Goal: Transaction & Acquisition: Purchase product/service

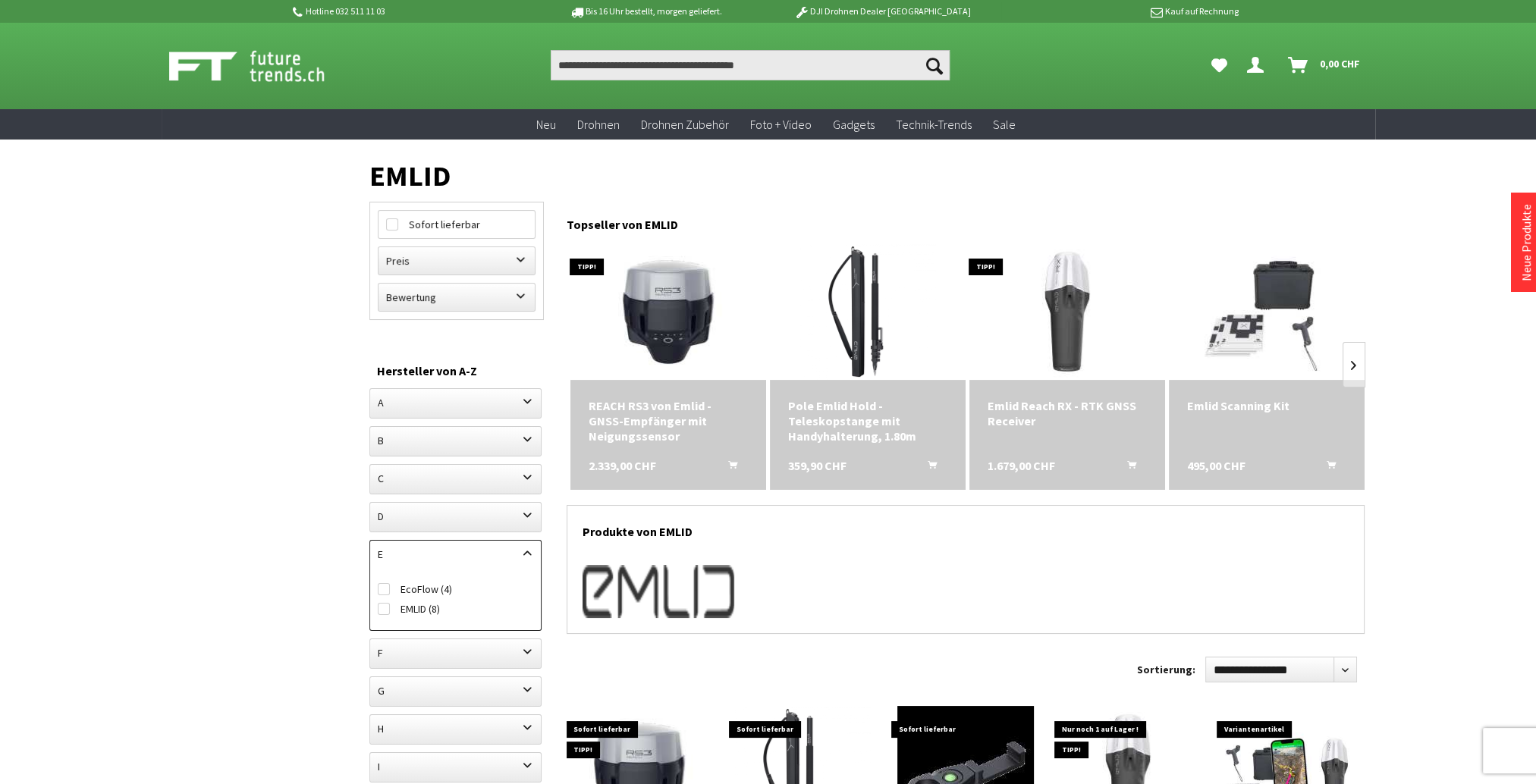
click at [734, 464] on icon "In den Warenkorb" at bounding box center [732, 461] width 9 height 12
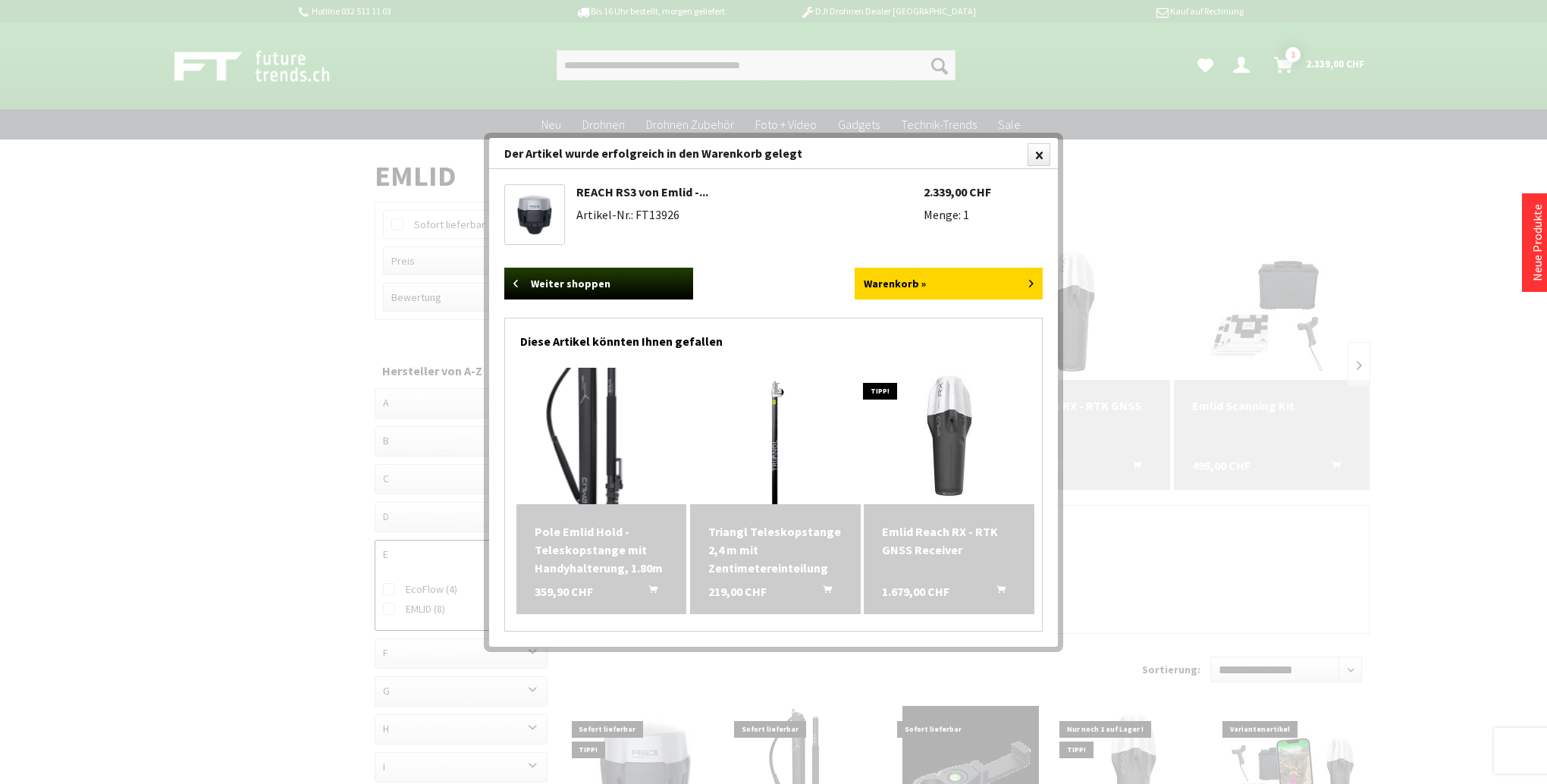
click at [592, 453] on img at bounding box center [600, 435] width 191 height 191
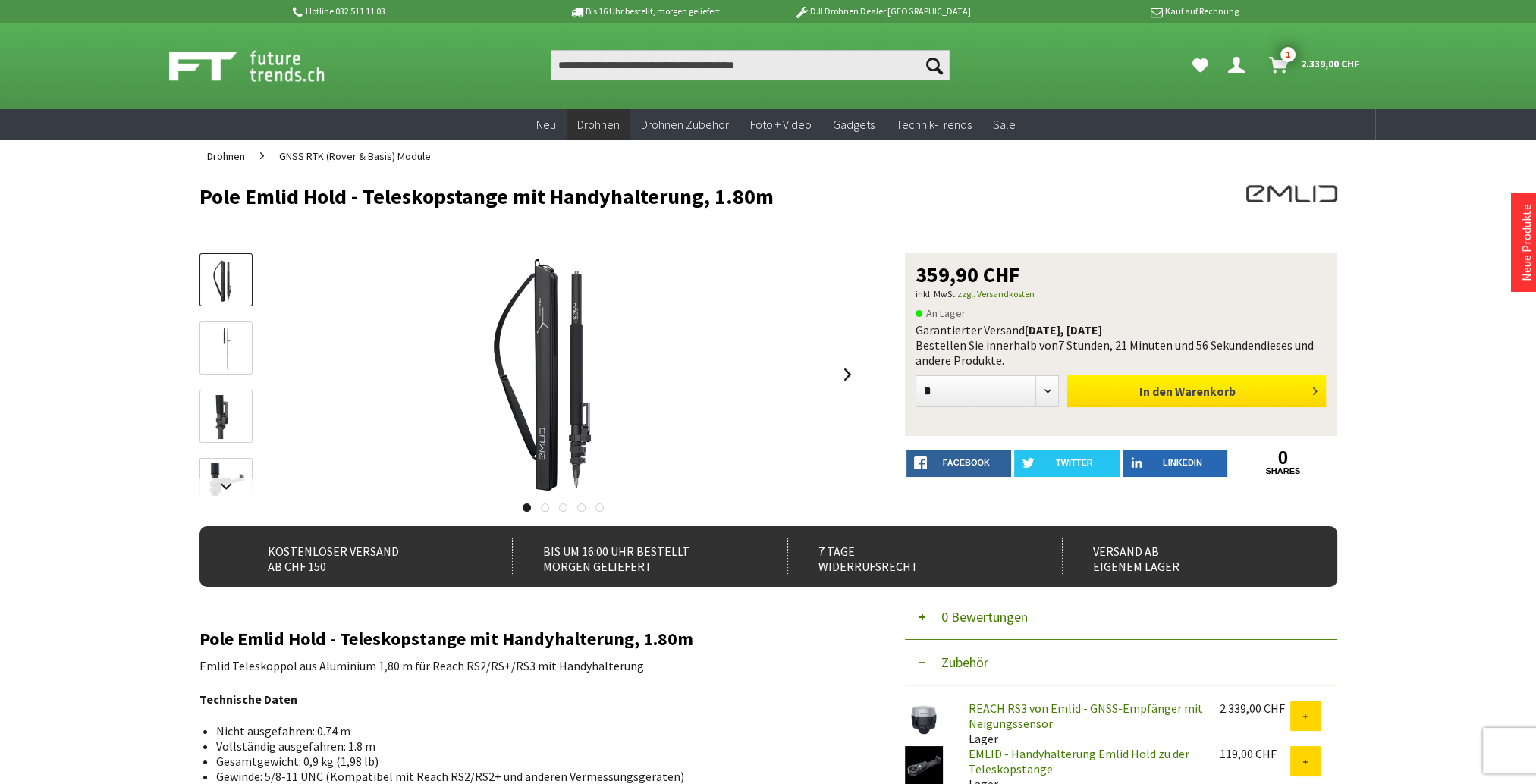
click at [1143, 396] on span "In den" at bounding box center [1156, 391] width 33 height 15
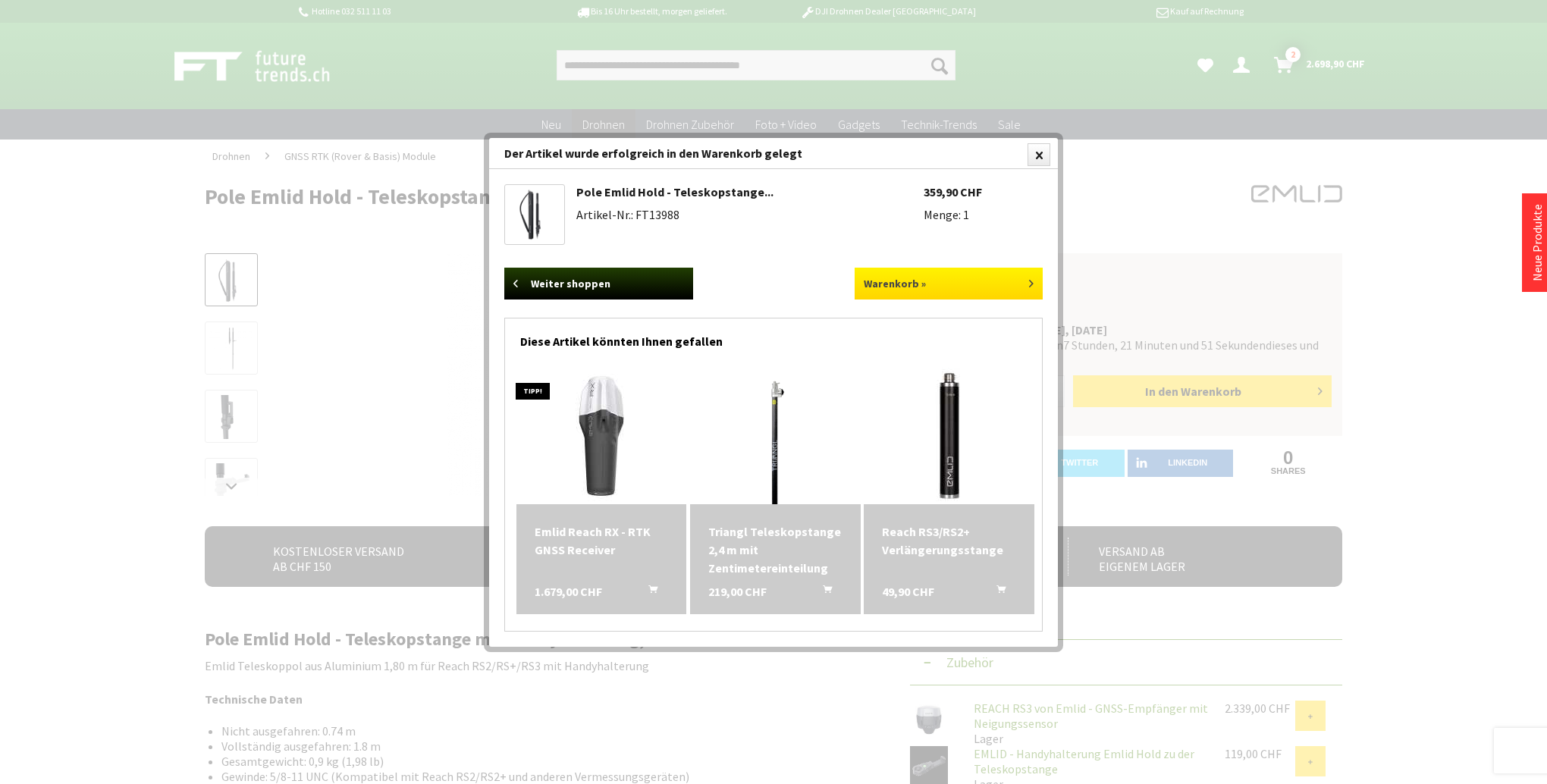
click at [940, 284] on link "Warenkorb »" at bounding box center [949, 283] width 188 height 32
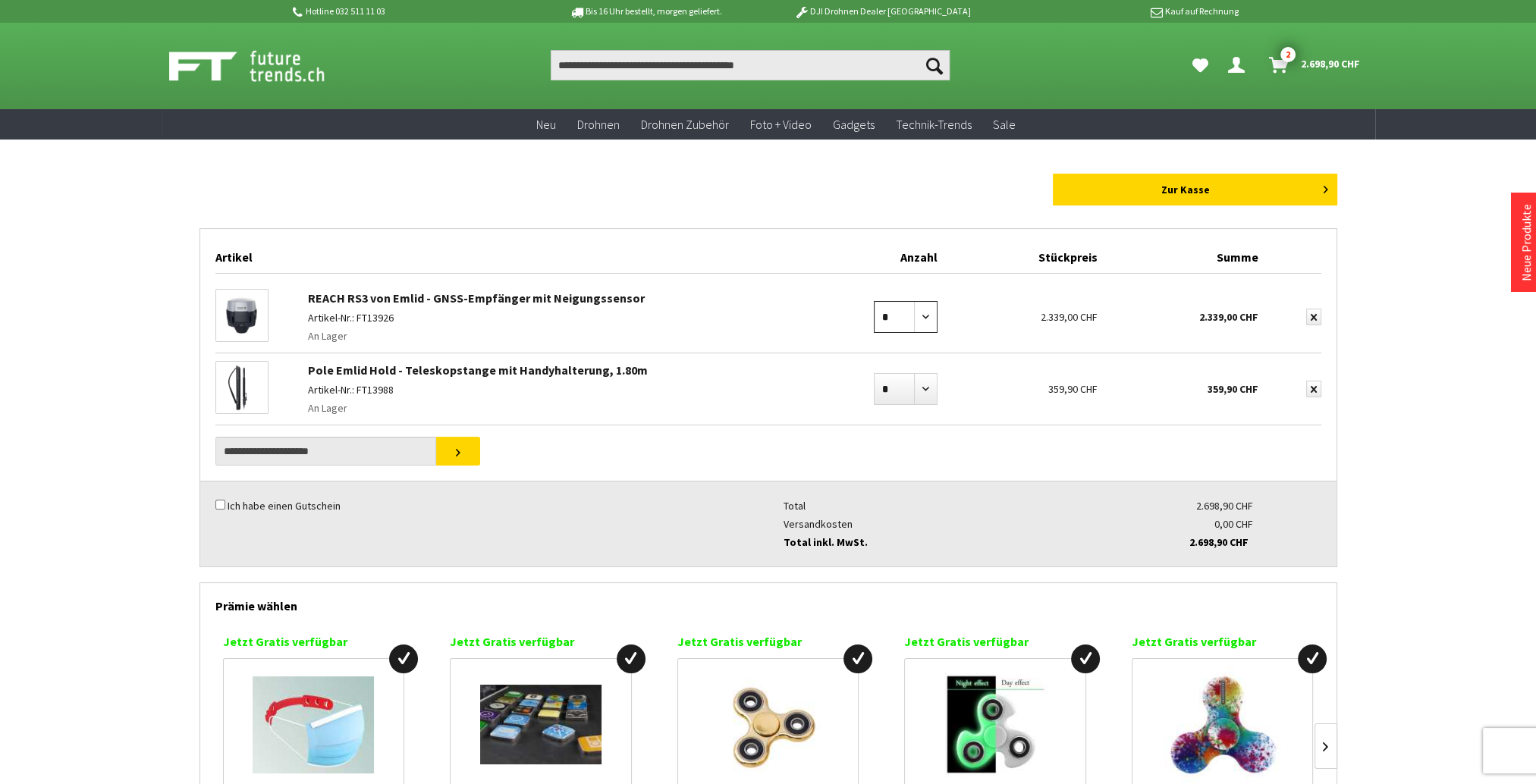
click at [926, 315] on select "* * * * * * * * * ** ** ** ** ** ** ** ** ** ** **" at bounding box center [905, 316] width 63 height 32
select select "*"
click at [874, 301] on select "* * * * * * * * * ** ** ** ** ** ** ** ** ** ** **" at bounding box center [905, 316] width 63 height 32
drag, startPoint x: 0, startPoint y: 0, endPoint x: 926, endPoint y: 389, distance: 1004.4
click at [926, 389] on select "* * * * * * * * * ** ** ** ** ** ** ** ** ** ** **" at bounding box center [905, 388] width 63 height 32
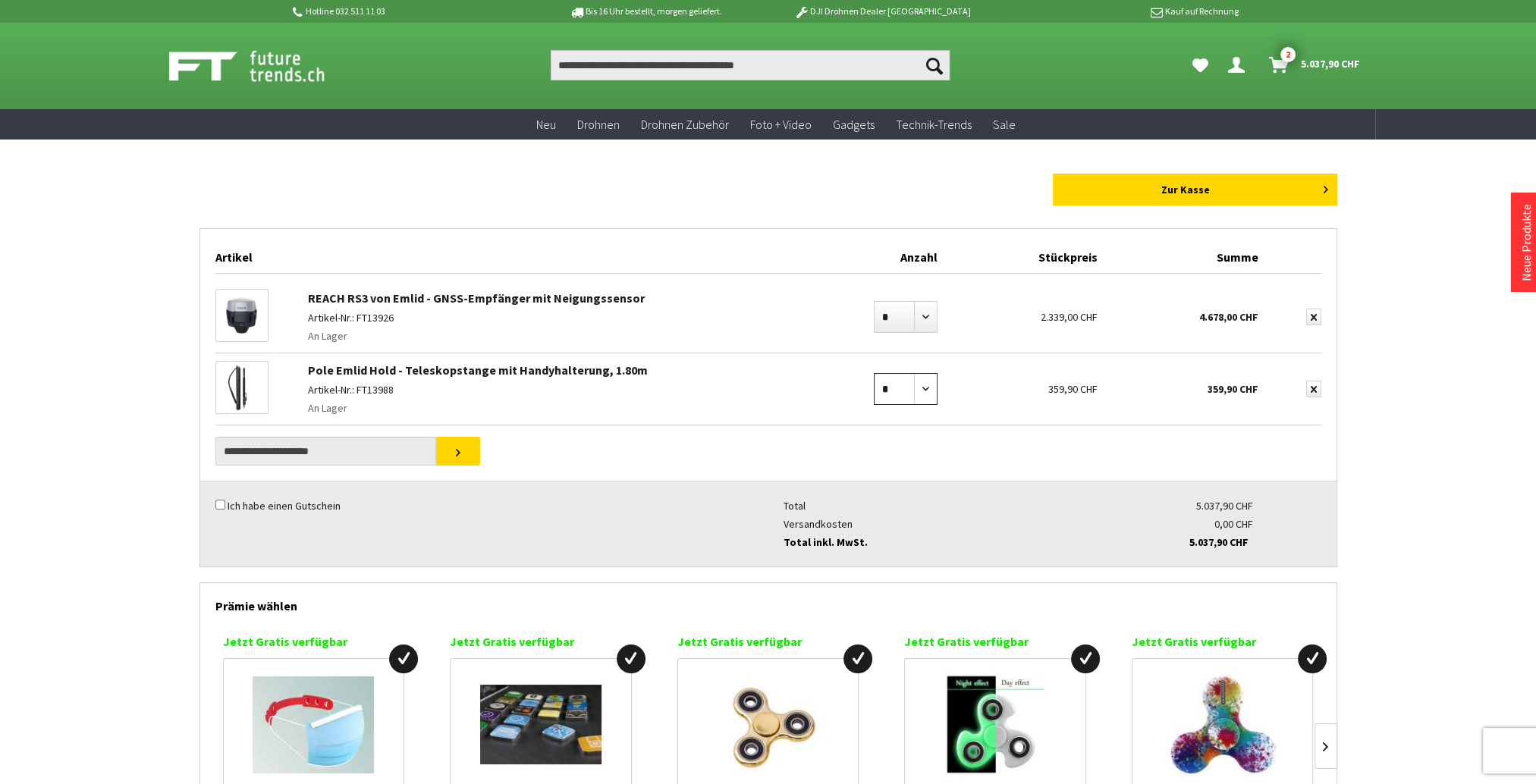
select select "*"
click at [874, 373] on select "* * * * * * * * * ** ** ** ** ** ** ** ** ** ** **" at bounding box center [905, 388] width 63 height 32
click at [246, 304] on img at bounding box center [241, 314] width 51 height 51
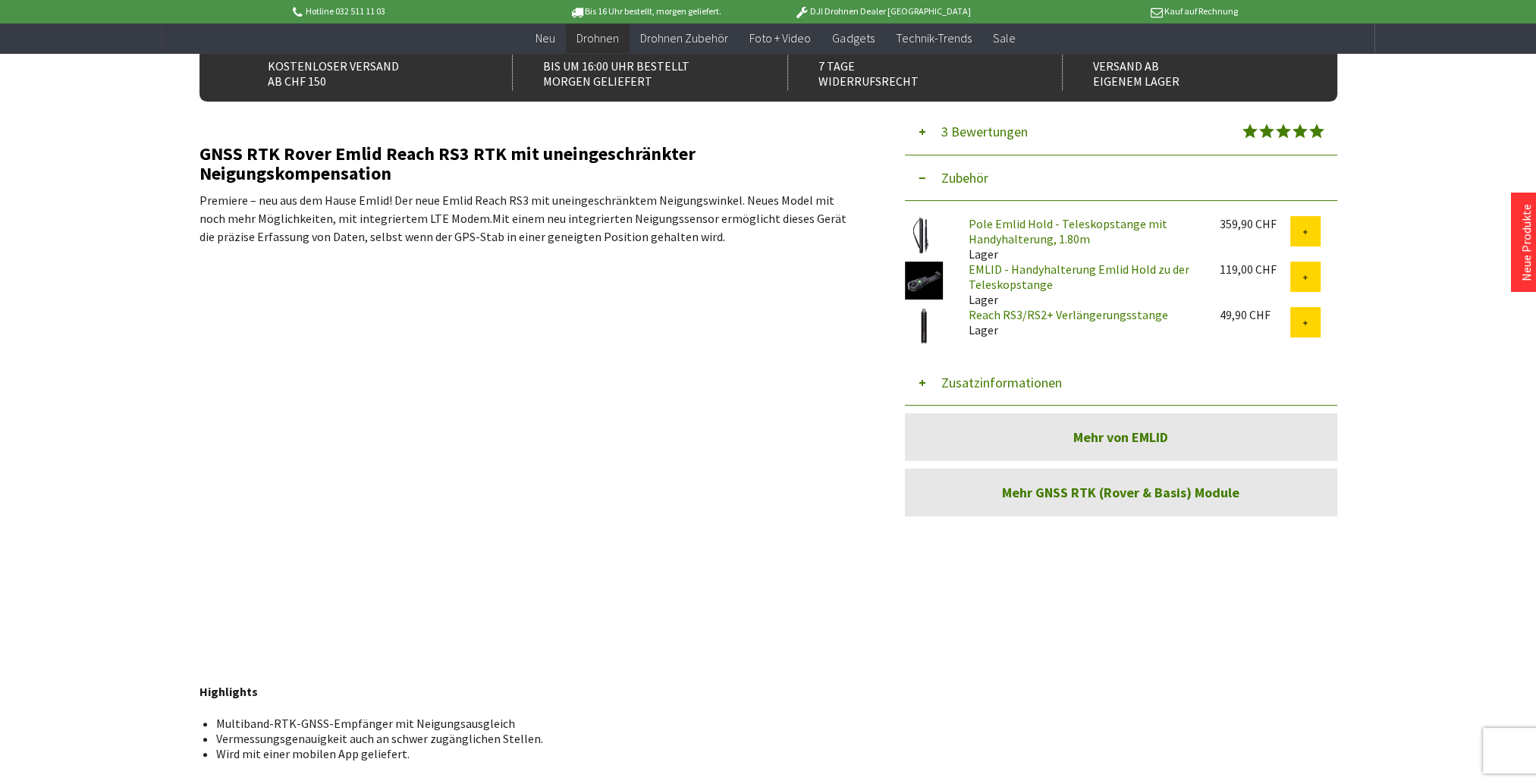
scroll to position [303, 0]
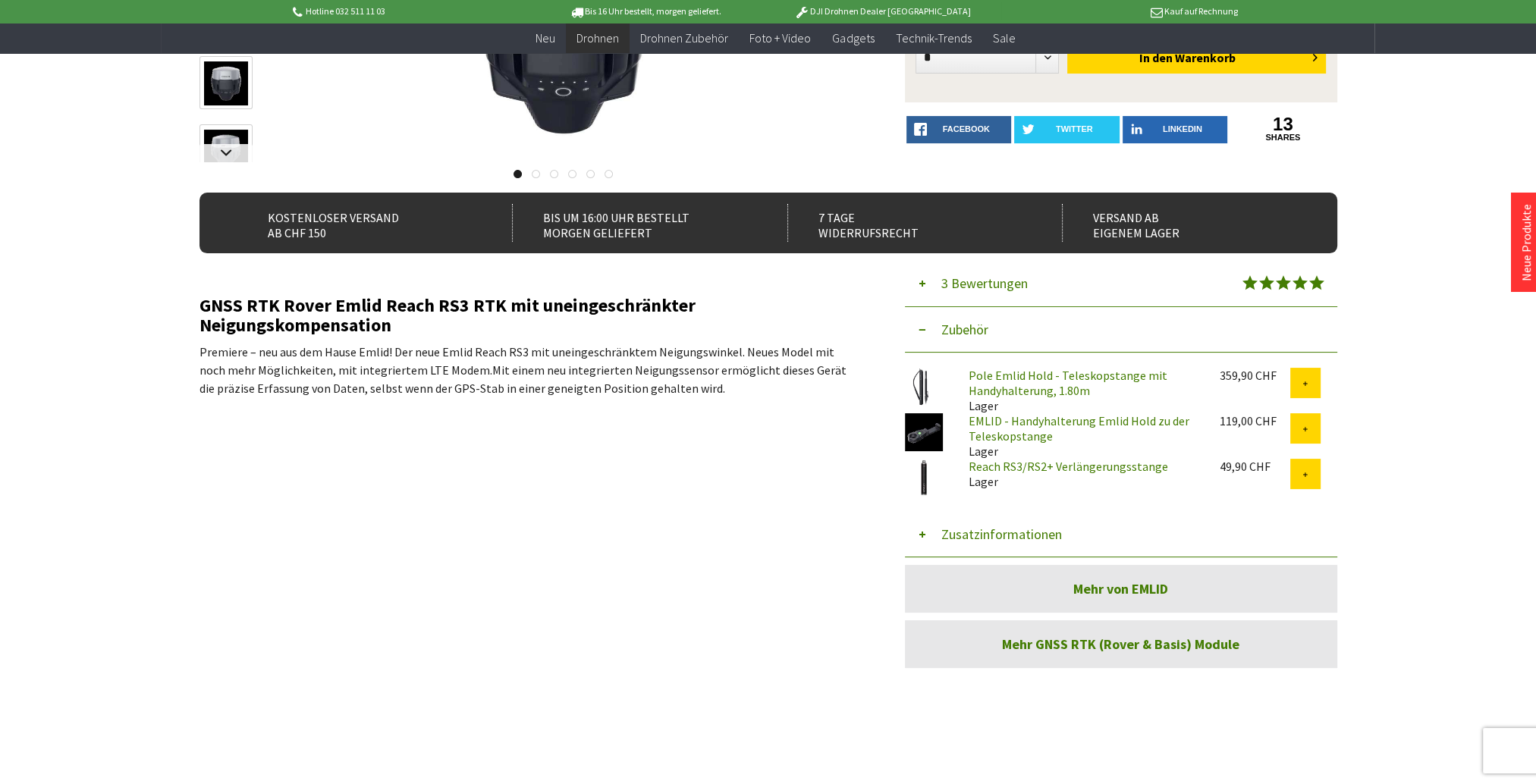
click at [1004, 392] on link "Pole Emlid Hold - Teleskopstange mit Handyhalterung, 1.80m" at bounding box center [1068, 383] width 198 height 30
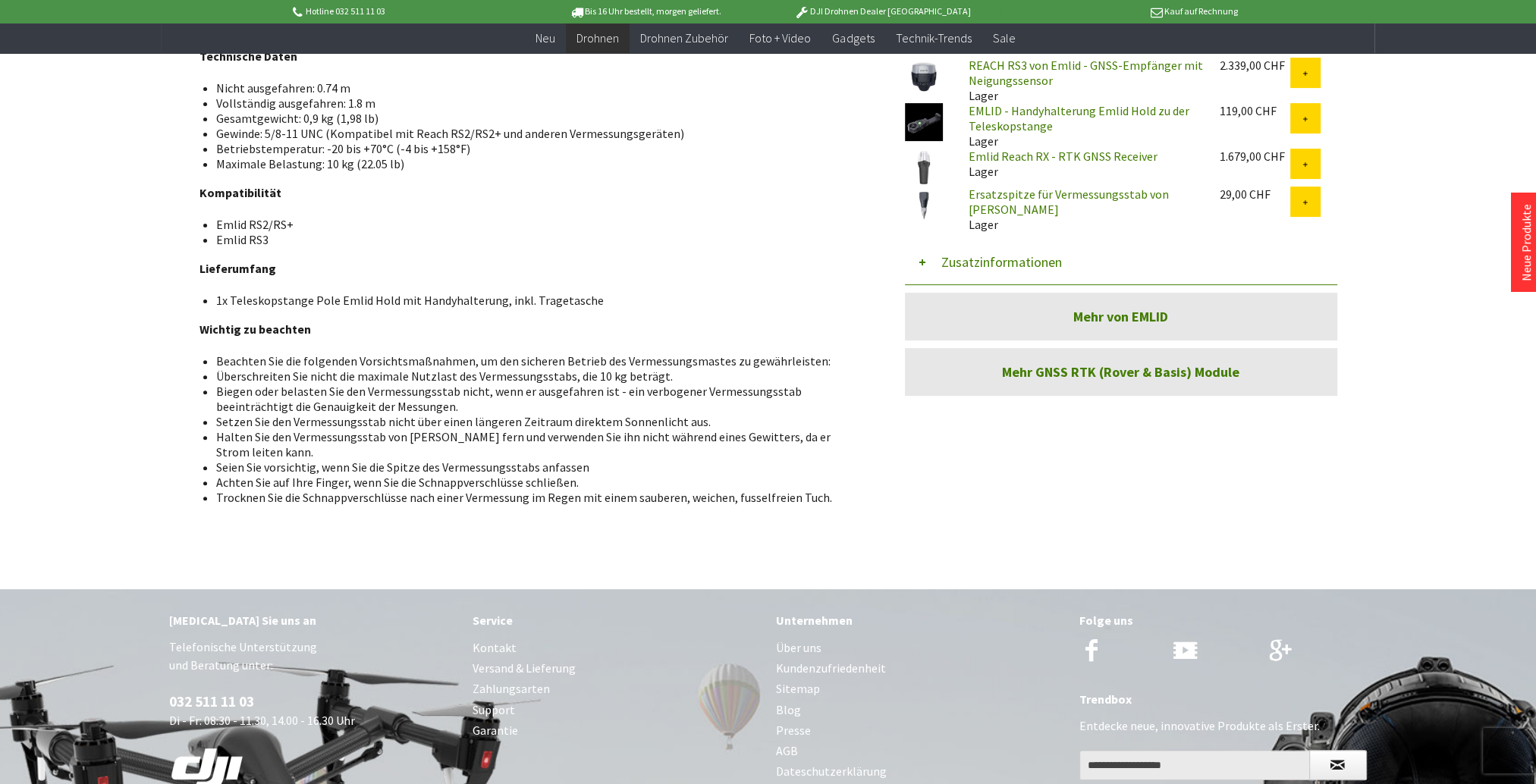
scroll to position [455, 0]
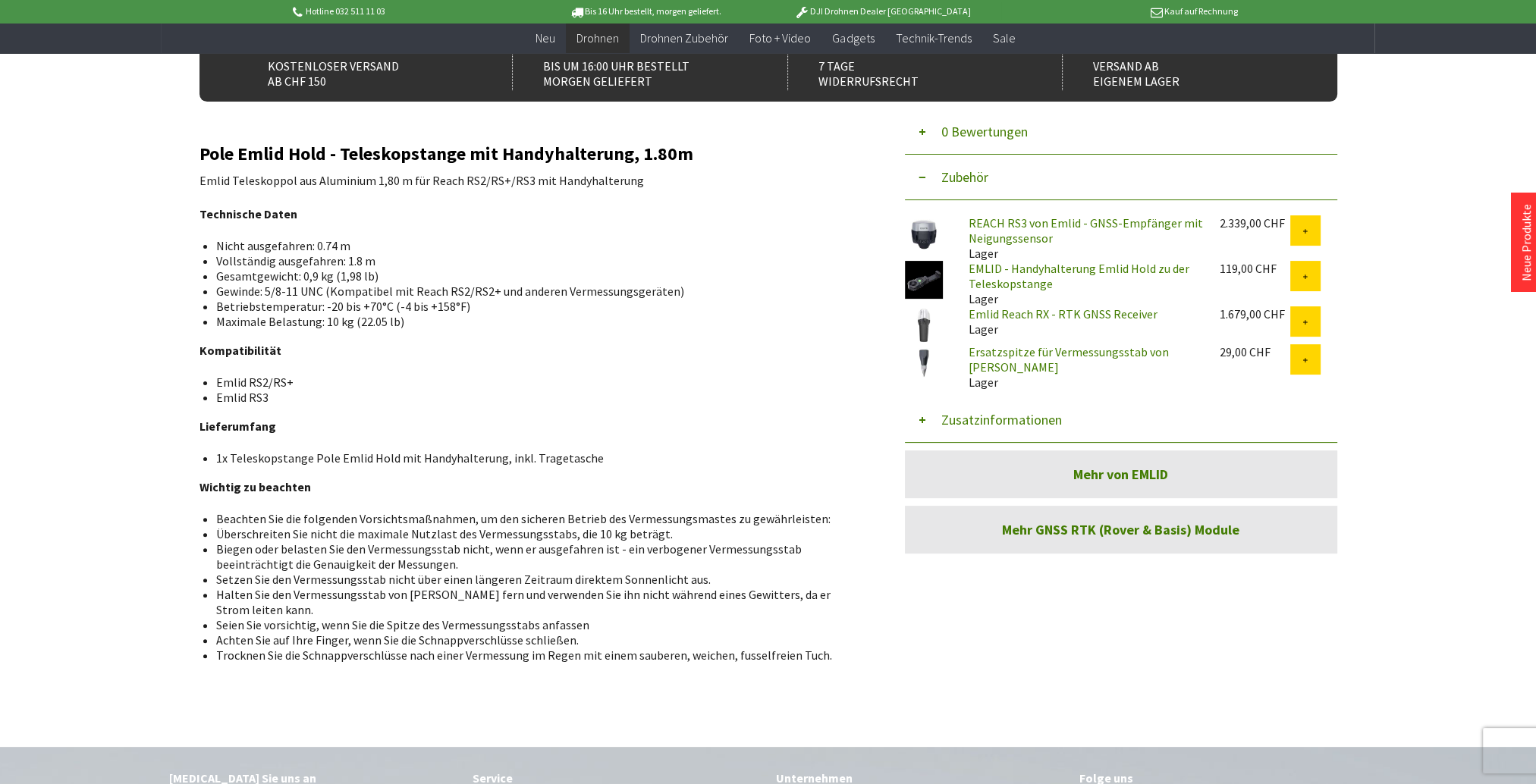
click at [992, 418] on button "Zusatzinformationen" at bounding box center [1121, 420] width 432 height 45
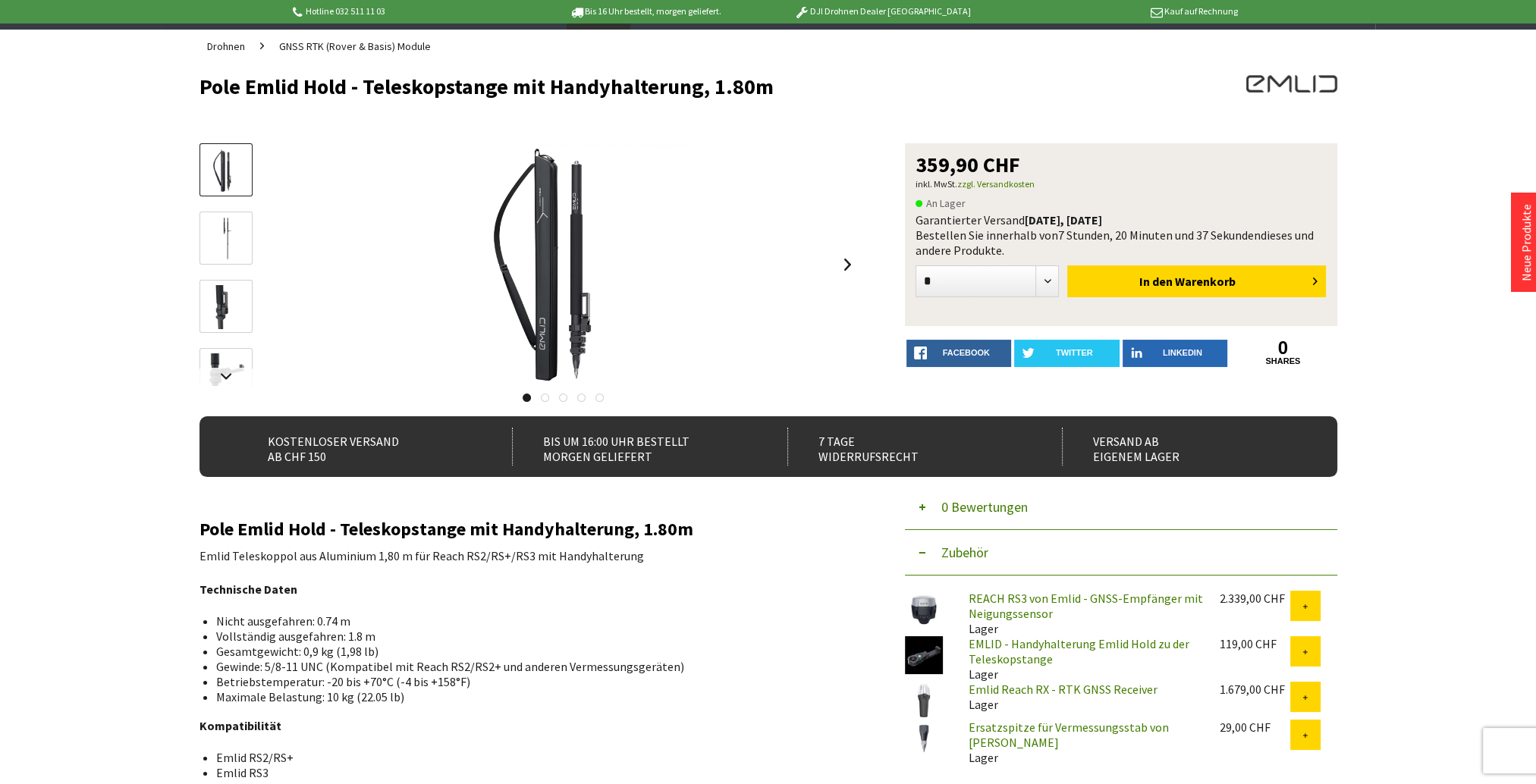
scroll to position [0, 0]
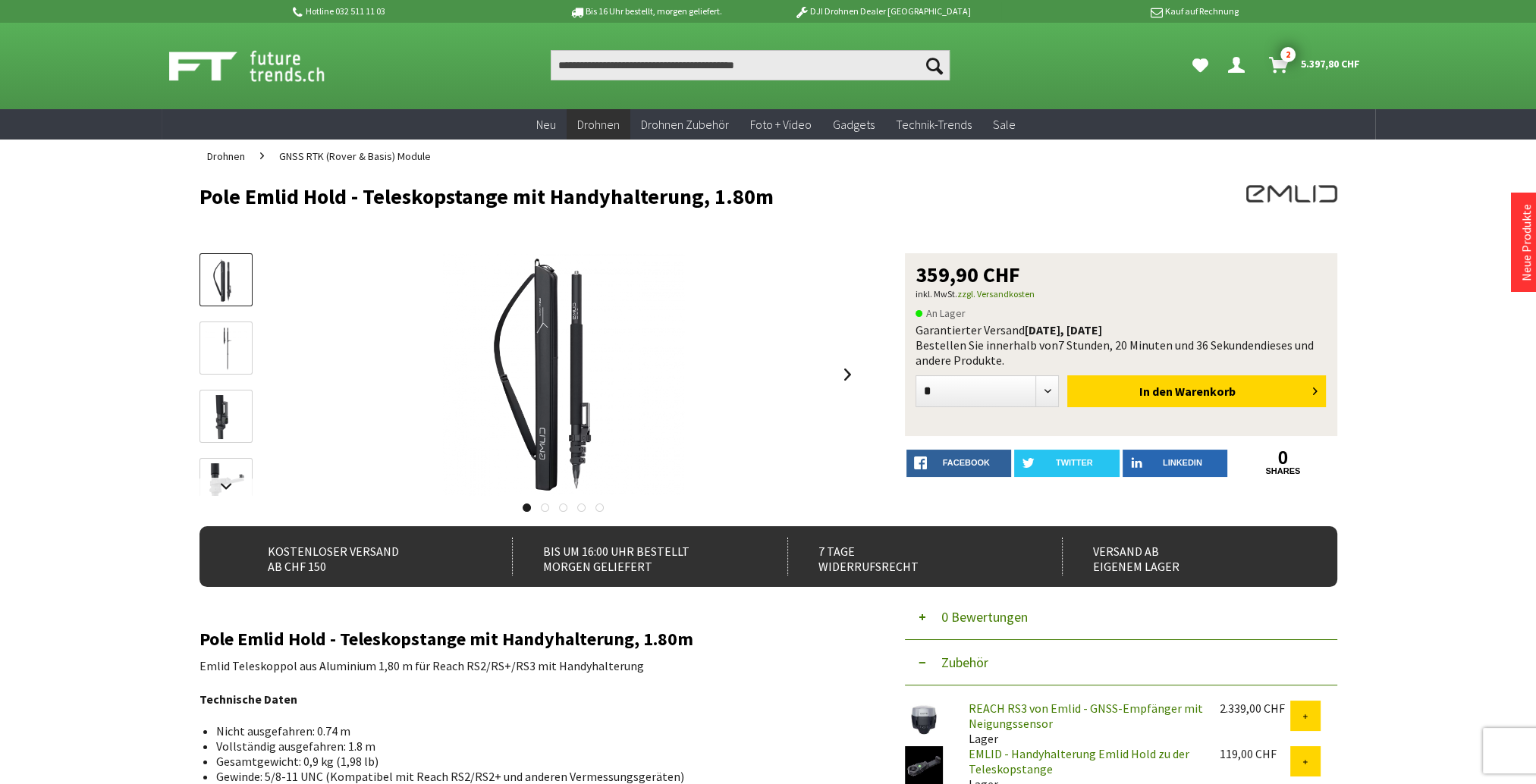
click at [230, 347] on img at bounding box center [226, 349] width 44 height 44
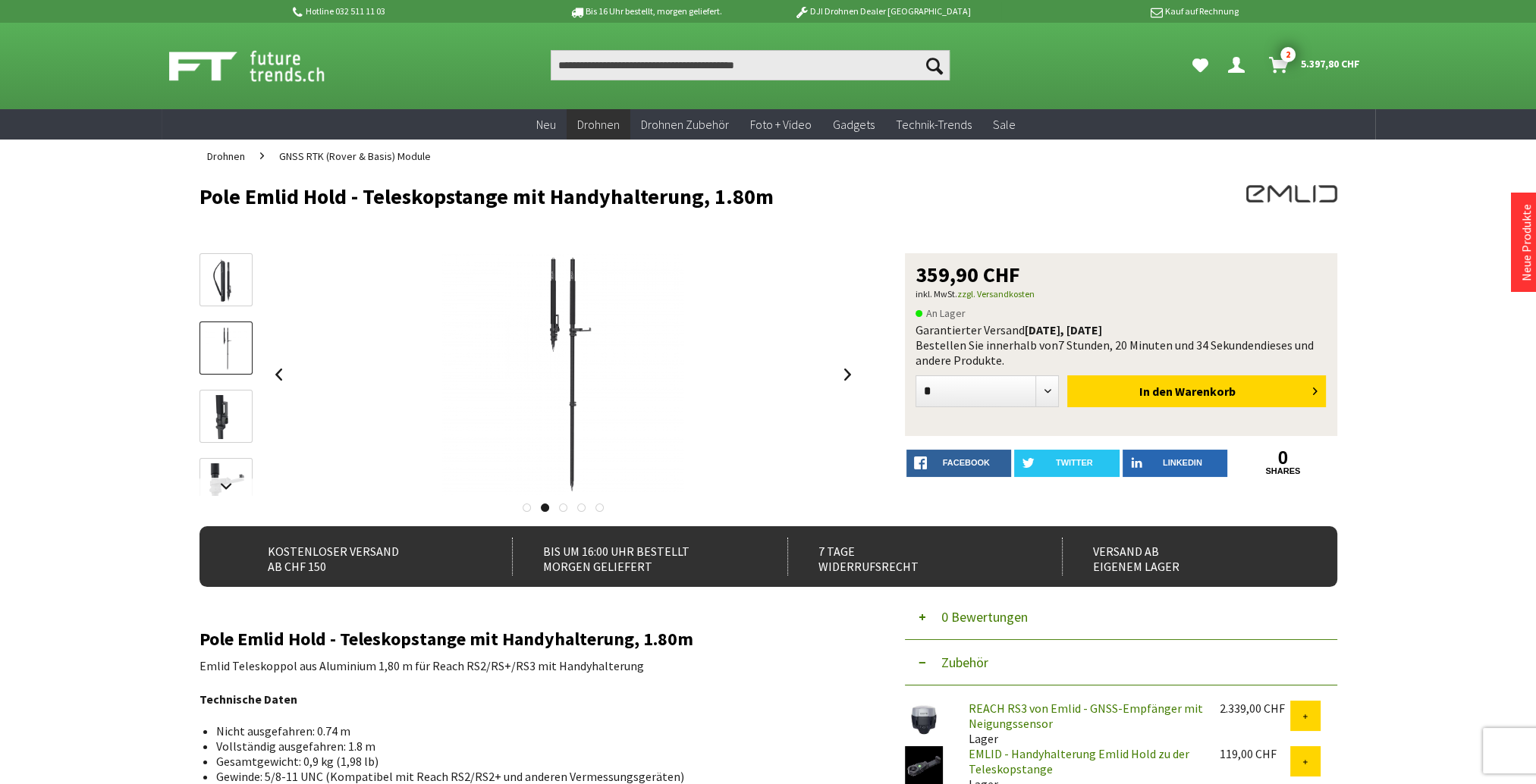
click at [221, 406] on img at bounding box center [226, 417] width 44 height 44
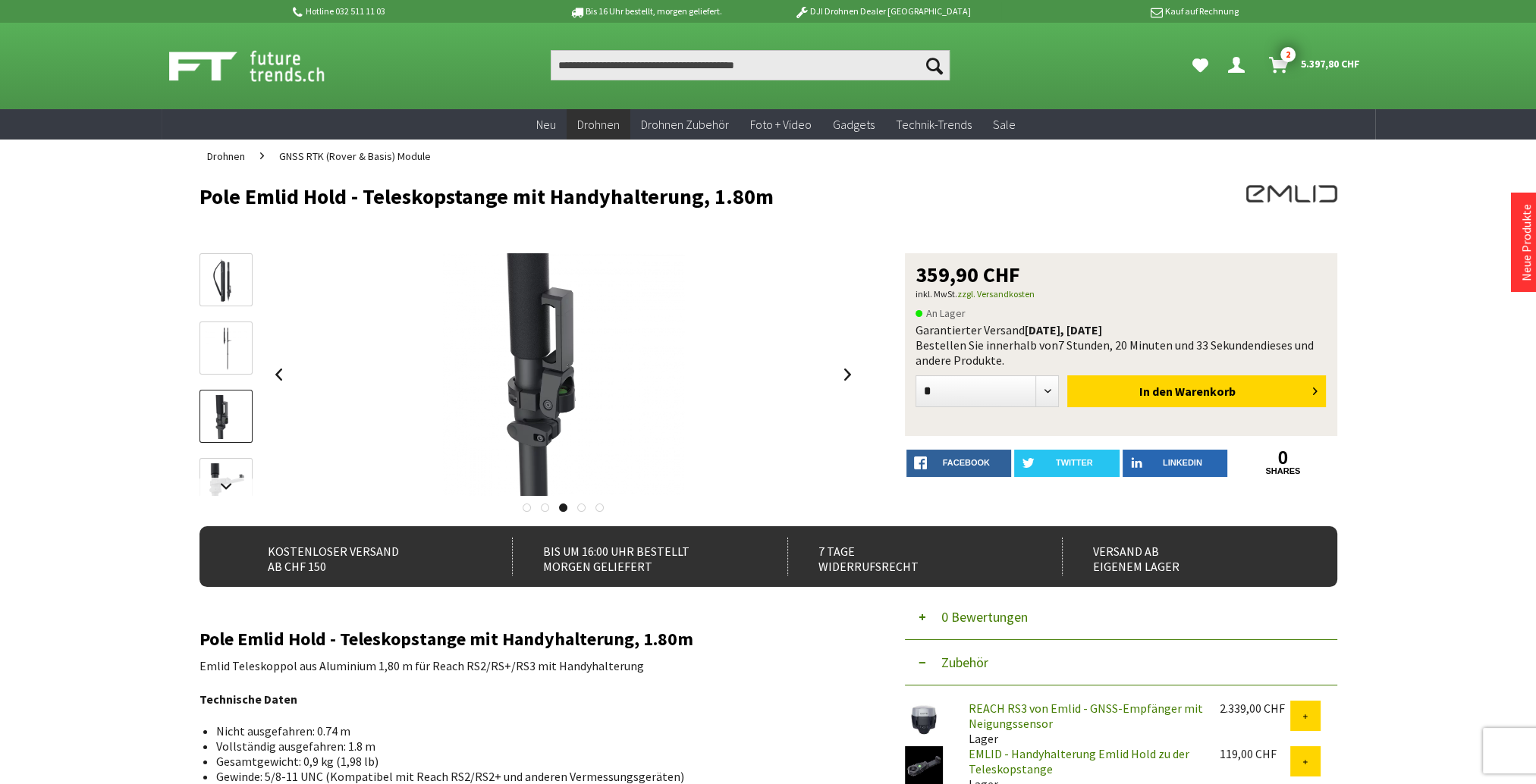
click at [227, 467] on img at bounding box center [226, 485] width 44 height 44
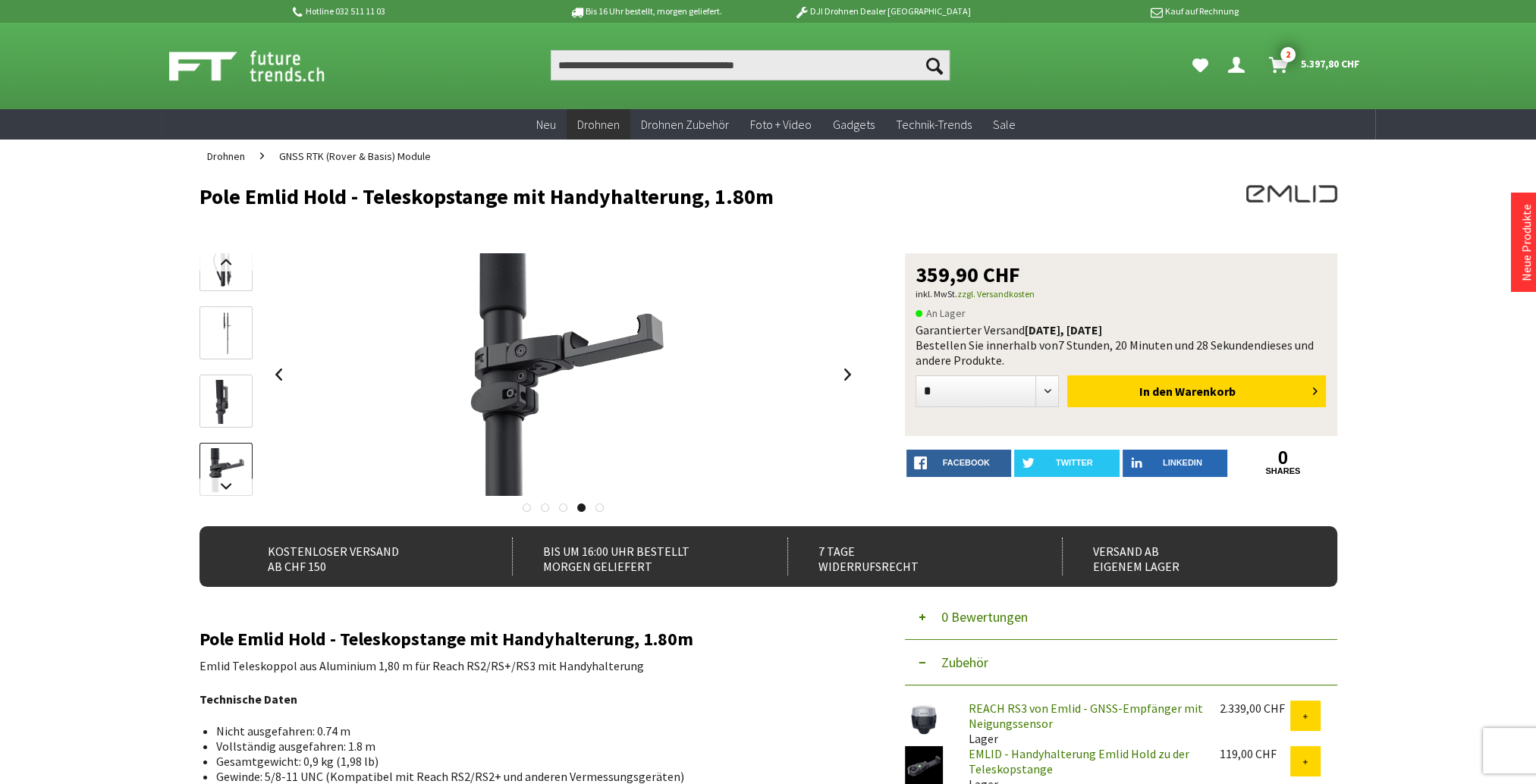
click at [374, 158] on span "GNSS RTK (Rover & Basis) Module" at bounding box center [354, 156] width 152 height 14
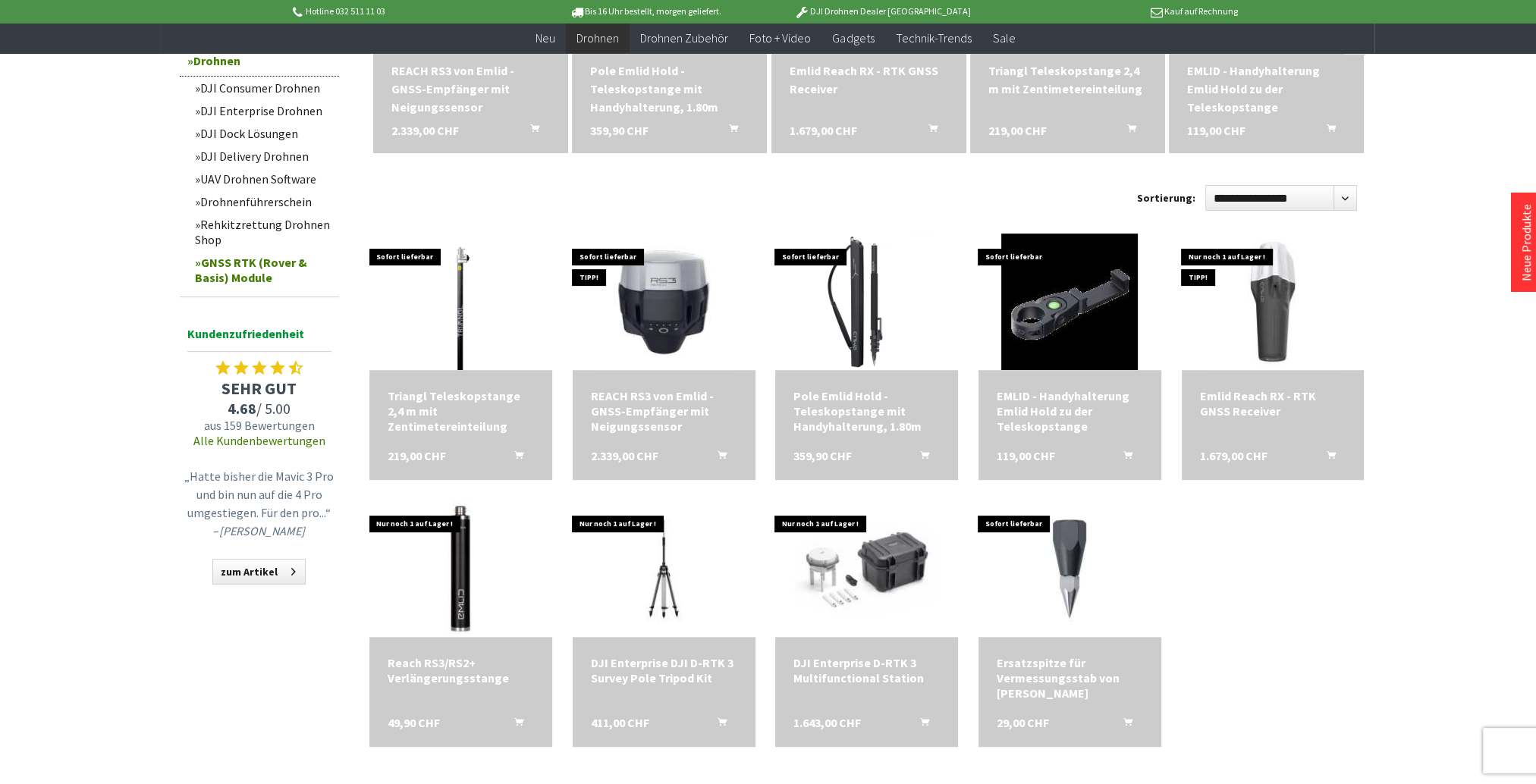
scroll to position [455, 0]
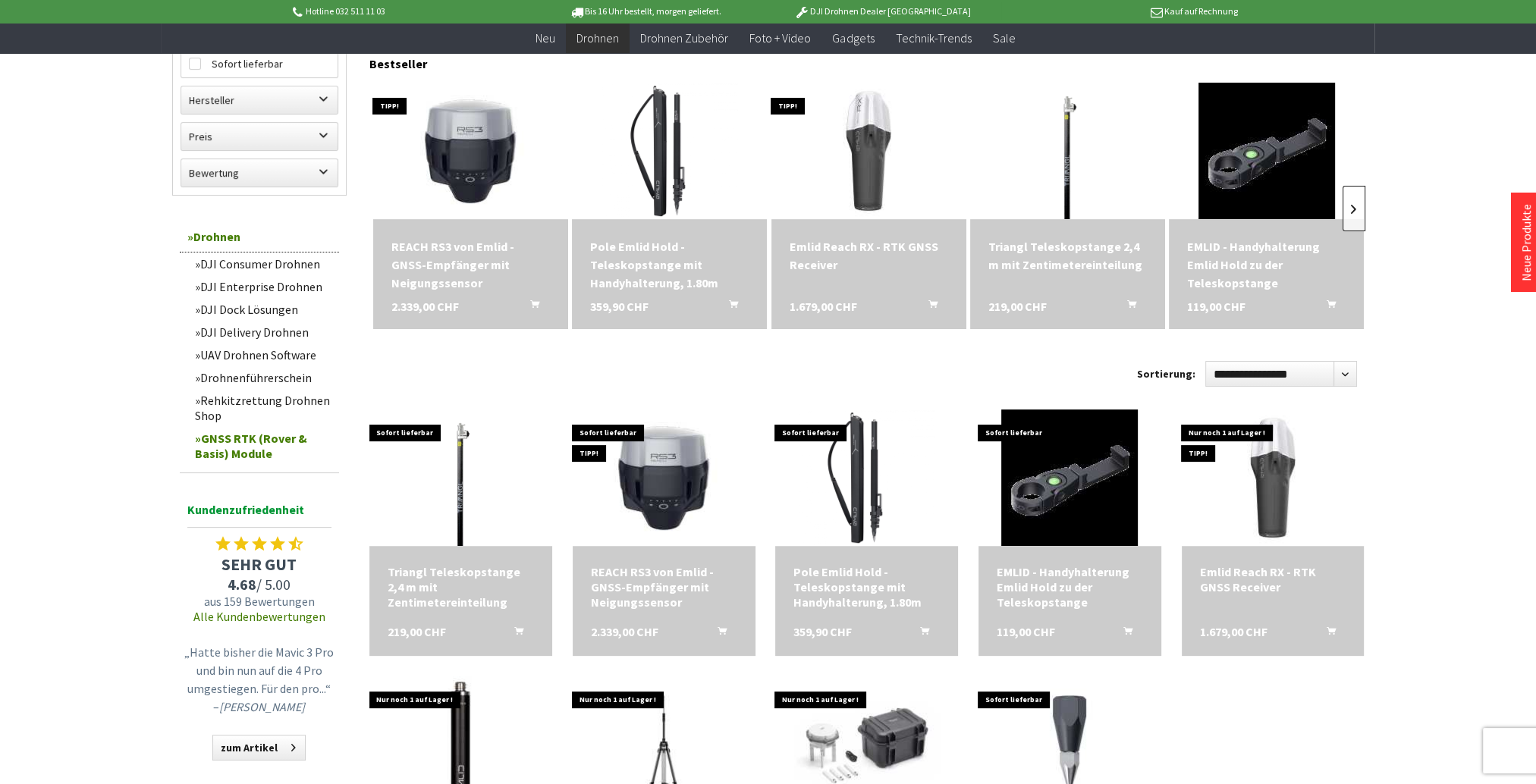
click at [1358, 199] on link at bounding box center [1354, 209] width 23 height 45
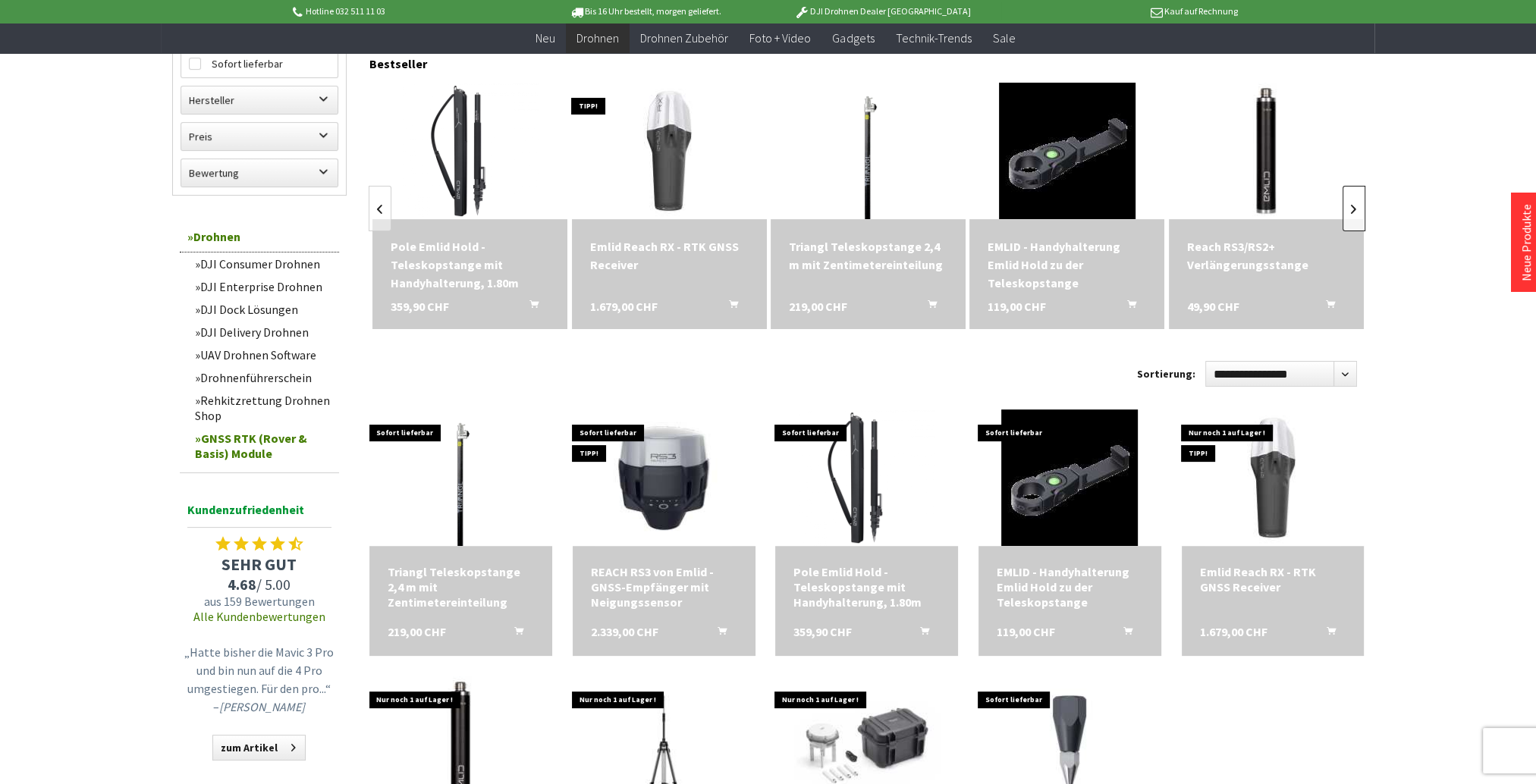
click at [1357, 199] on link at bounding box center [1354, 209] width 23 height 45
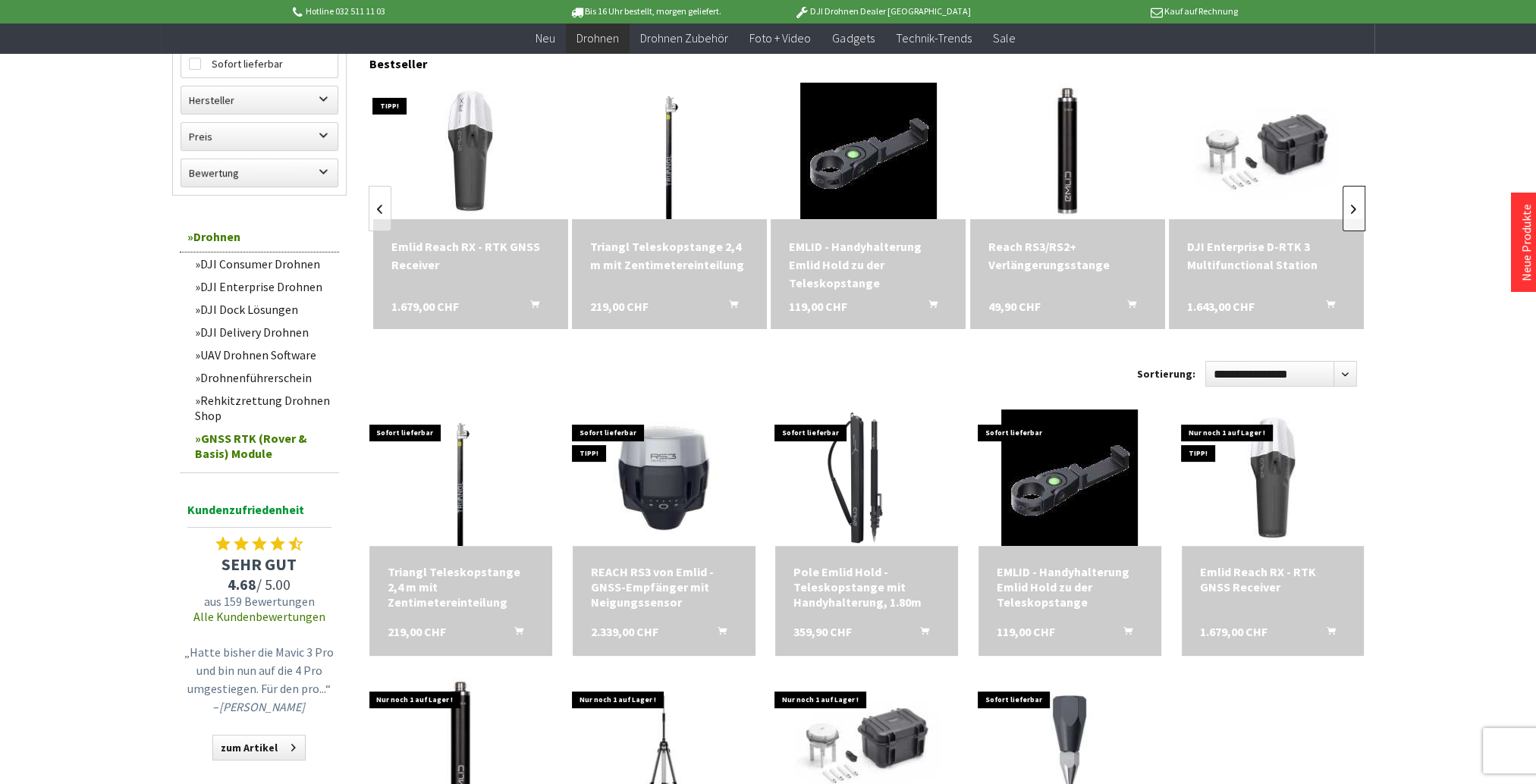
click at [1357, 199] on link at bounding box center [1354, 209] width 23 height 45
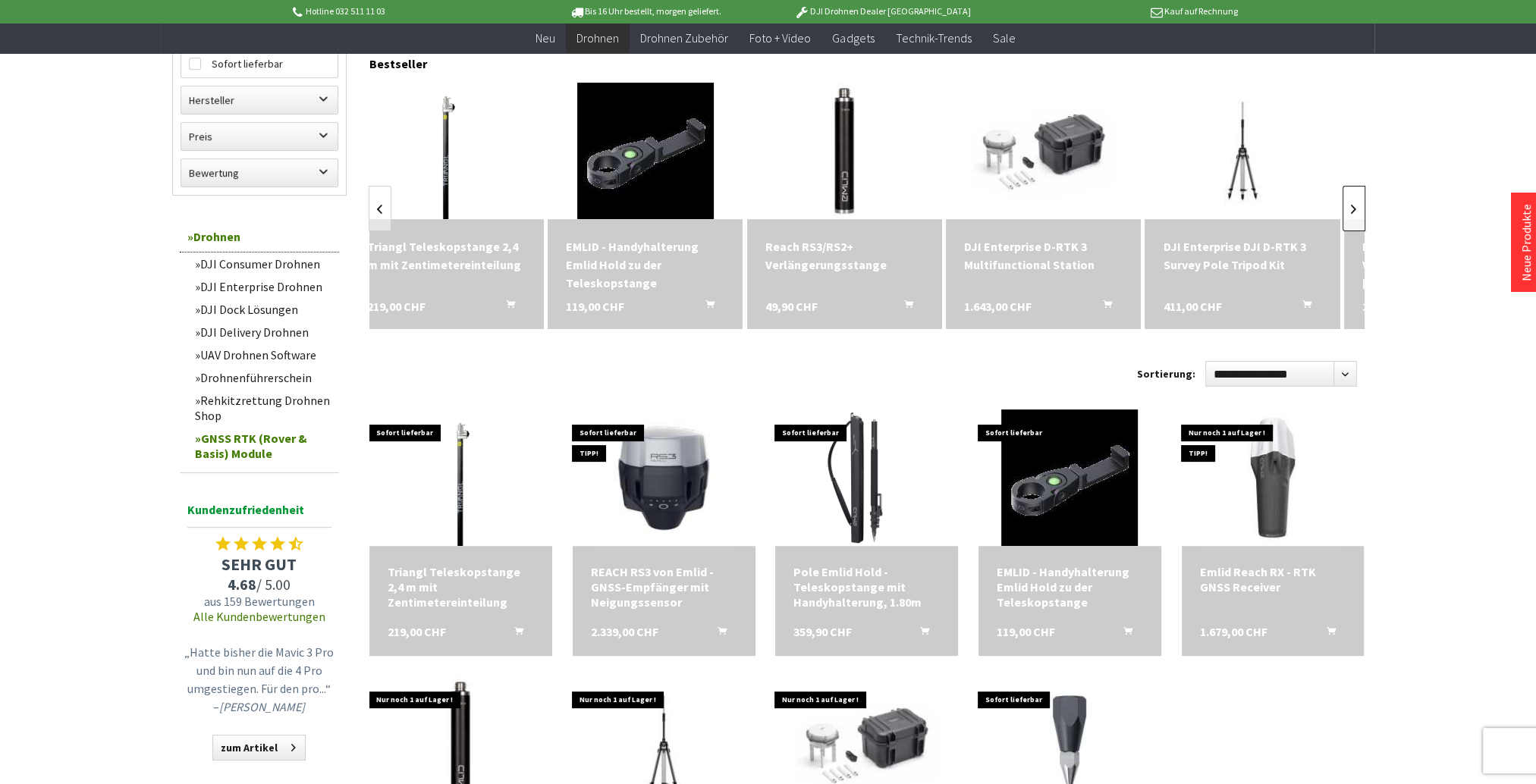
click at [1357, 199] on link at bounding box center [1354, 209] width 23 height 45
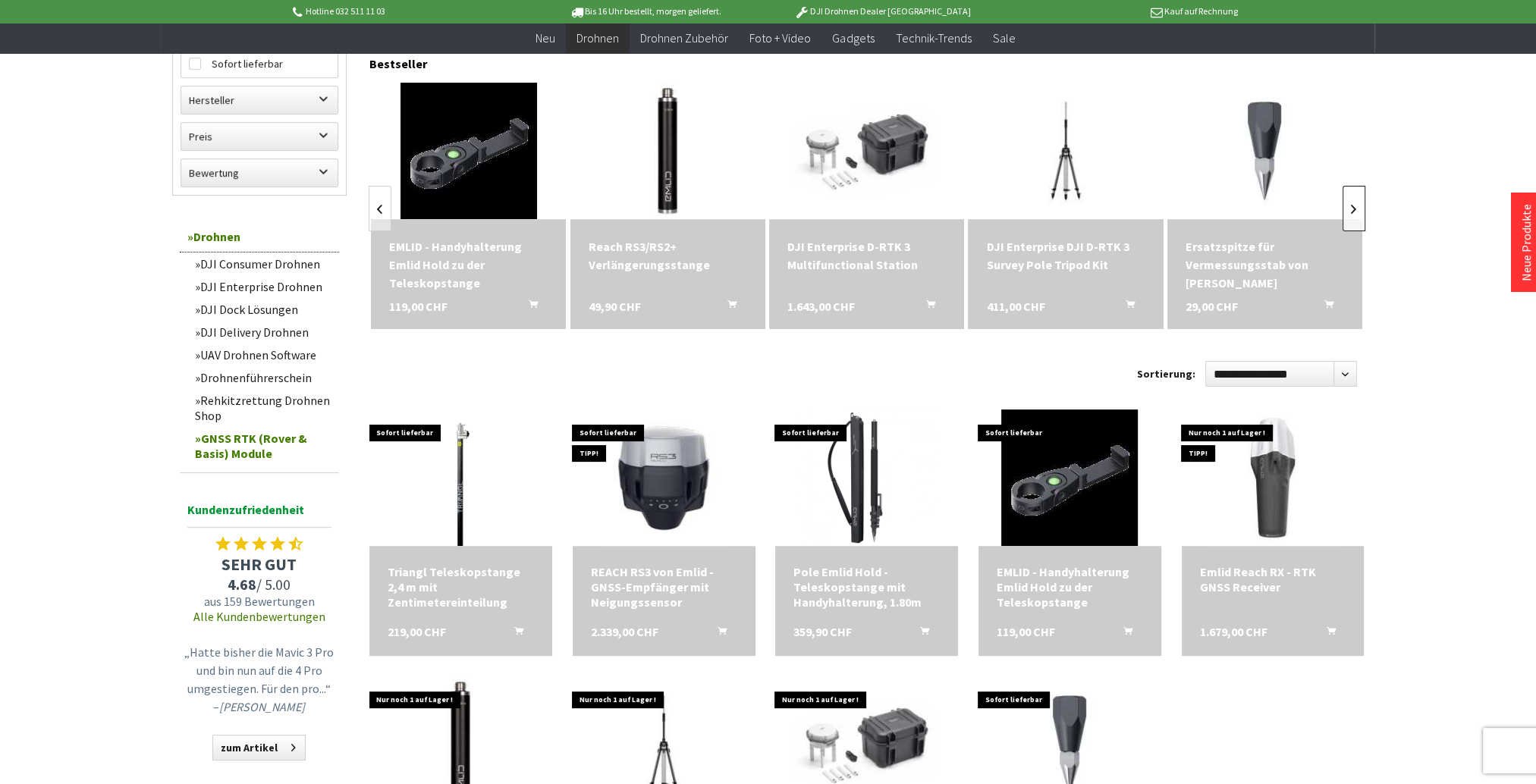
click at [1357, 199] on link at bounding box center [1354, 209] width 23 height 45
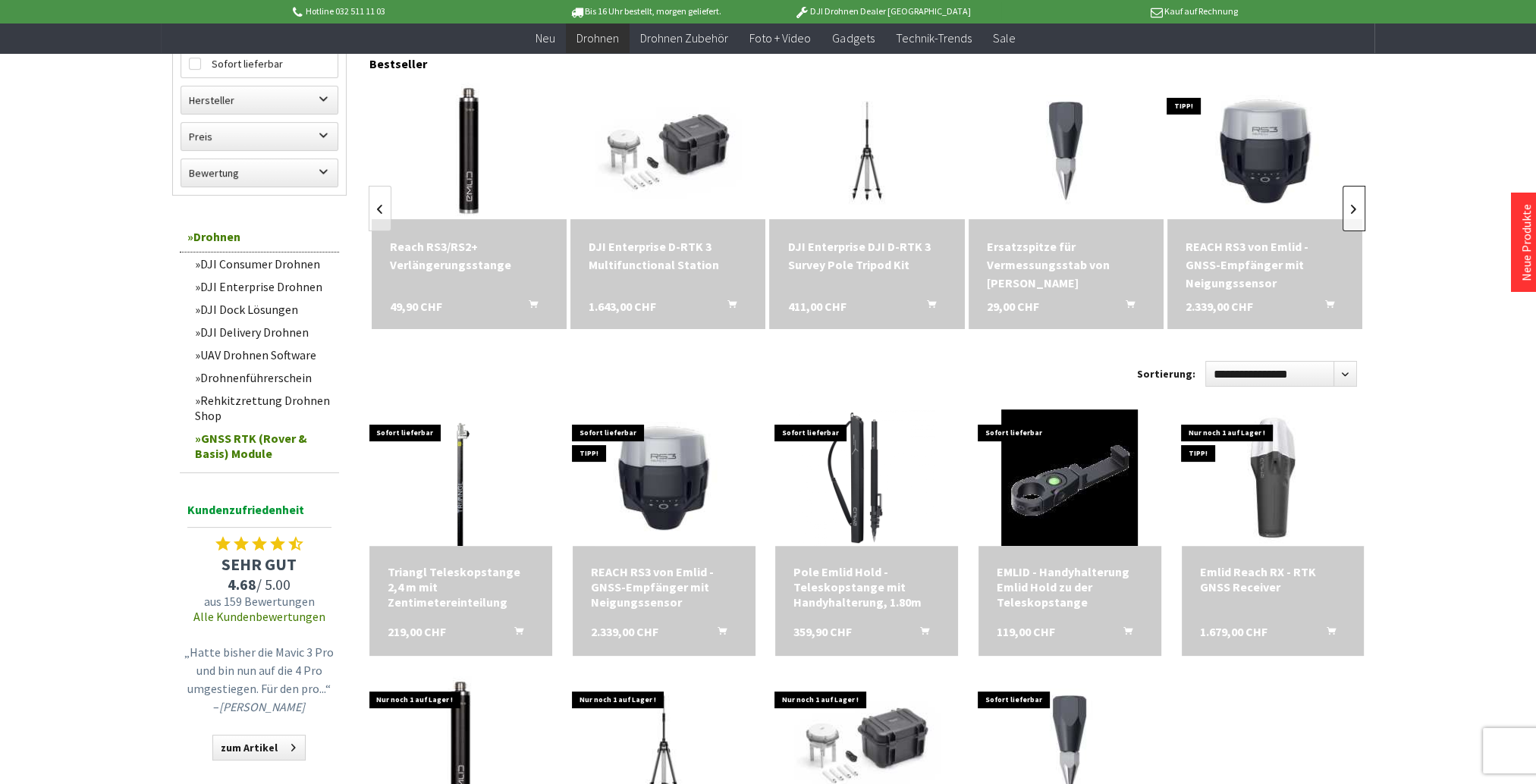
click at [1357, 199] on link at bounding box center [1354, 209] width 23 height 45
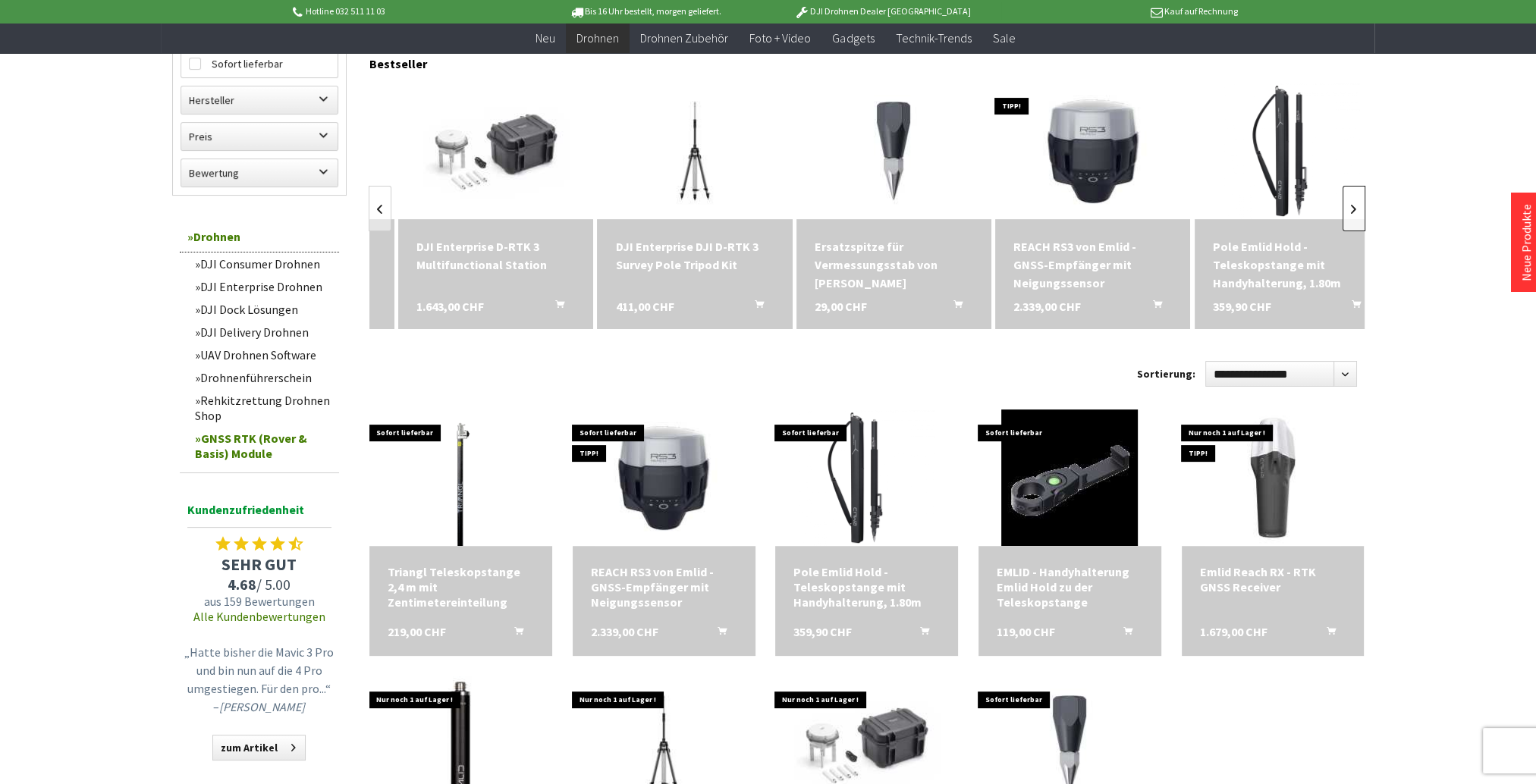
click at [1357, 199] on link at bounding box center [1354, 209] width 23 height 45
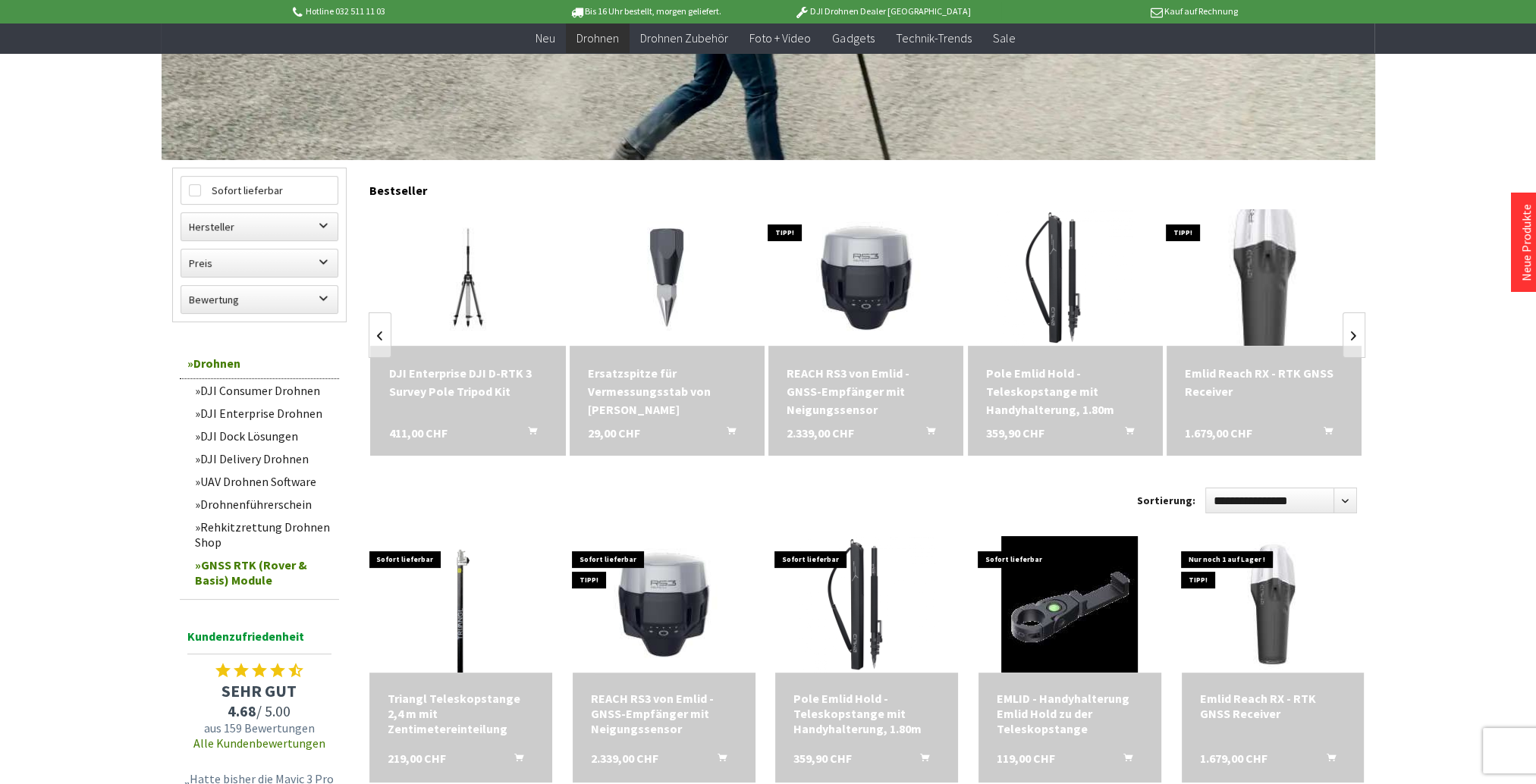
scroll to position [303, 0]
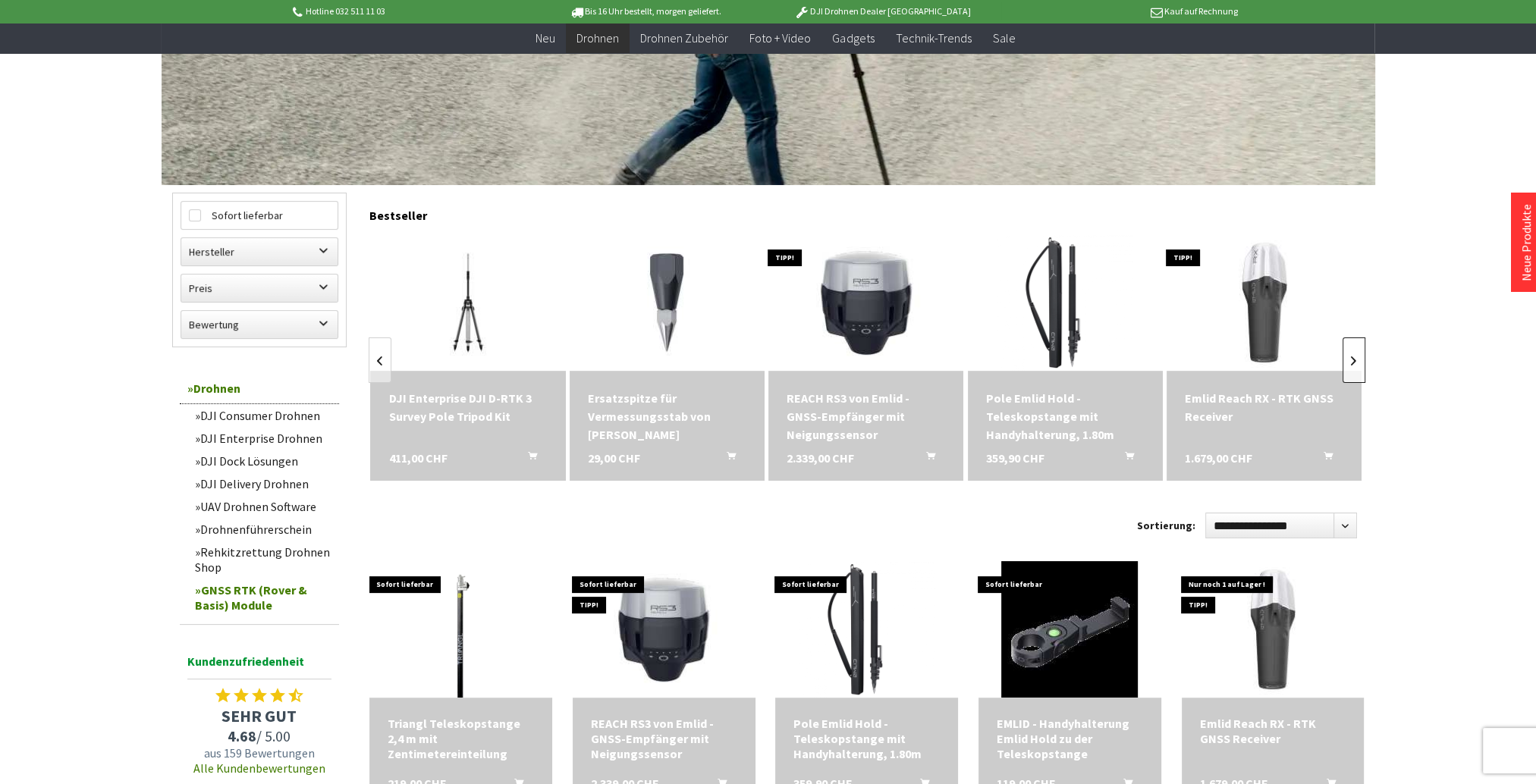
click at [1352, 357] on link at bounding box center [1354, 360] width 23 height 45
click at [1355, 359] on link at bounding box center [1354, 360] width 23 height 45
click at [731, 454] on icon "In den Warenkorb" at bounding box center [731, 453] width 9 height 12
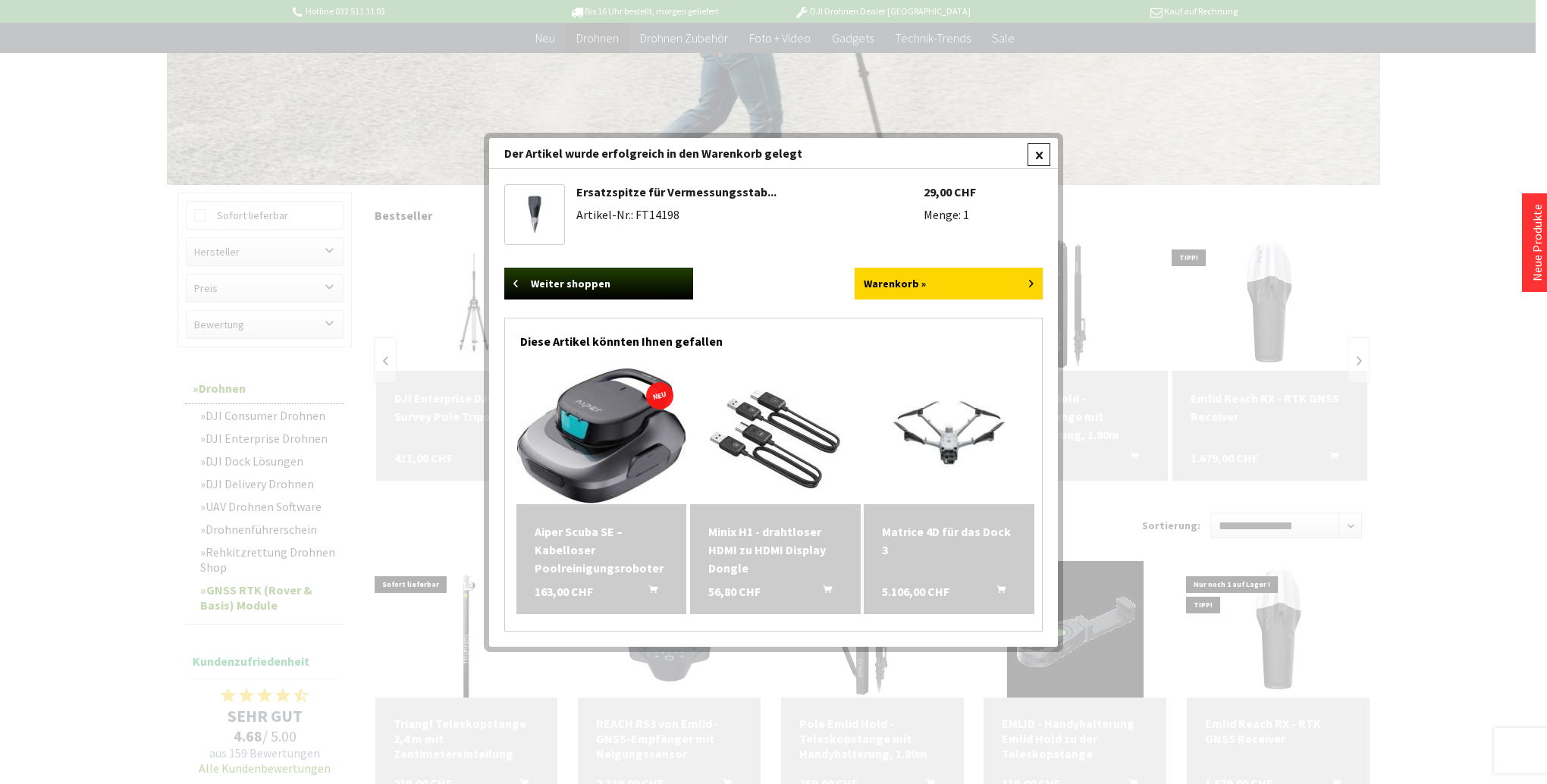
click at [1034, 159] on div at bounding box center [1038, 154] width 23 height 23
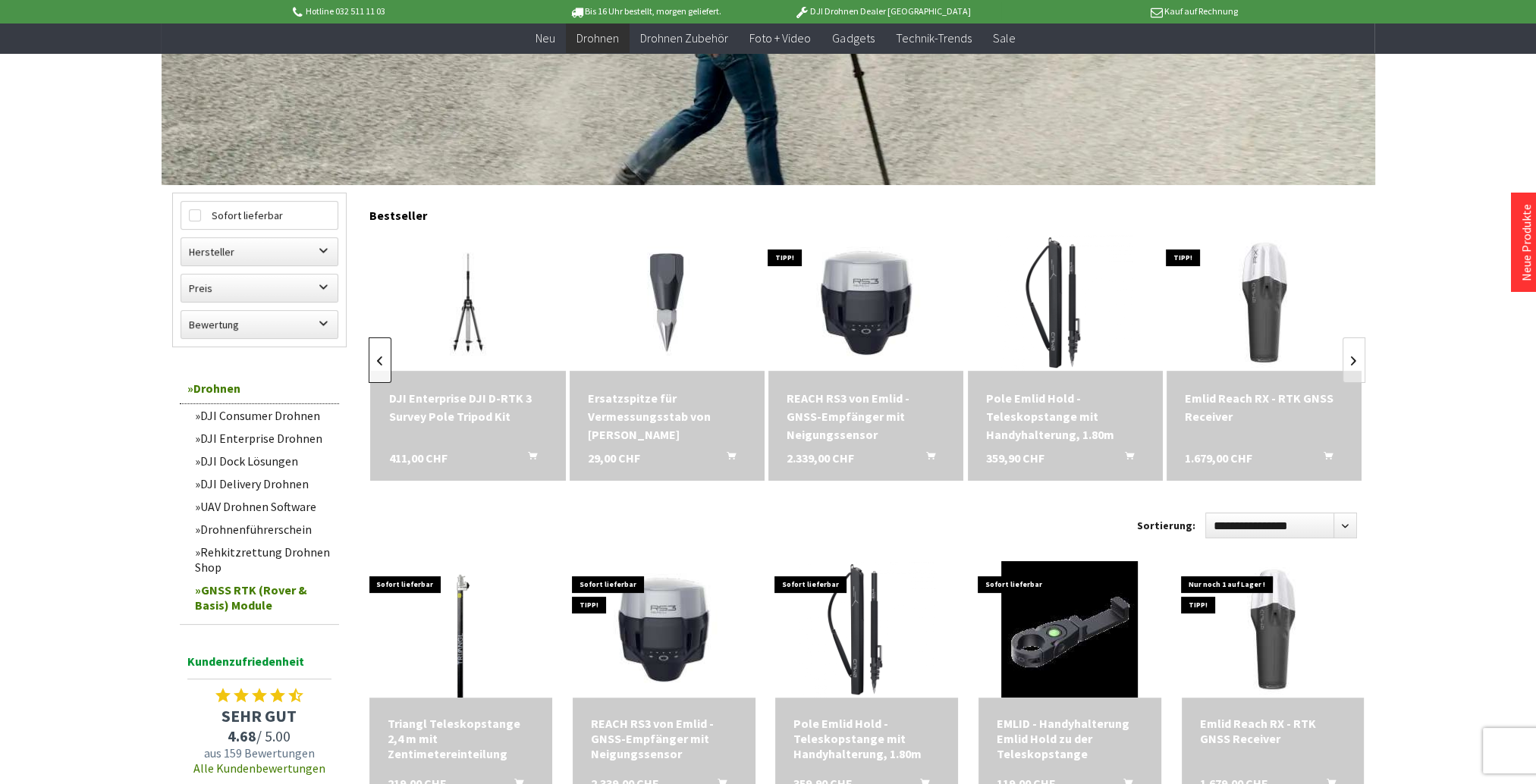
click at [376, 353] on link at bounding box center [380, 360] width 23 height 45
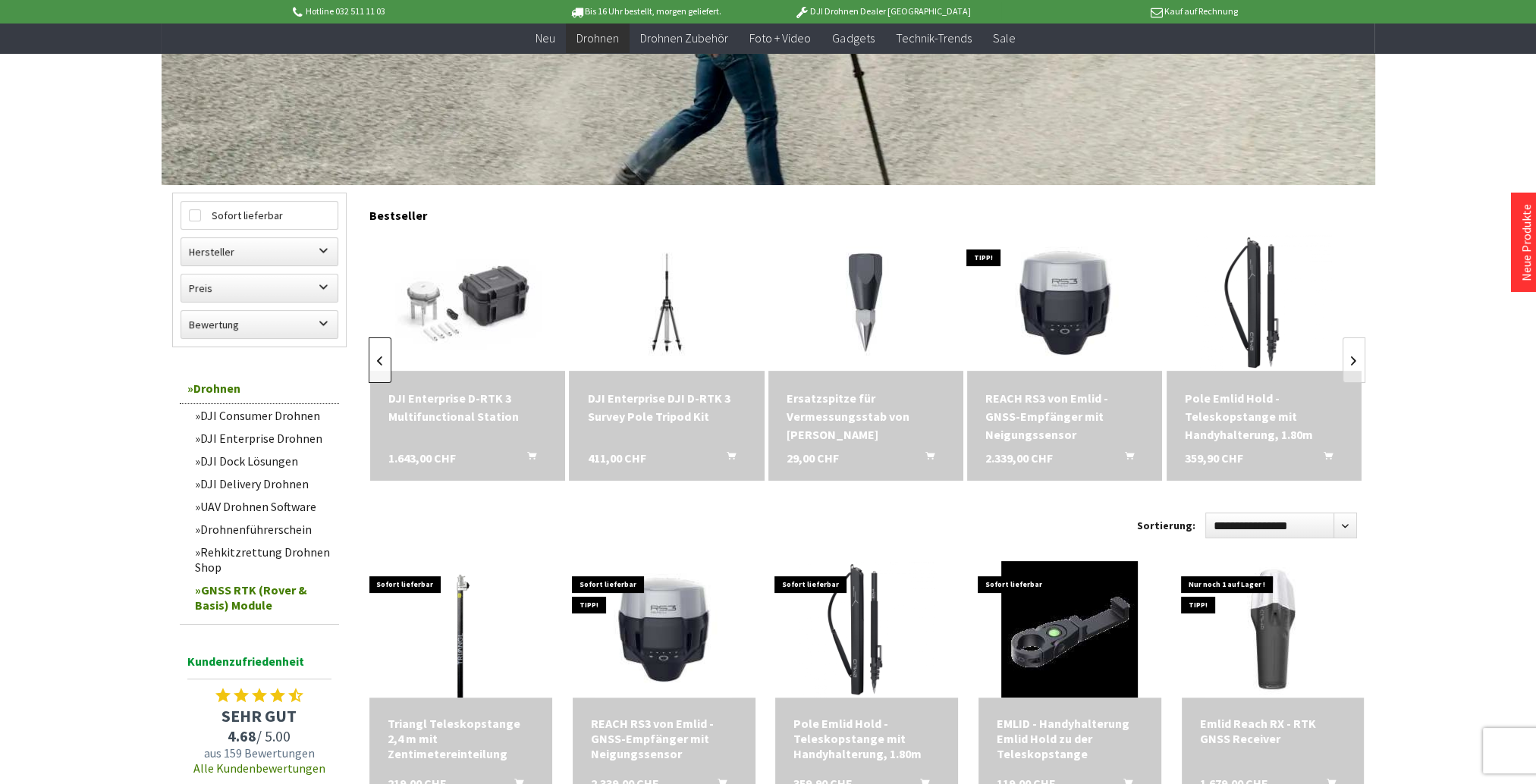
click at [376, 353] on link at bounding box center [380, 360] width 23 height 45
click at [382, 360] on link at bounding box center [380, 360] width 23 height 45
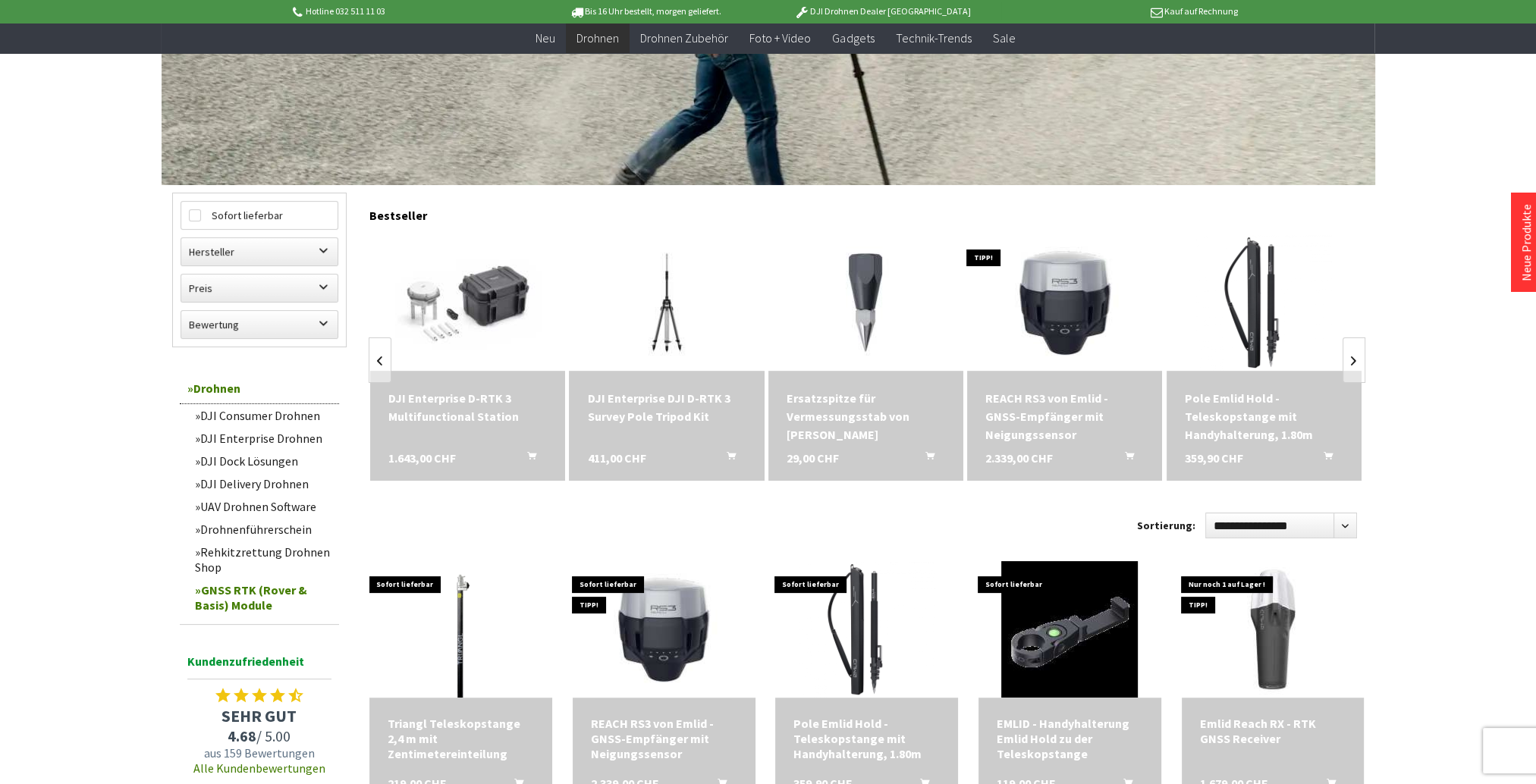
scroll to position [455, 0]
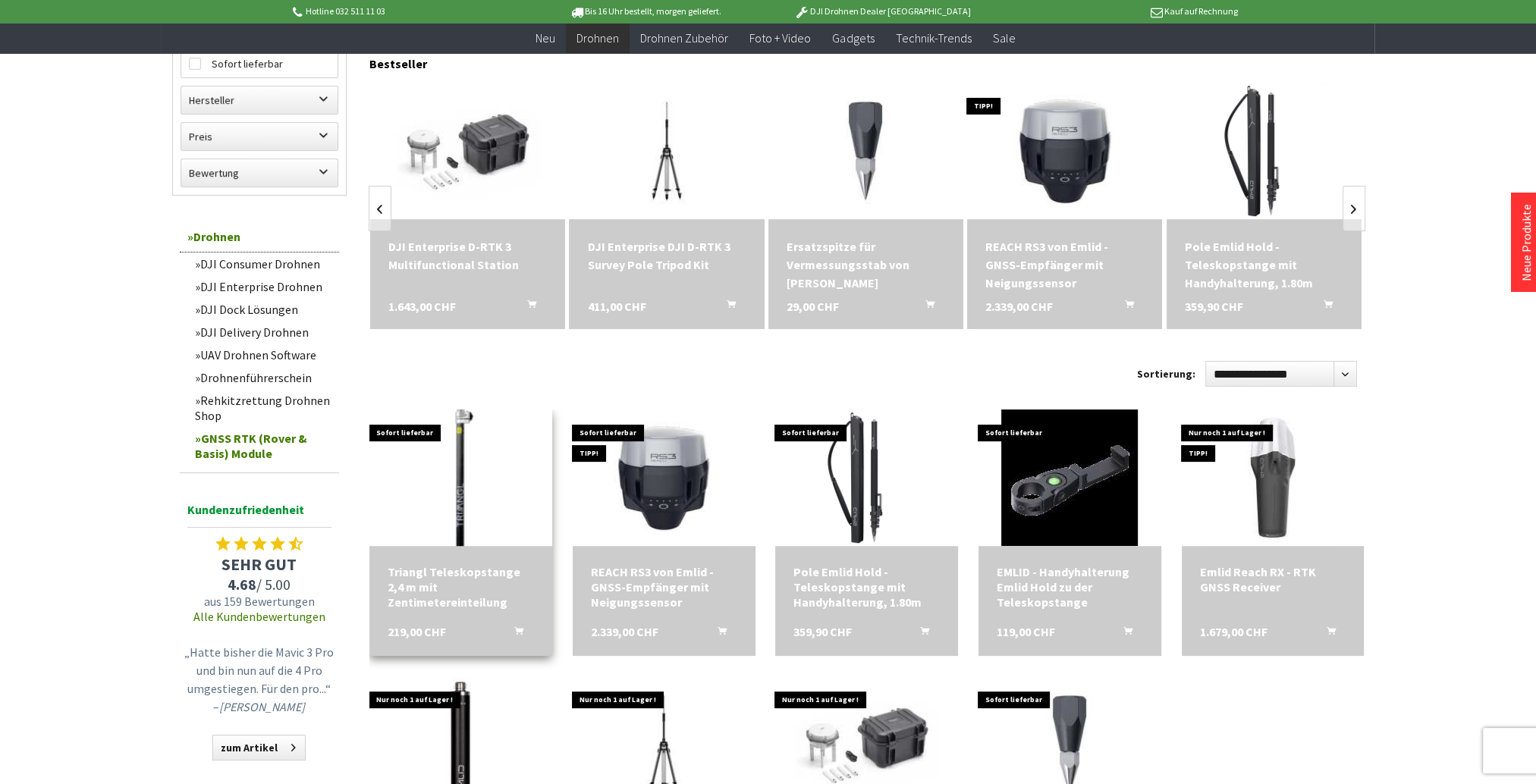
click at [489, 478] on img at bounding box center [460, 477] width 191 height 191
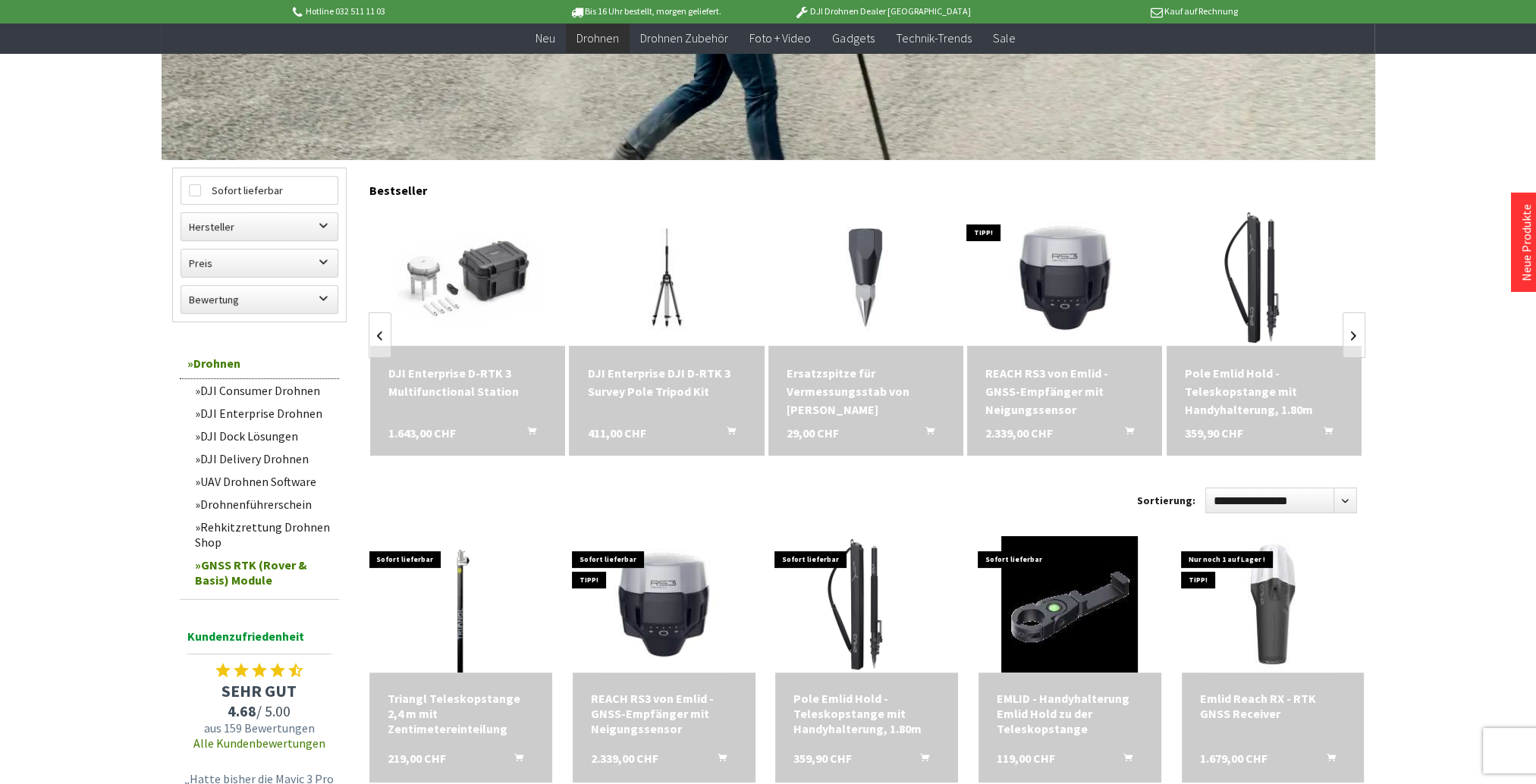
scroll to position [303, 0]
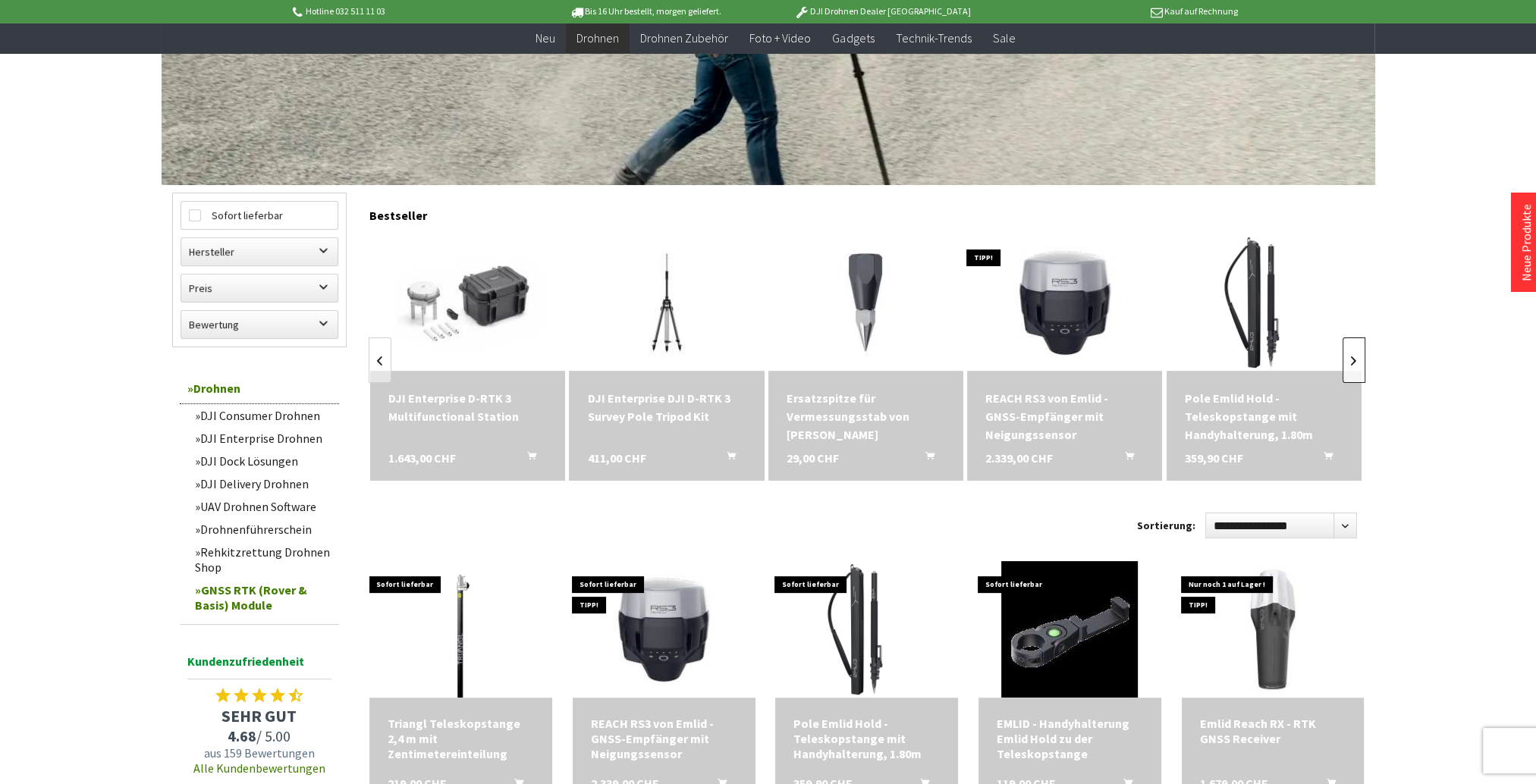
click at [1354, 359] on link at bounding box center [1354, 360] width 23 height 45
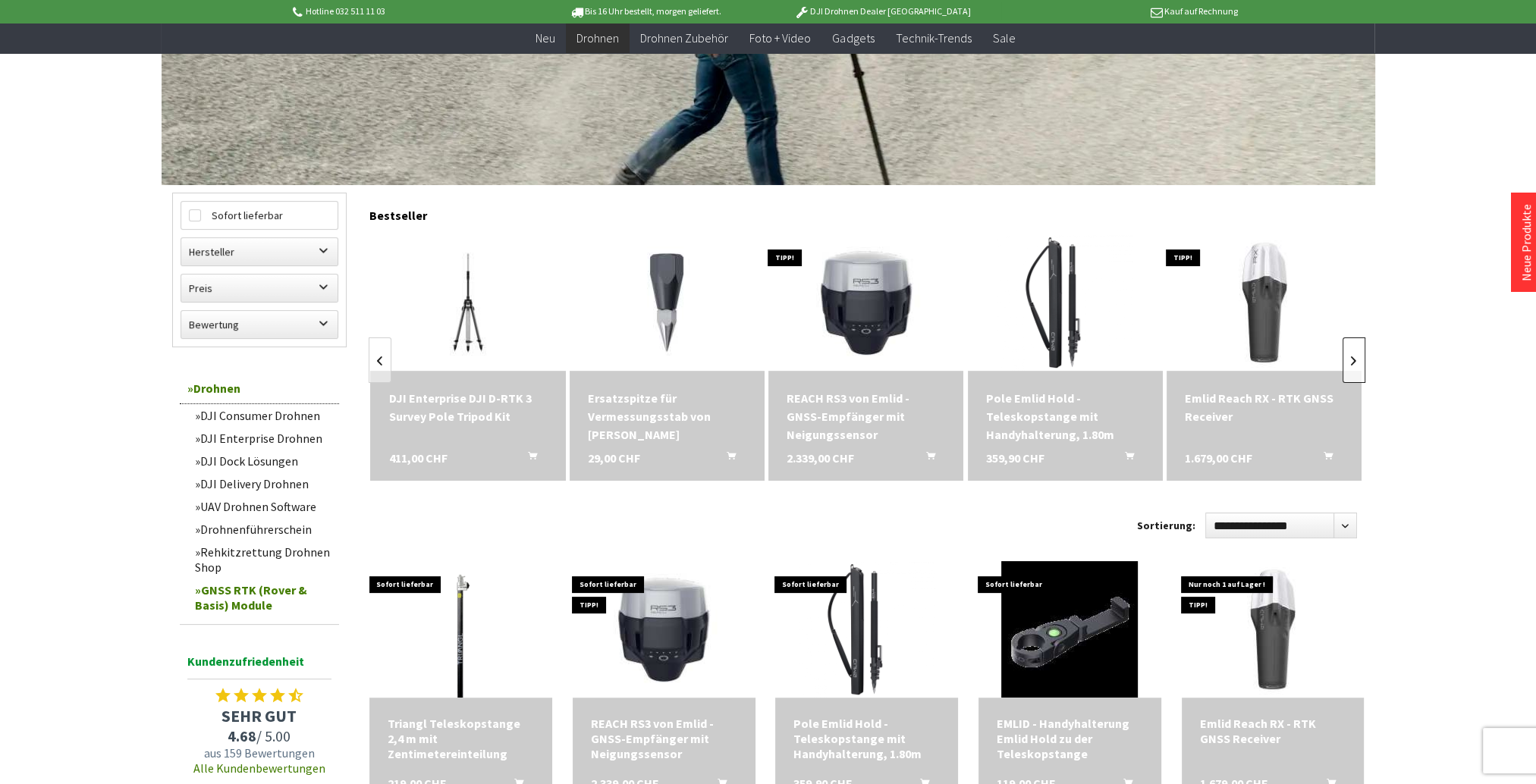
scroll to position [0, 1395]
click at [1354, 359] on link at bounding box center [1354, 360] width 23 height 45
click at [384, 366] on link at bounding box center [380, 360] width 23 height 45
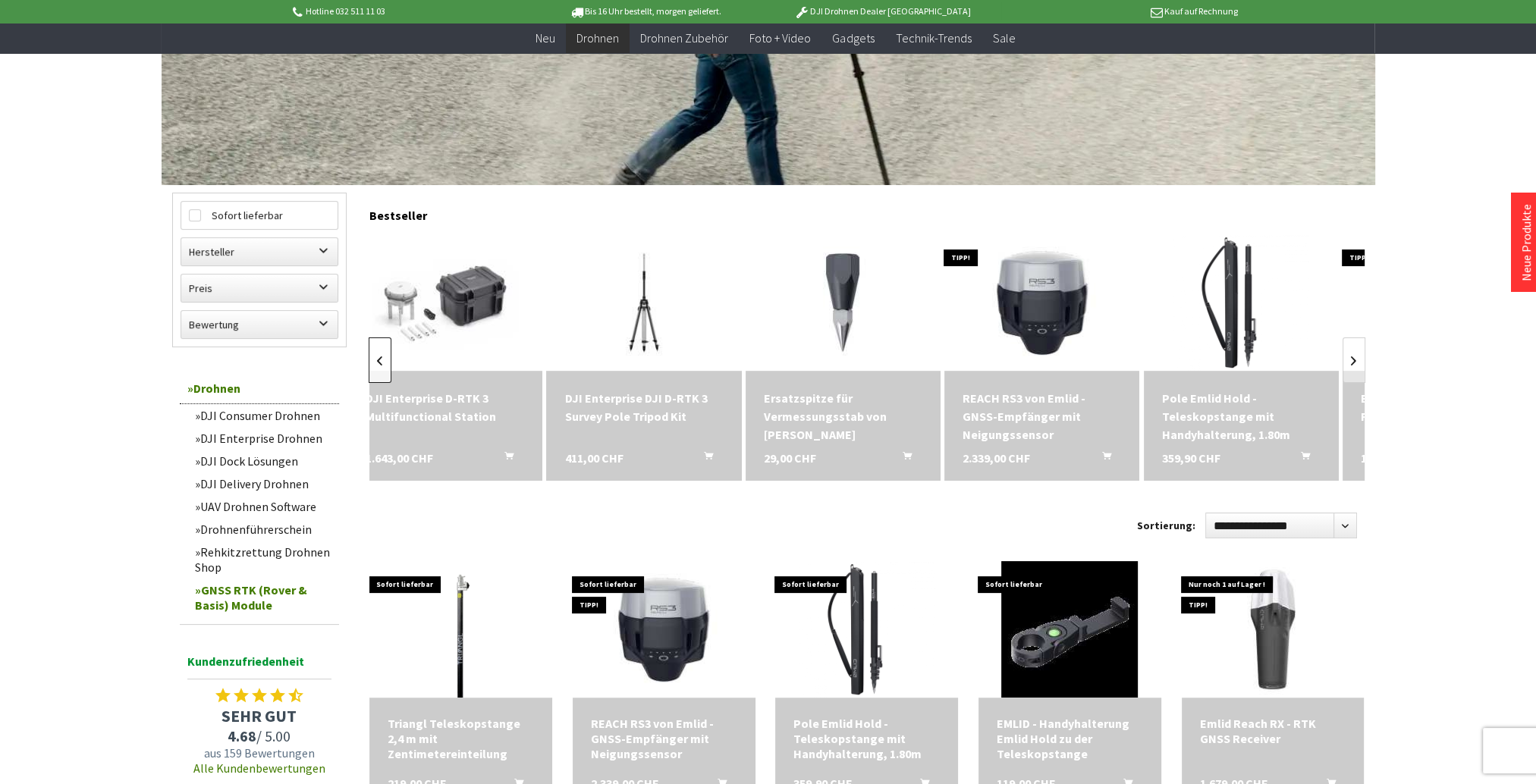
click at [384, 366] on link at bounding box center [380, 360] width 23 height 45
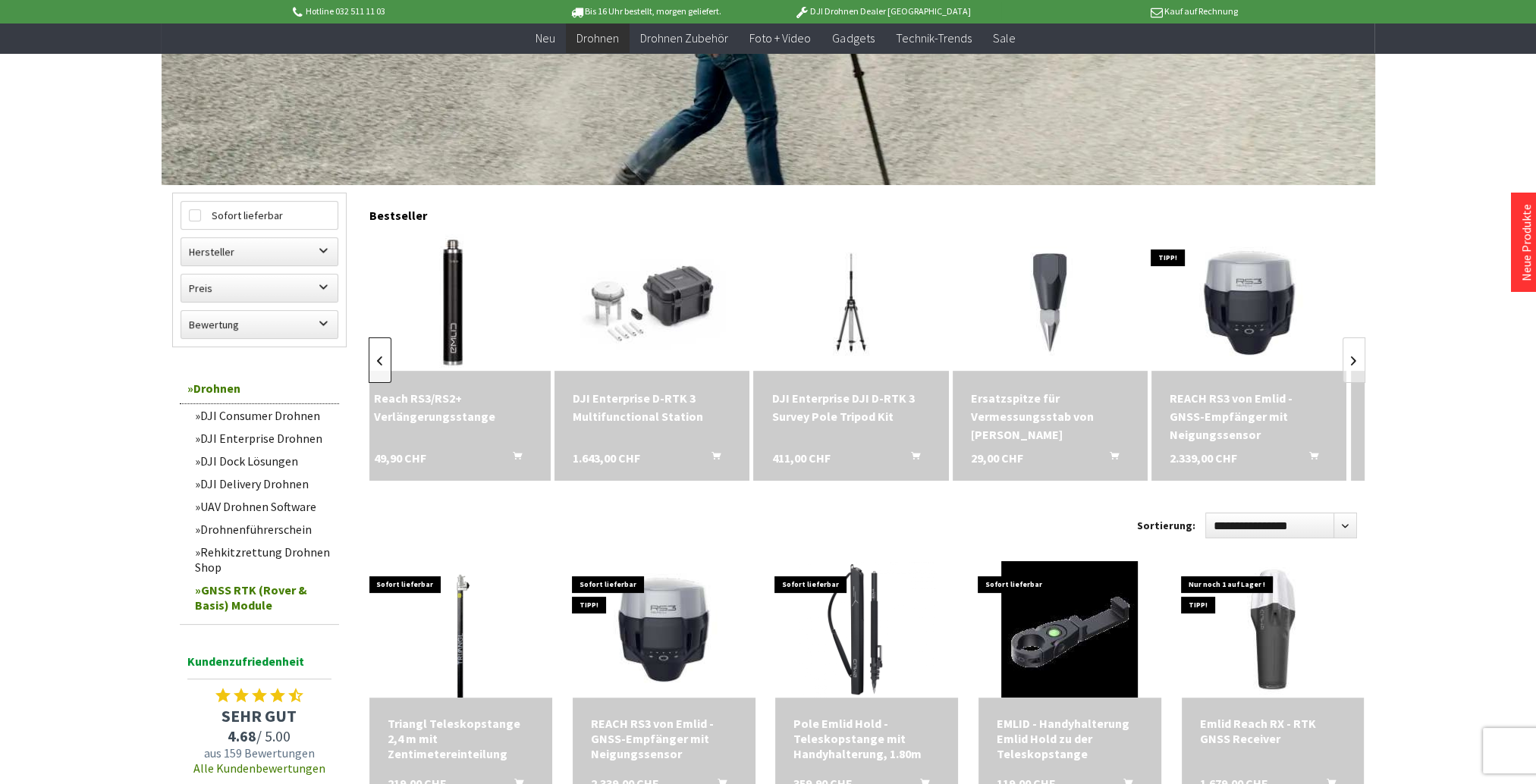
scroll to position [0, 997]
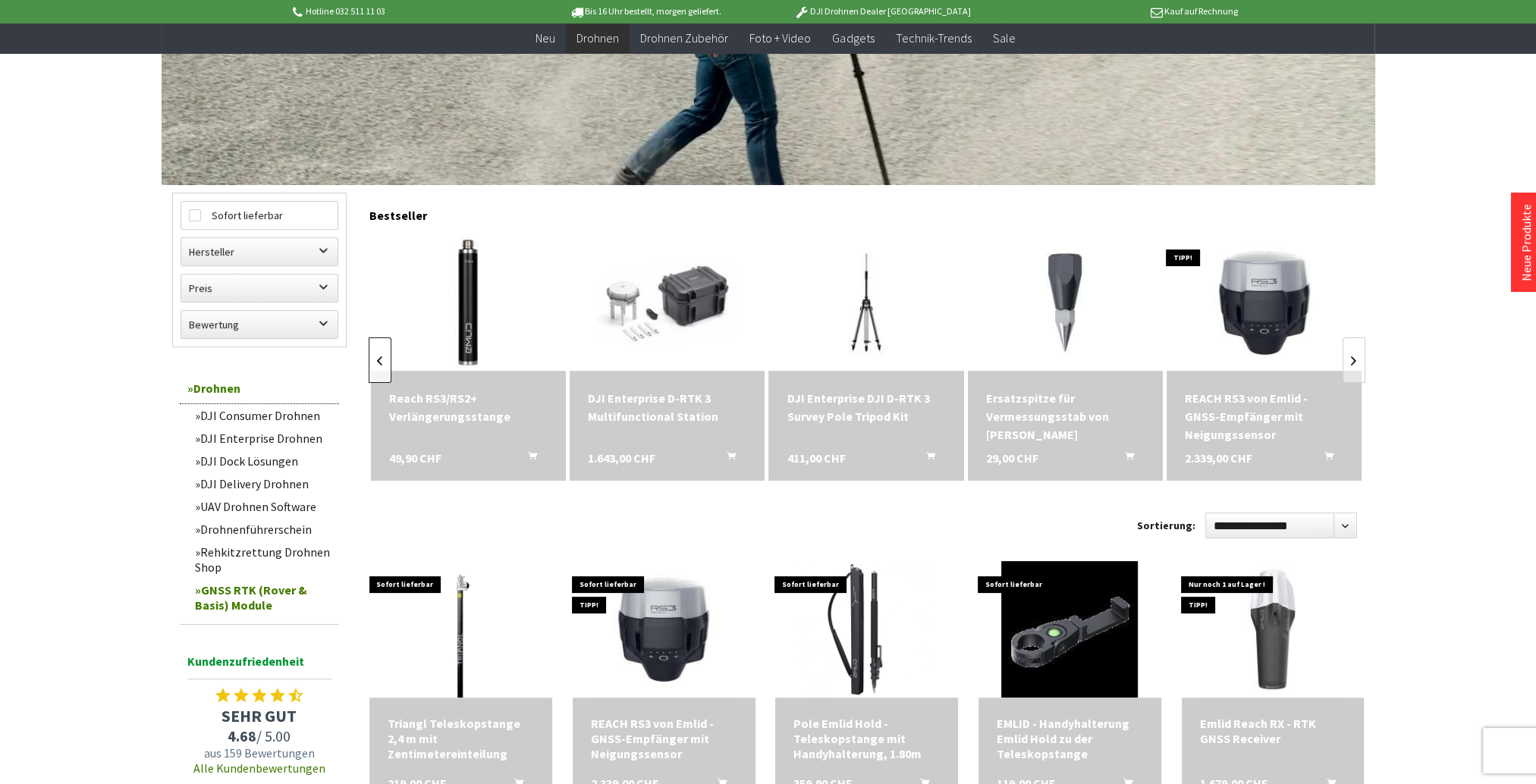
click at [384, 366] on link at bounding box center [380, 360] width 23 height 45
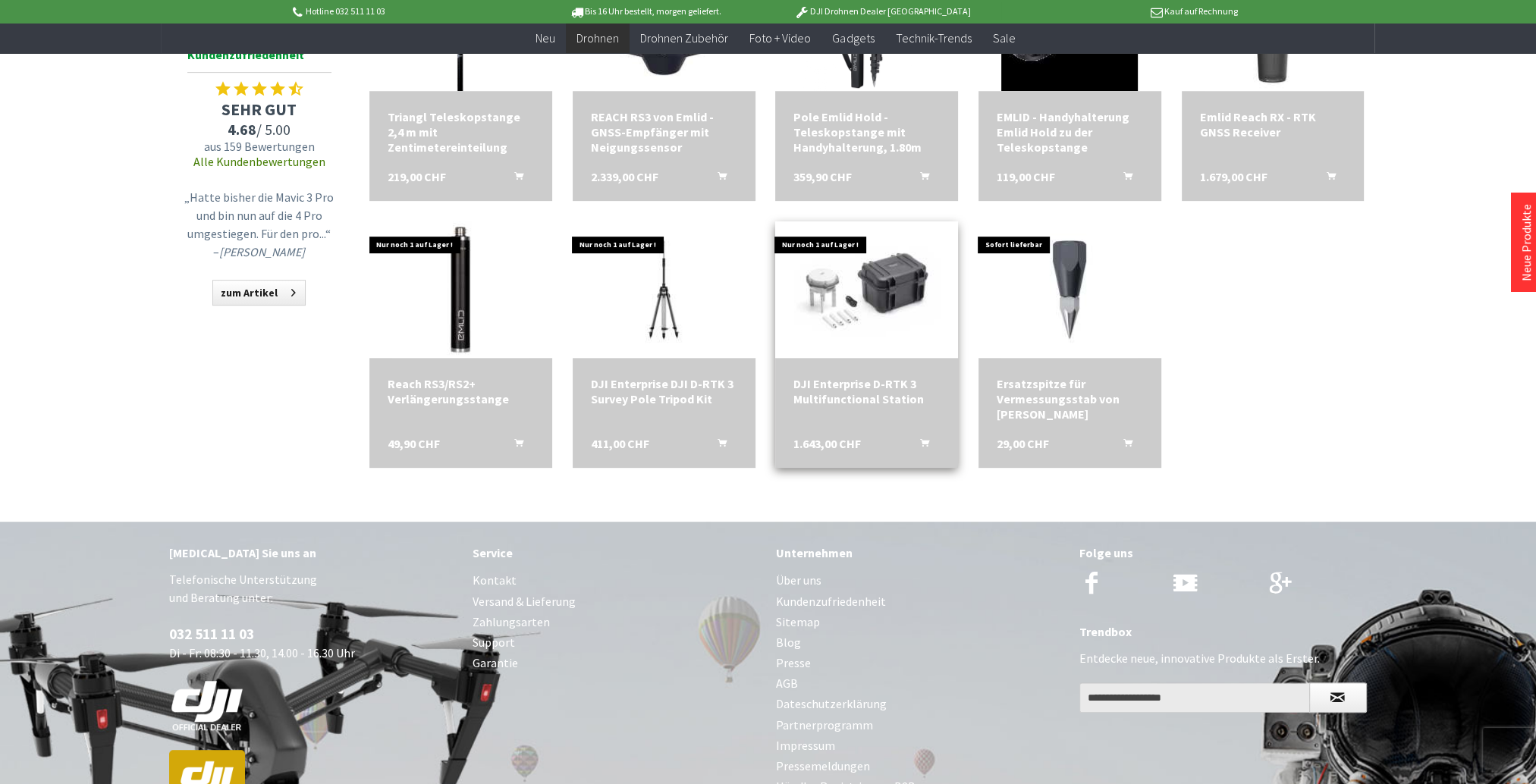
scroll to position [758, 0]
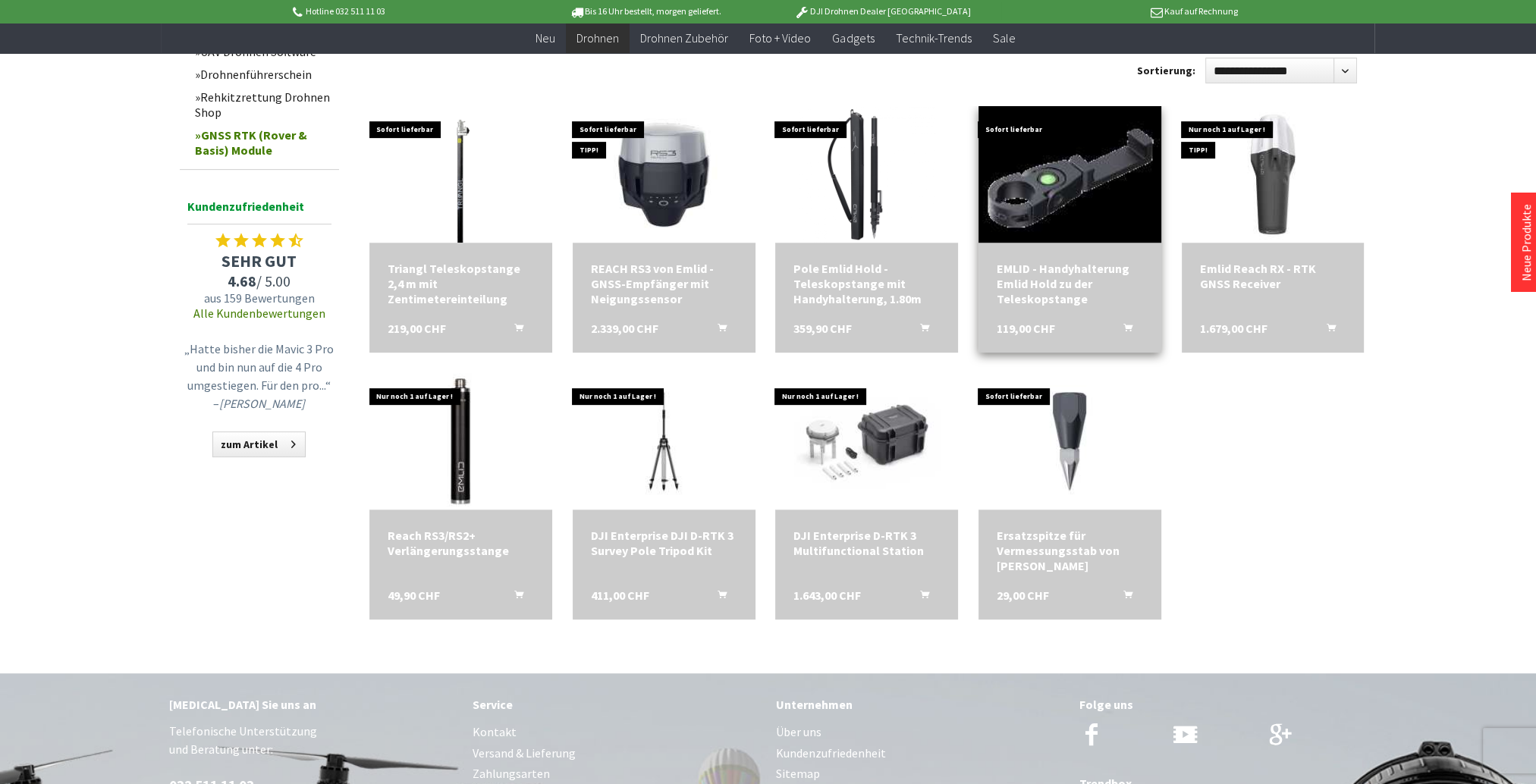
click at [1119, 196] on img at bounding box center [1069, 174] width 191 height 191
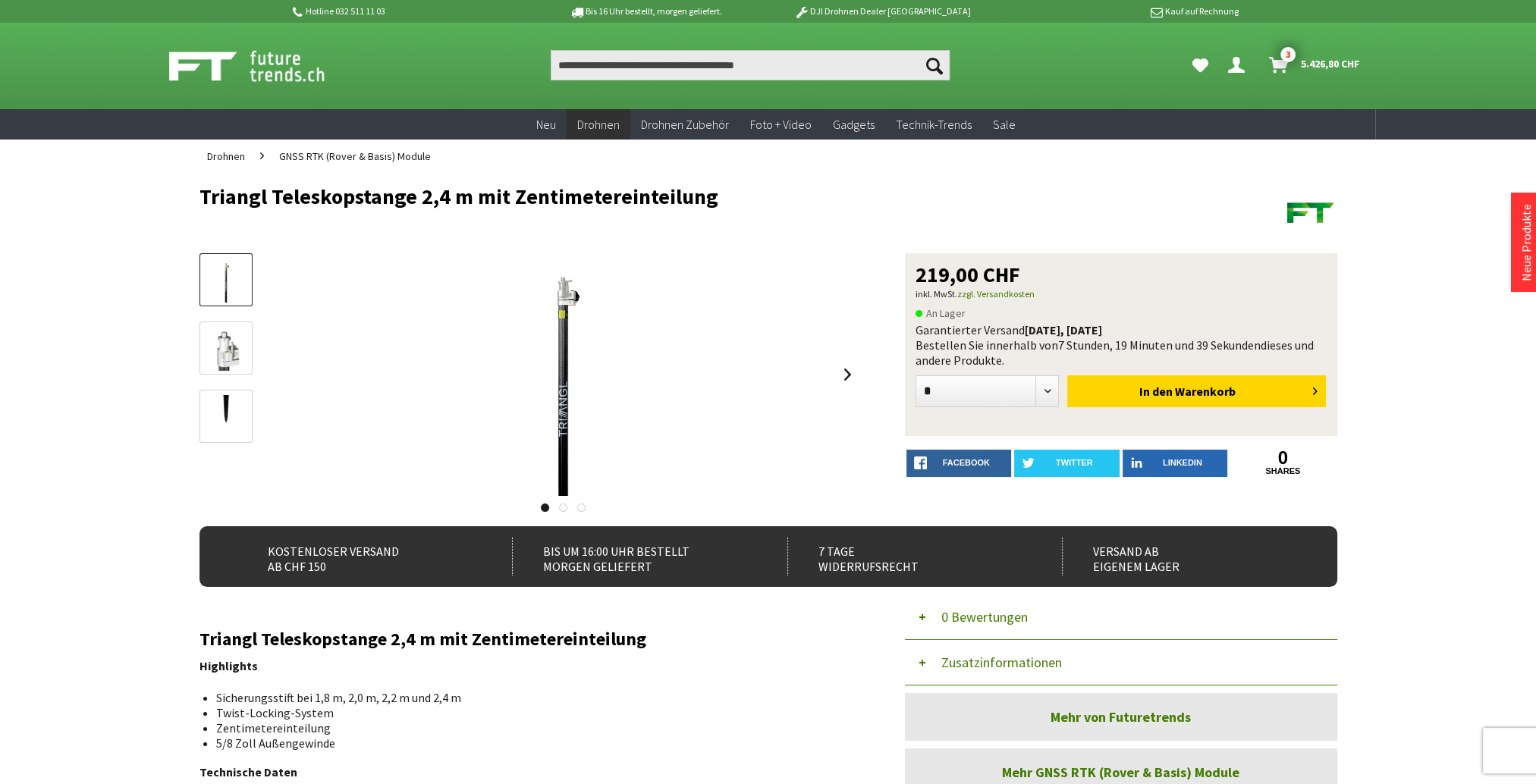
click at [210, 429] on img at bounding box center [226, 417] width 44 height 44
click at [223, 359] on img at bounding box center [226, 349] width 44 height 44
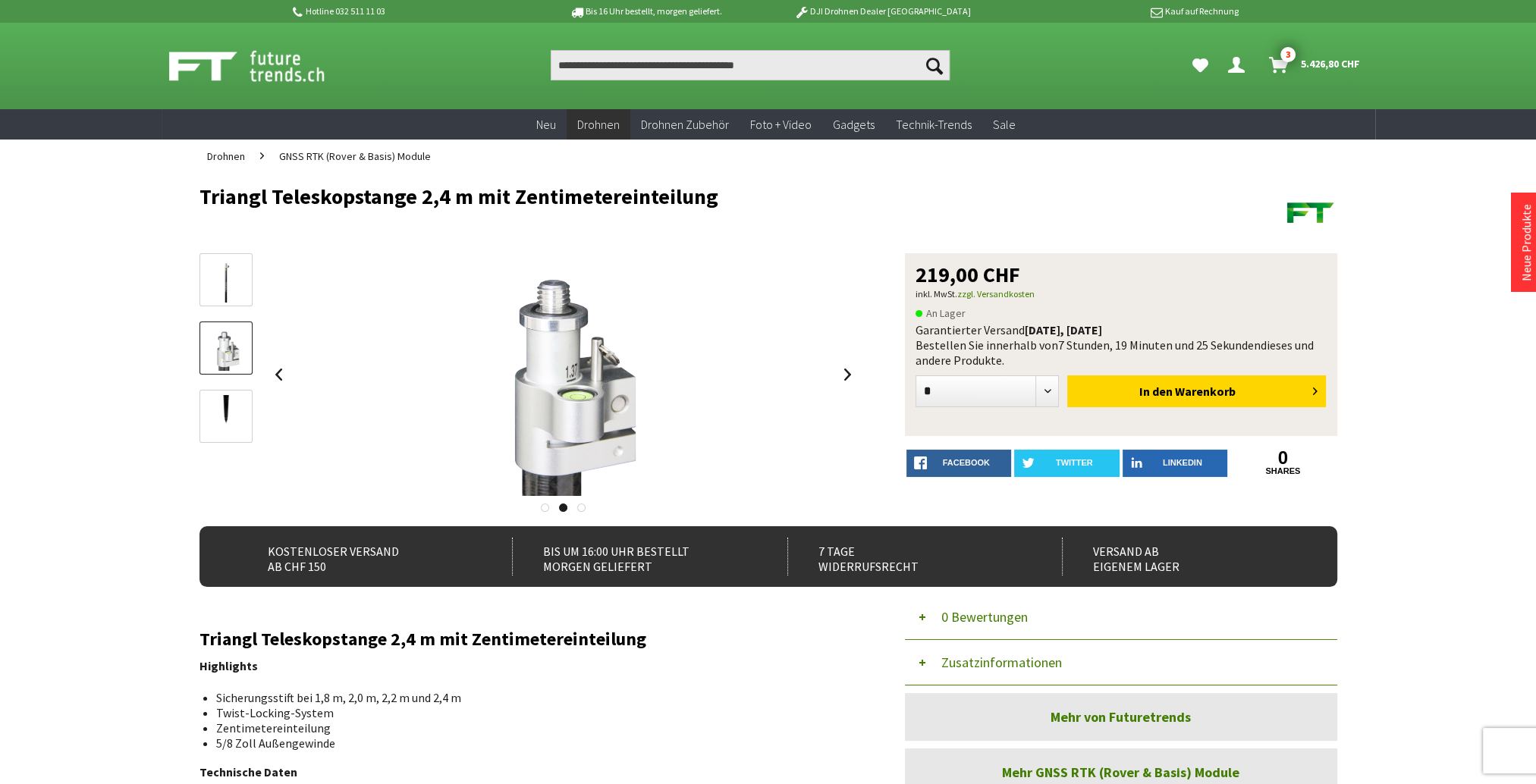
click at [223, 388] on div at bounding box center [225, 356] width 53 height 205
click at [223, 395] on img at bounding box center [226, 417] width 44 height 44
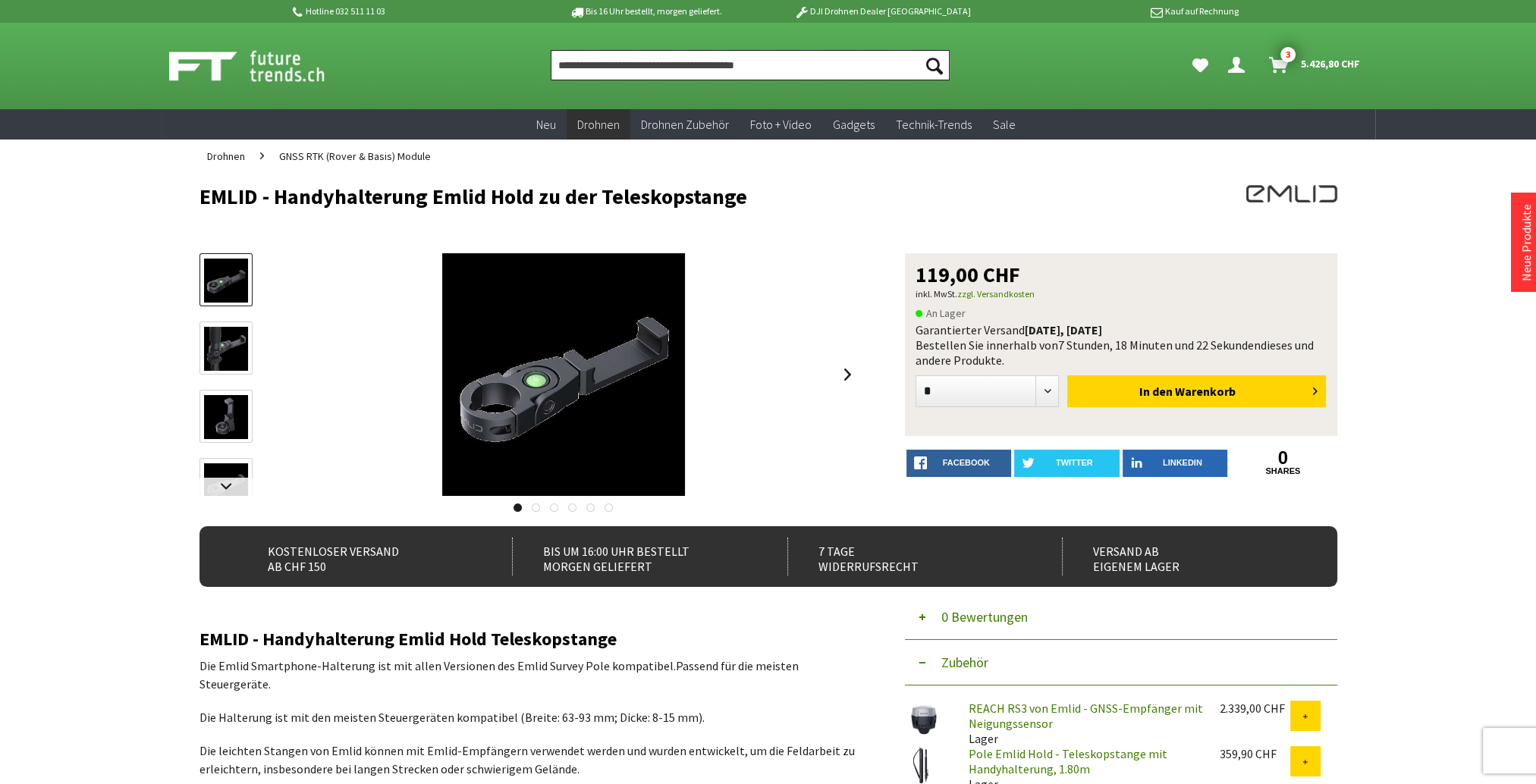
click at [659, 58] on input "Produkt, Marke, Kategorie, EAN, Artikelnummer…" at bounding box center [749, 65] width 399 height 30
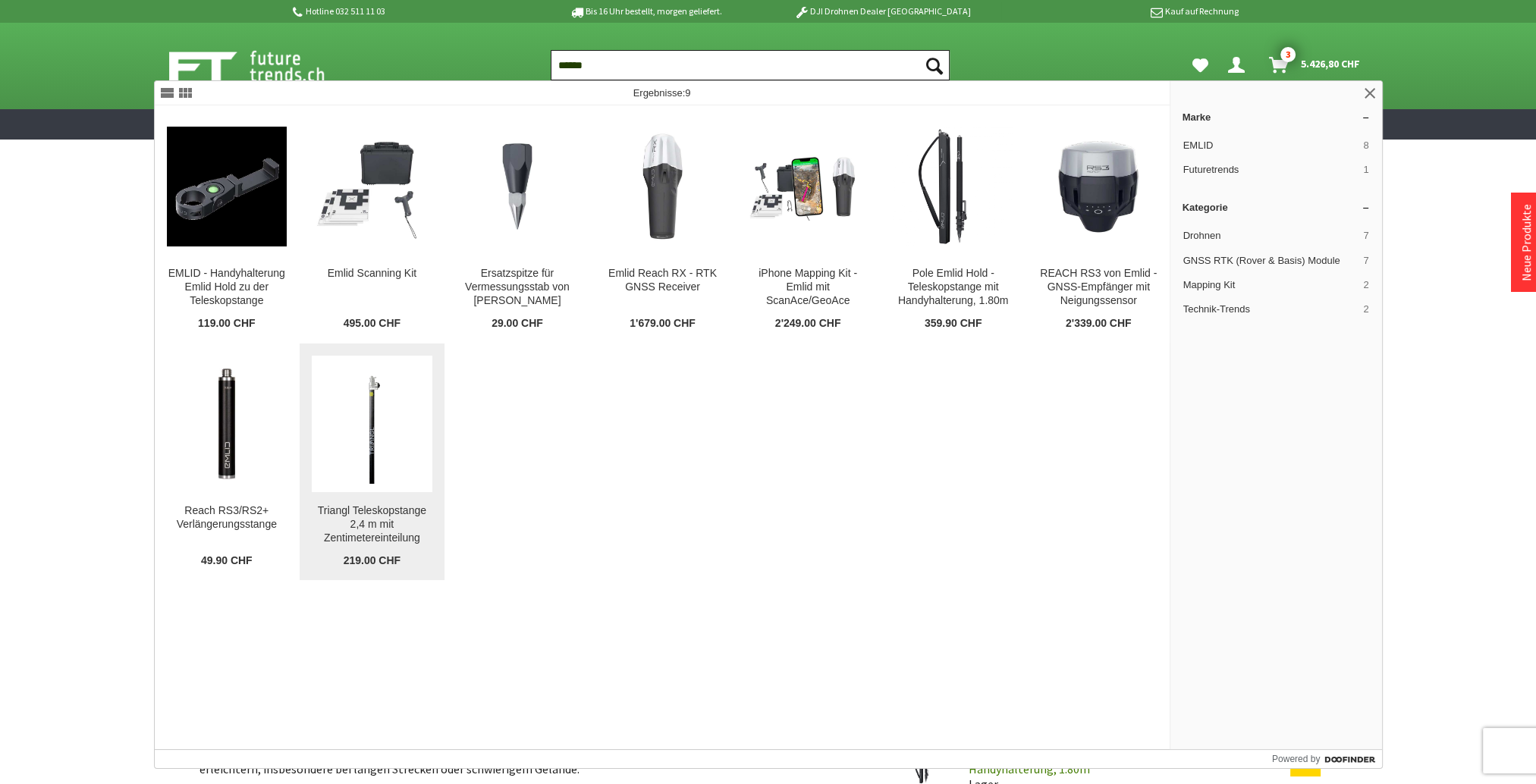
type input "*****"
click at [382, 428] on img at bounding box center [372, 424] width 120 height 120
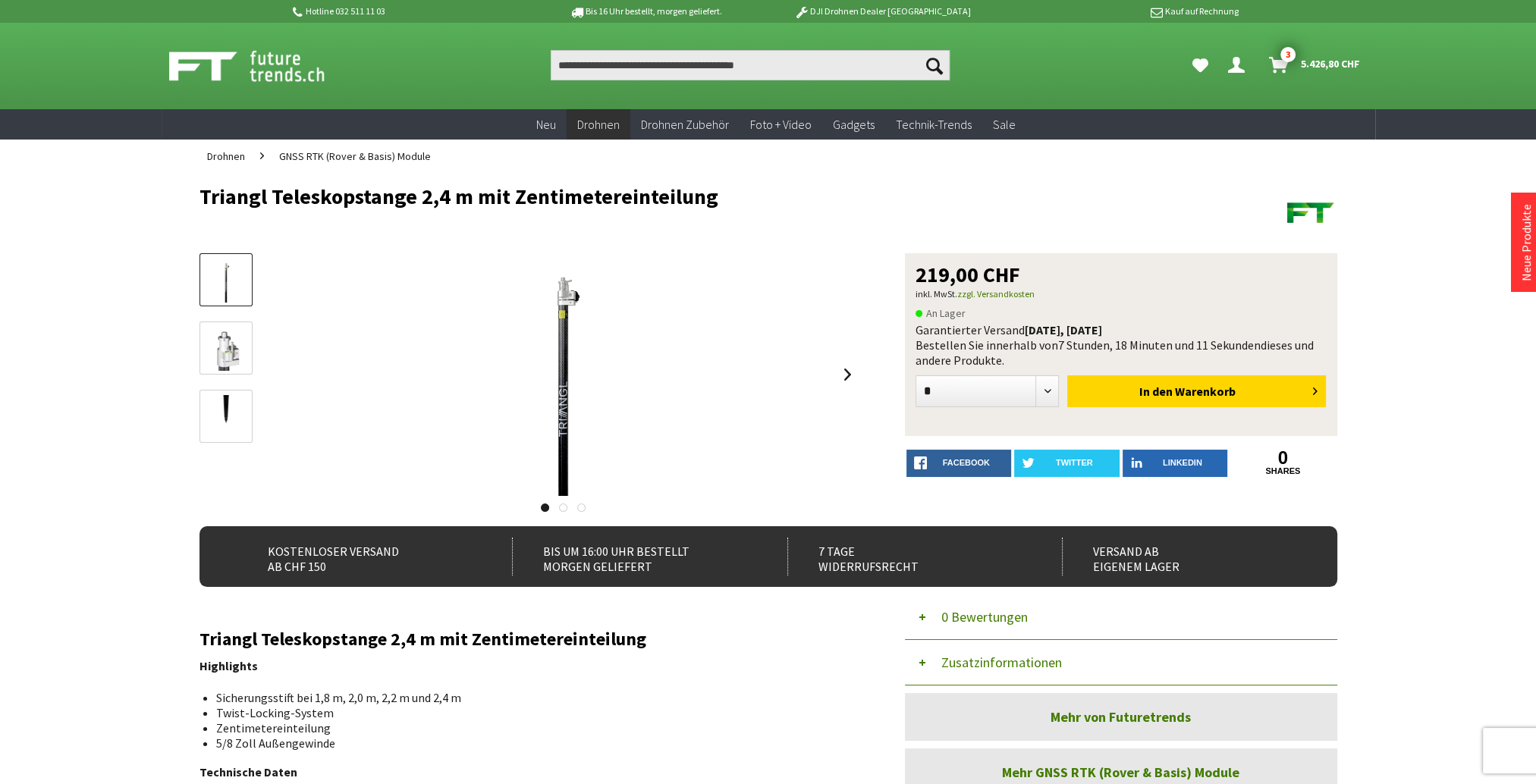
click at [221, 418] on img at bounding box center [226, 417] width 44 height 44
click at [209, 348] on img at bounding box center [226, 349] width 44 height 44
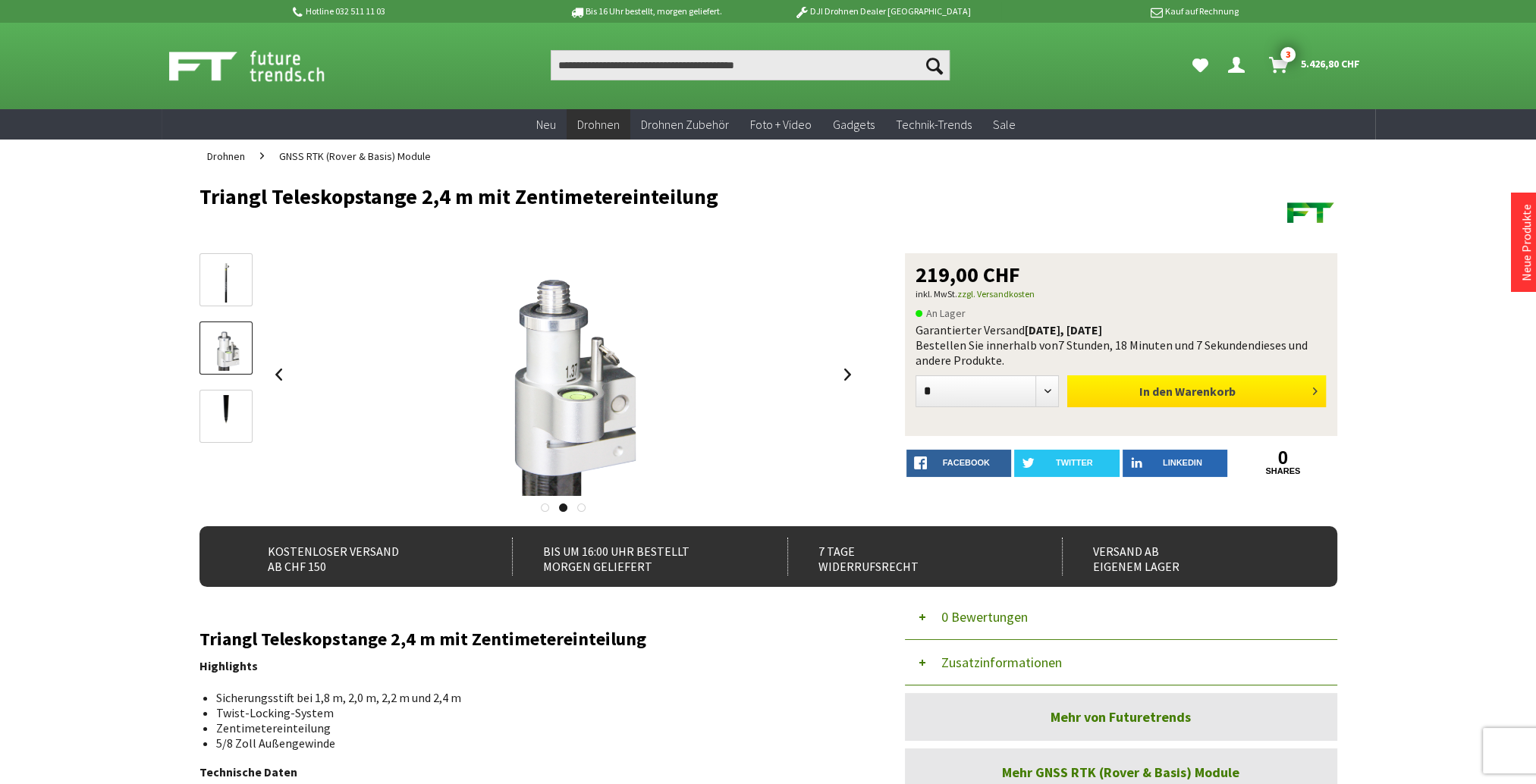
click at [1131, 392] on button "In den Warenkorb" at bounding box center [1196, 391] width 258 height 32
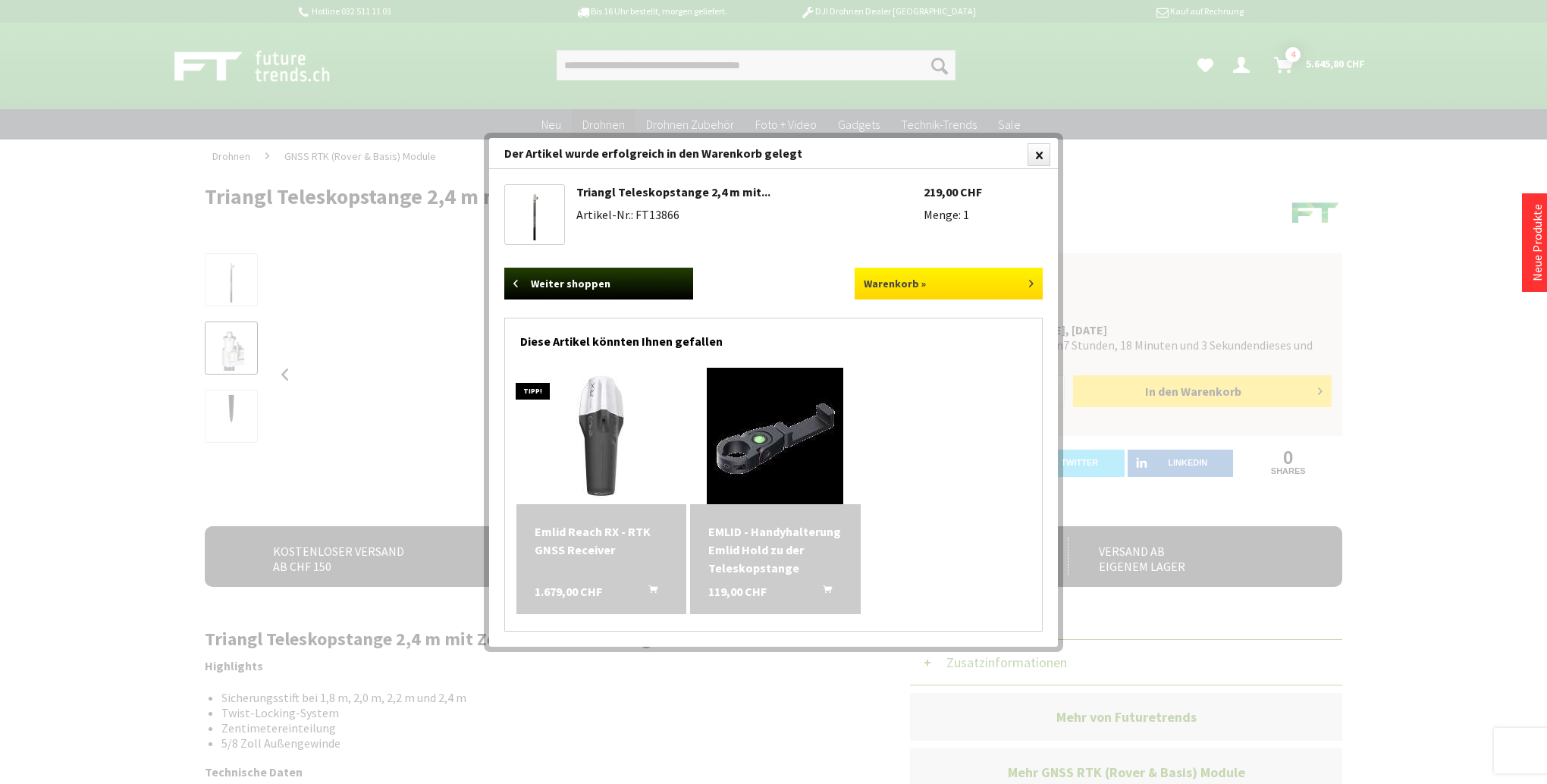
click at [961, 289] on link "Warenkorb »" at bounding box center [949, 283] width 188 height 32
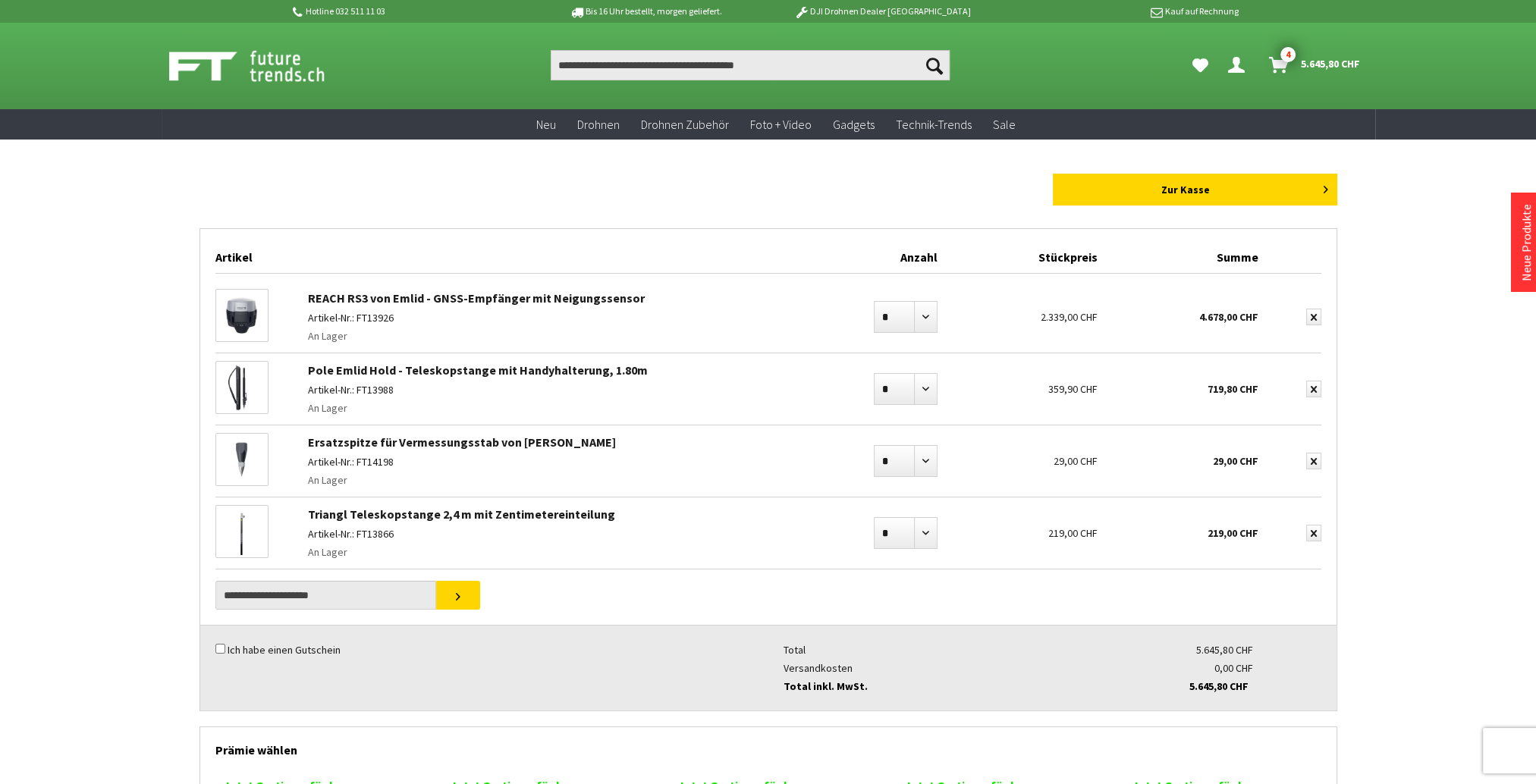
click at [454, 371] on link "Pole Emlid Hold - Teleskopstange mit Handyhalterung, 1.80m" at bounding box center [478, 370] width 340 height 15
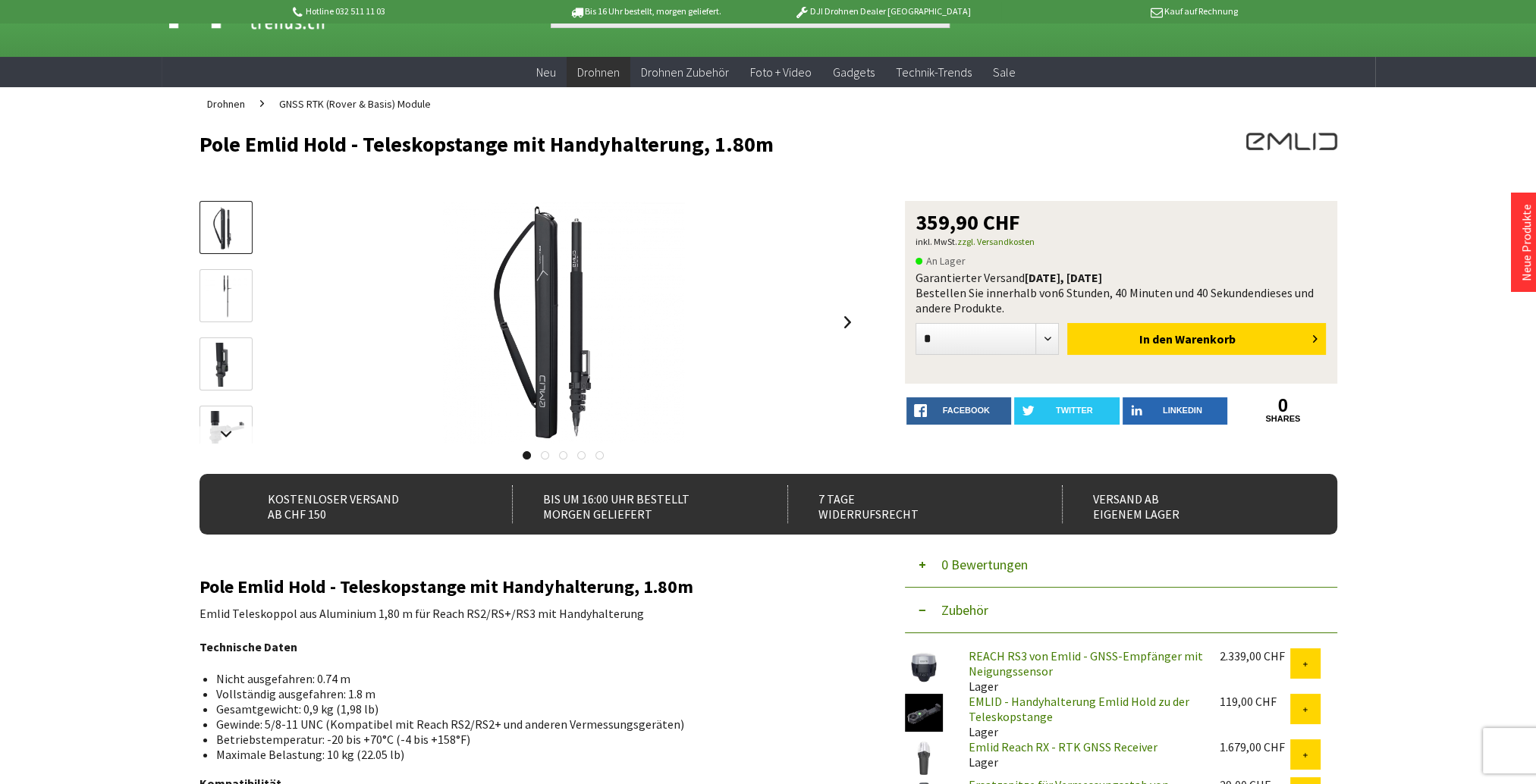
scroll to position [152, 0]
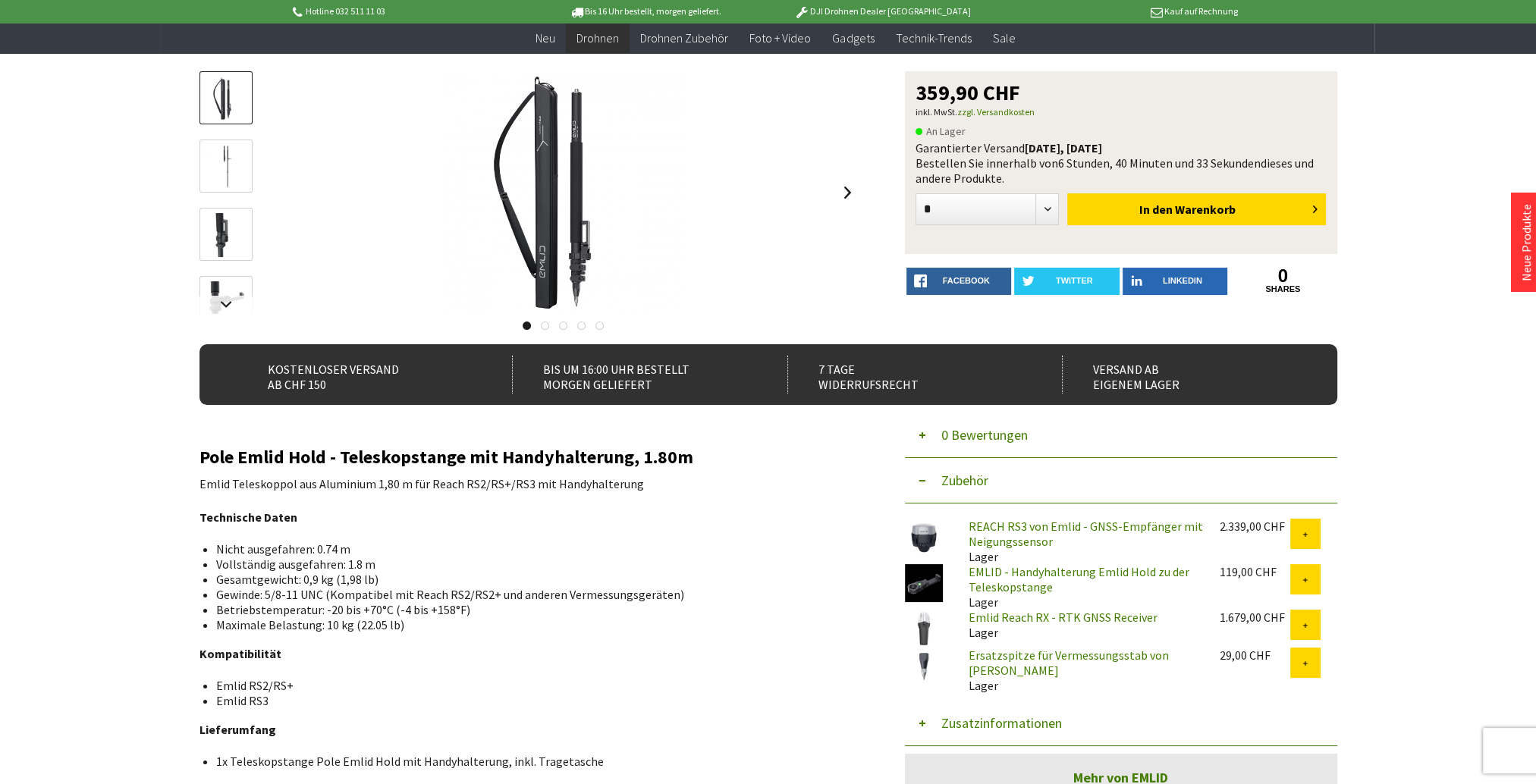
click at [197, 453] on div "Menü schließen Kategorien Neu Drohnen DJI Consumer Drohnen DJI Enterprise Drohn…" at bounding box center [768, 504] width 1213 height 1025
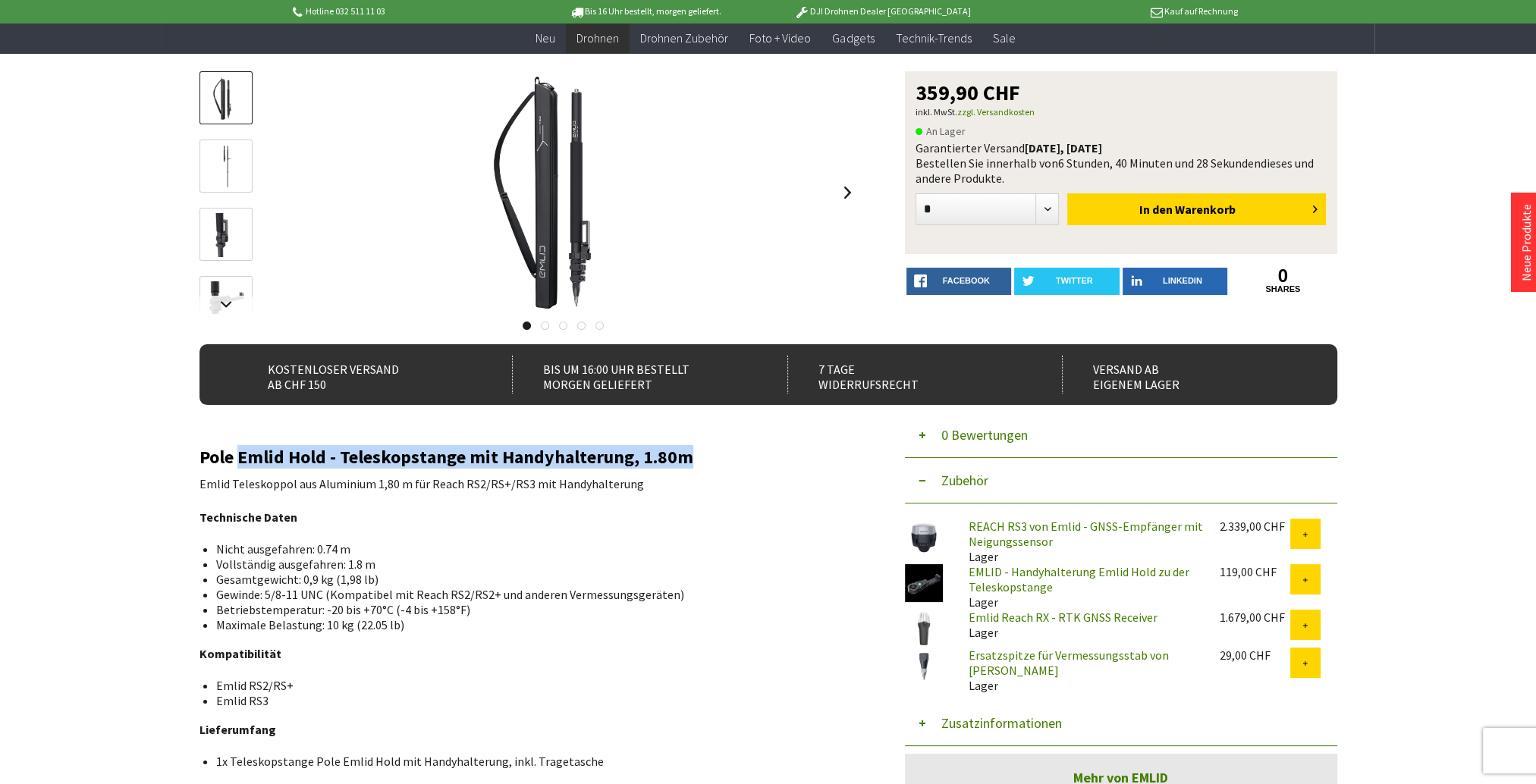
drag, startPoint x: 241, startPoint y: 459, endPoint x: 684, endPoint y: 460, distance: 443.0
click at [684, 460] on h2 "Pole Emlid Hold - Teleskopstange mit Handyhalterung, 1.80m" at bounding box center [529, 457] width 660 height 19
copy h2 "Emlid Hold - Teleskopstange mit Handyhalterung, 1.80m"
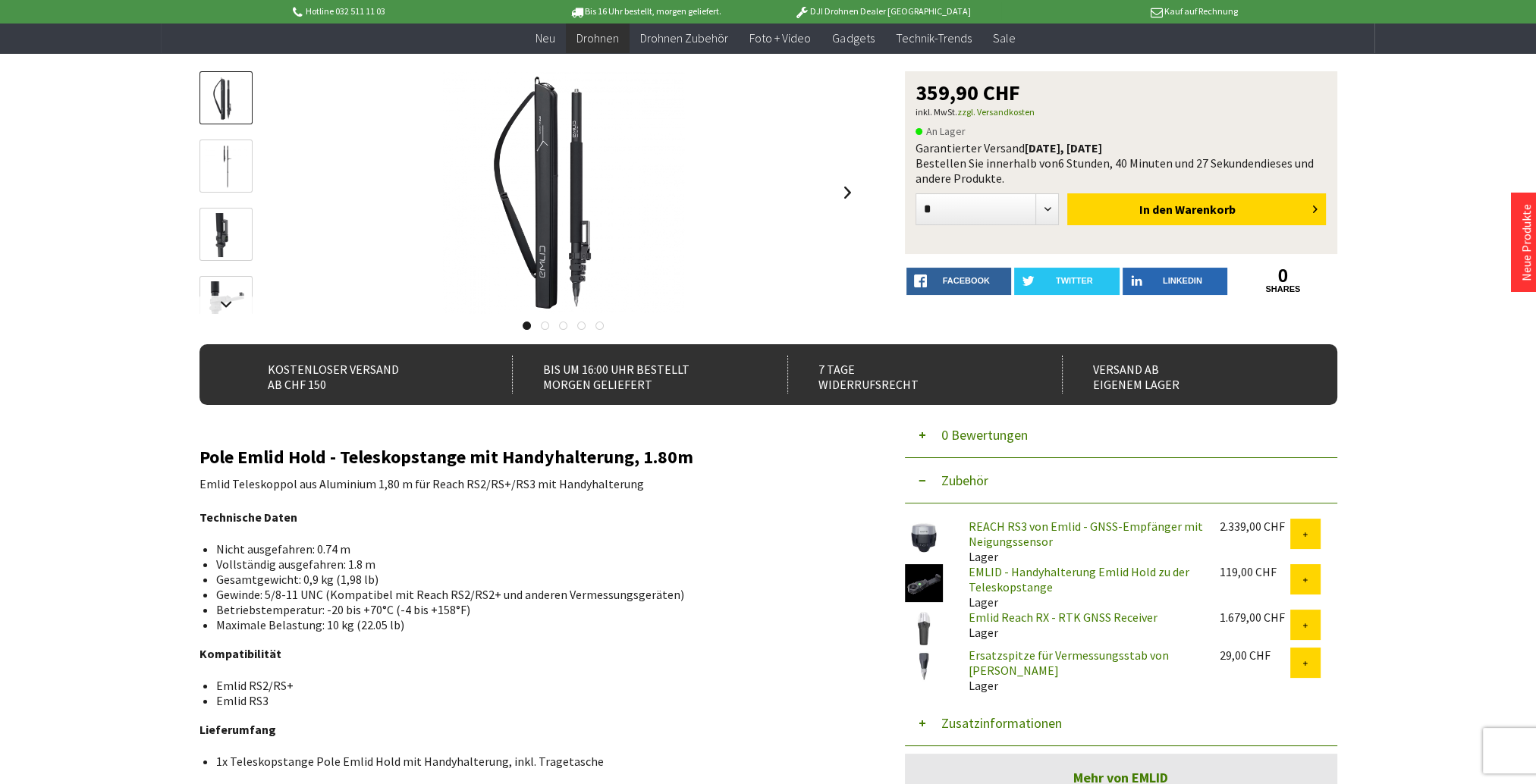
click at [649, 539] on div "Pole Emlid Hold - Teleskopstange mit Handyhalterung, 1.80m Emlid Teleskoppol au…" at bounding box center [529, 707] width 660 height 518
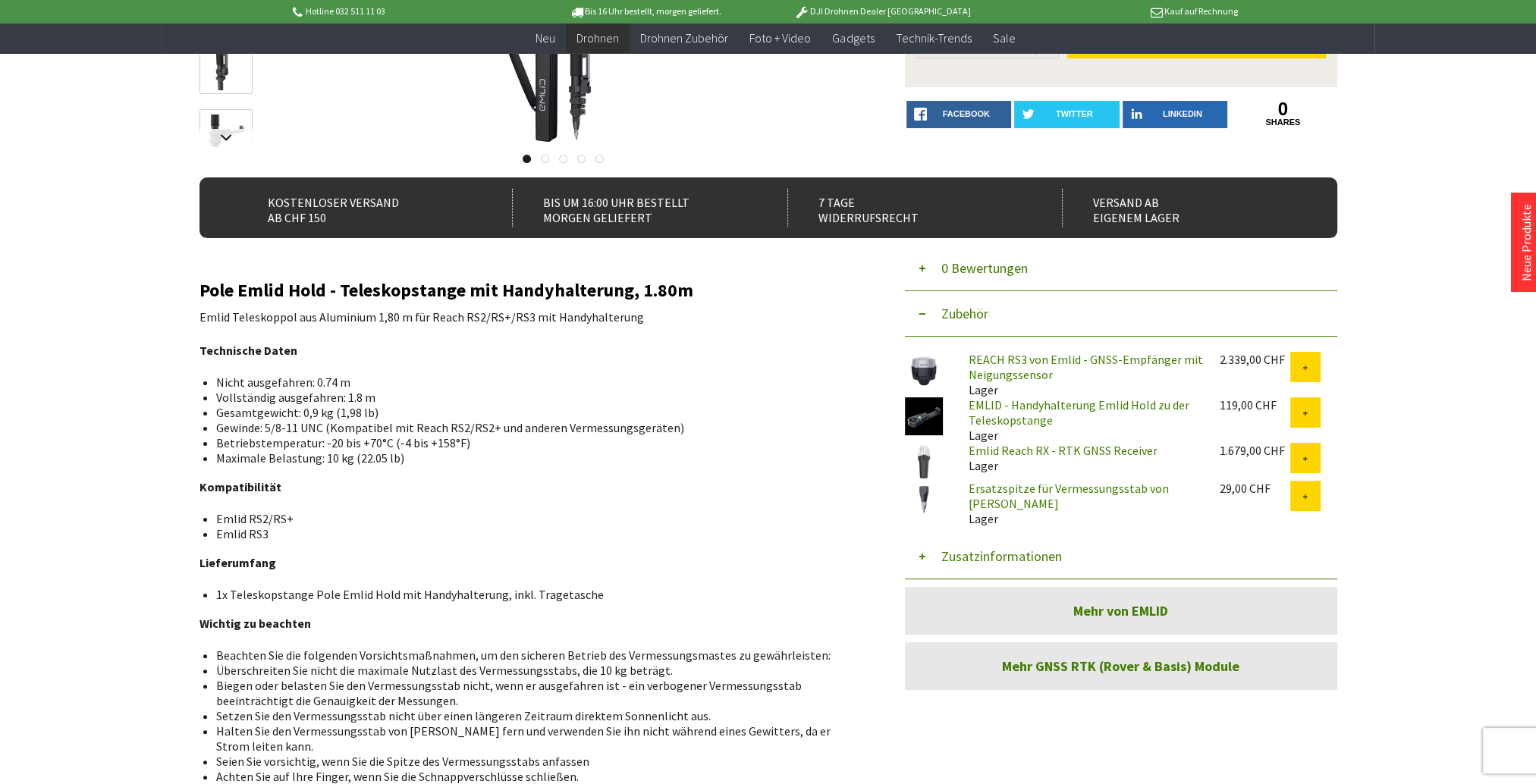
scroll to position [0, 0]
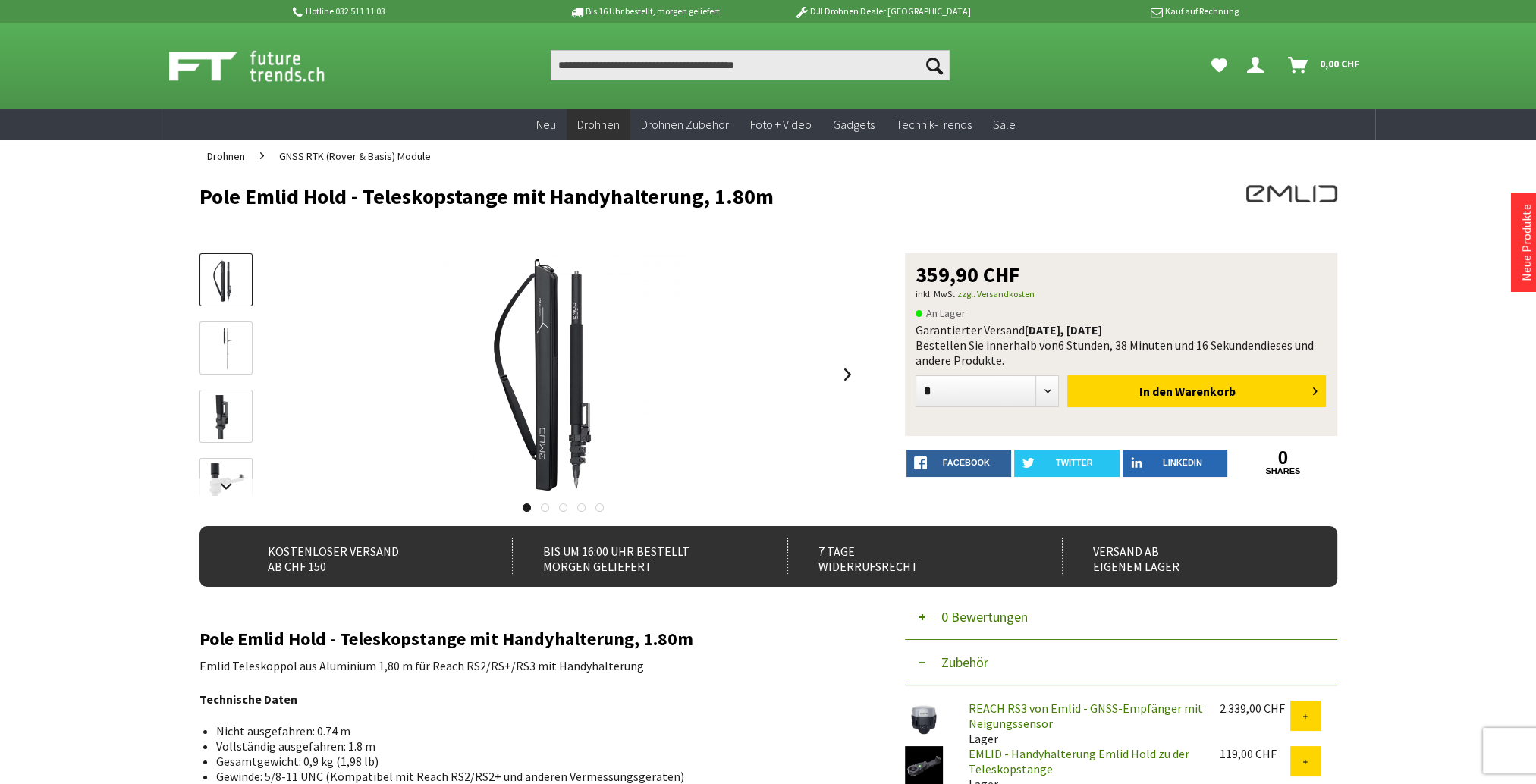
click at [1321, 57] on span "0,00 CHF" at bounding box center [1339, 63] width 40 height 24
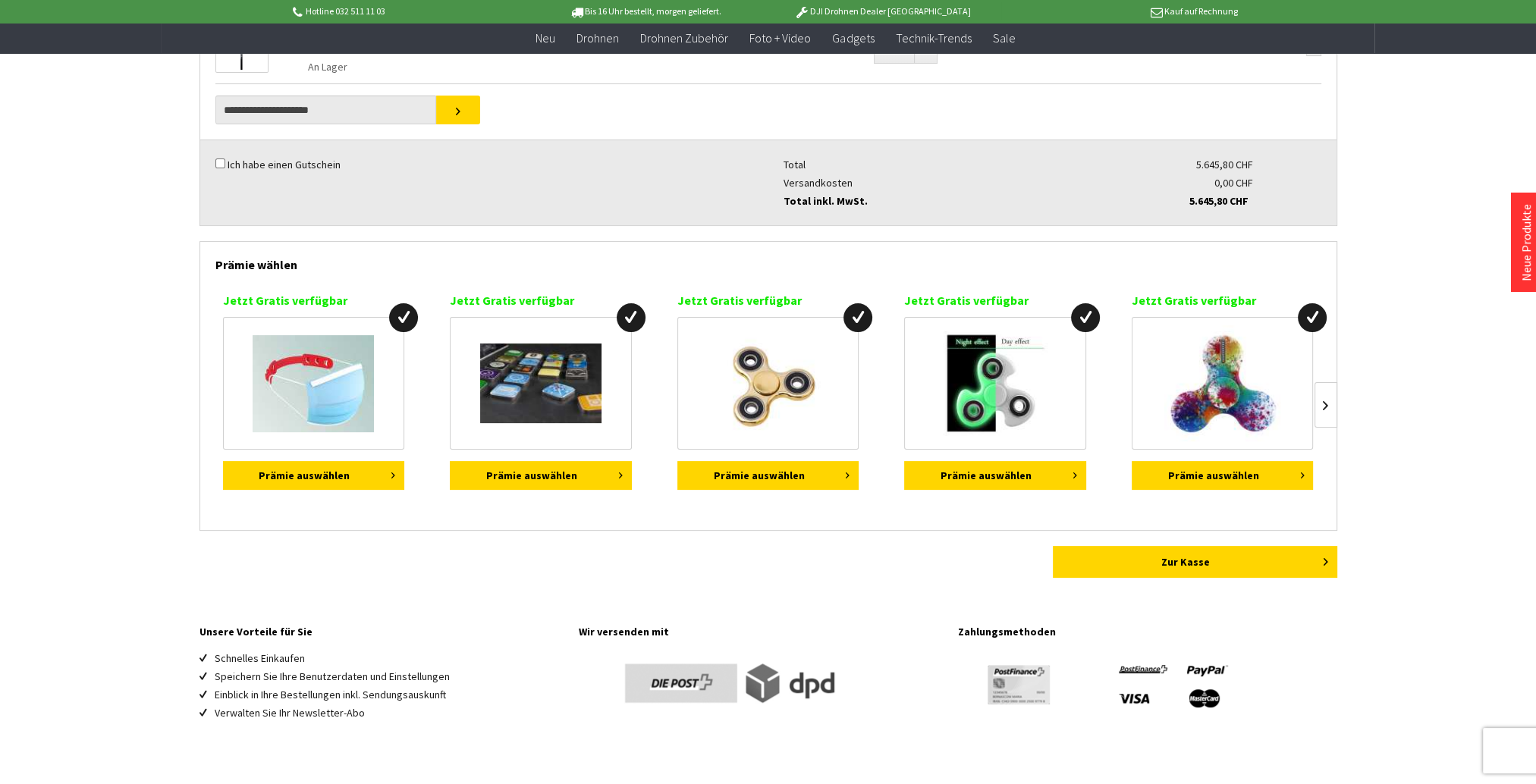
scroll to position [607, 0]
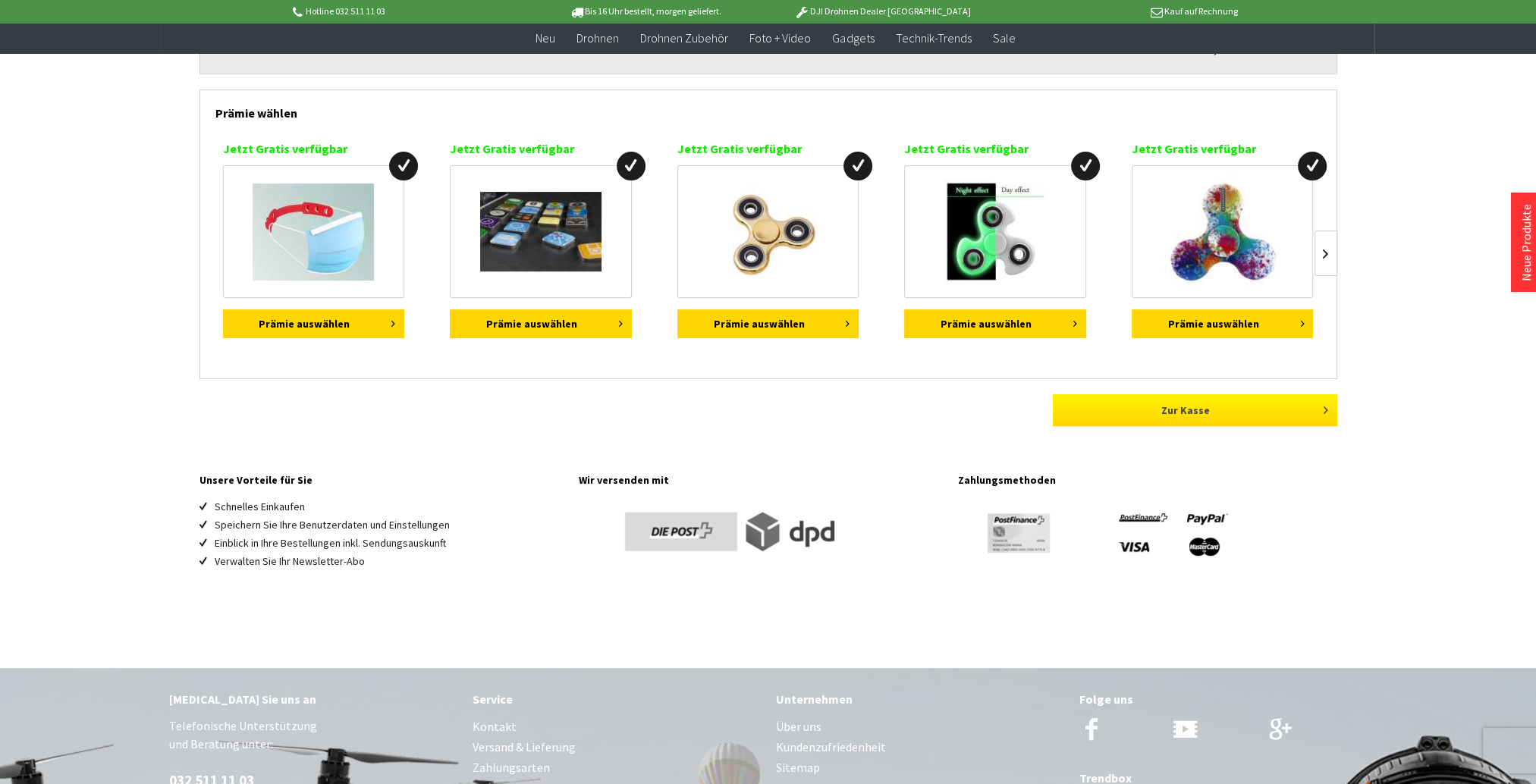
click at [1202, 413] on link "Zur Kasse" at bounding box center [1195, 409] width 284 height 32
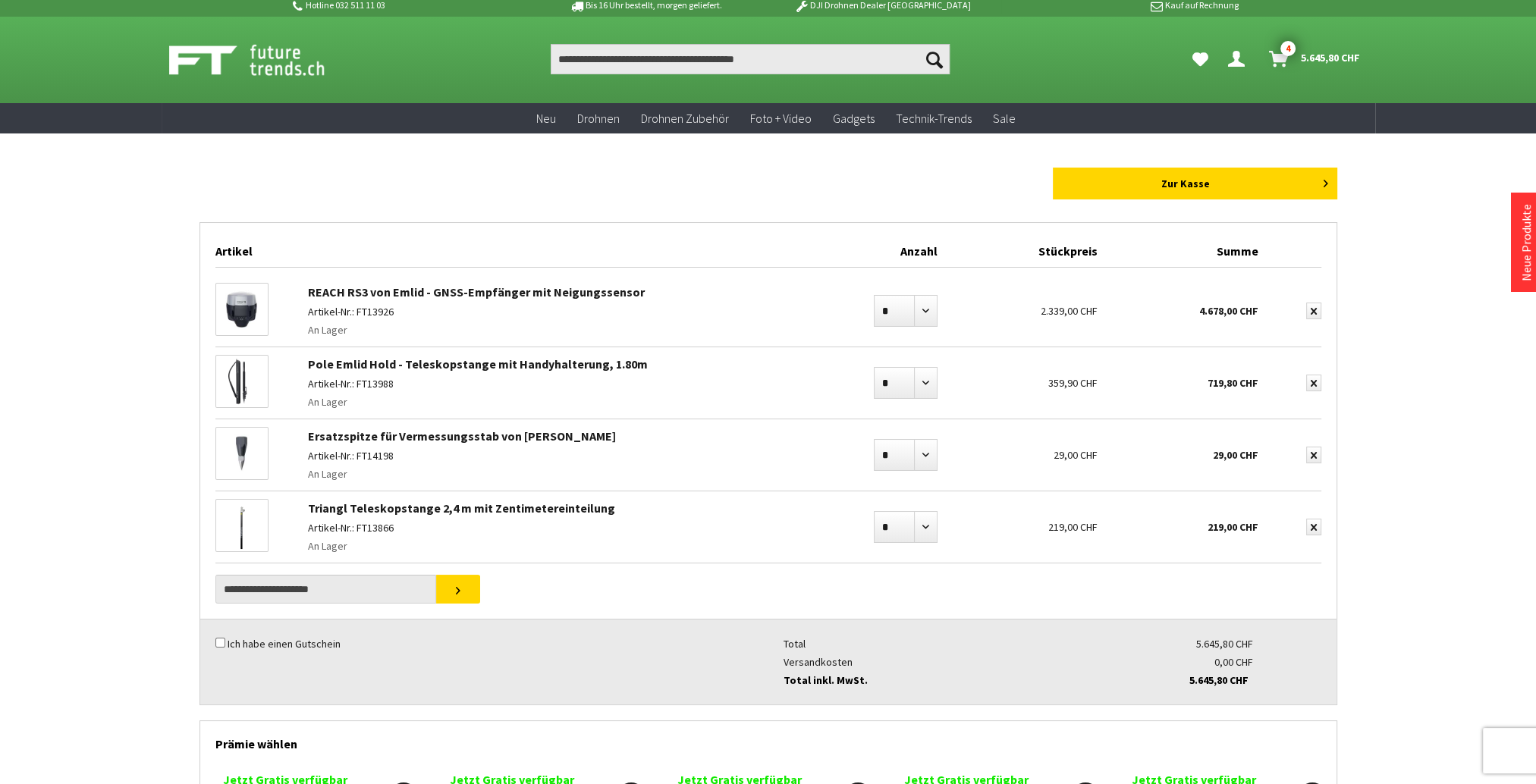
scroll to position [0, 0]
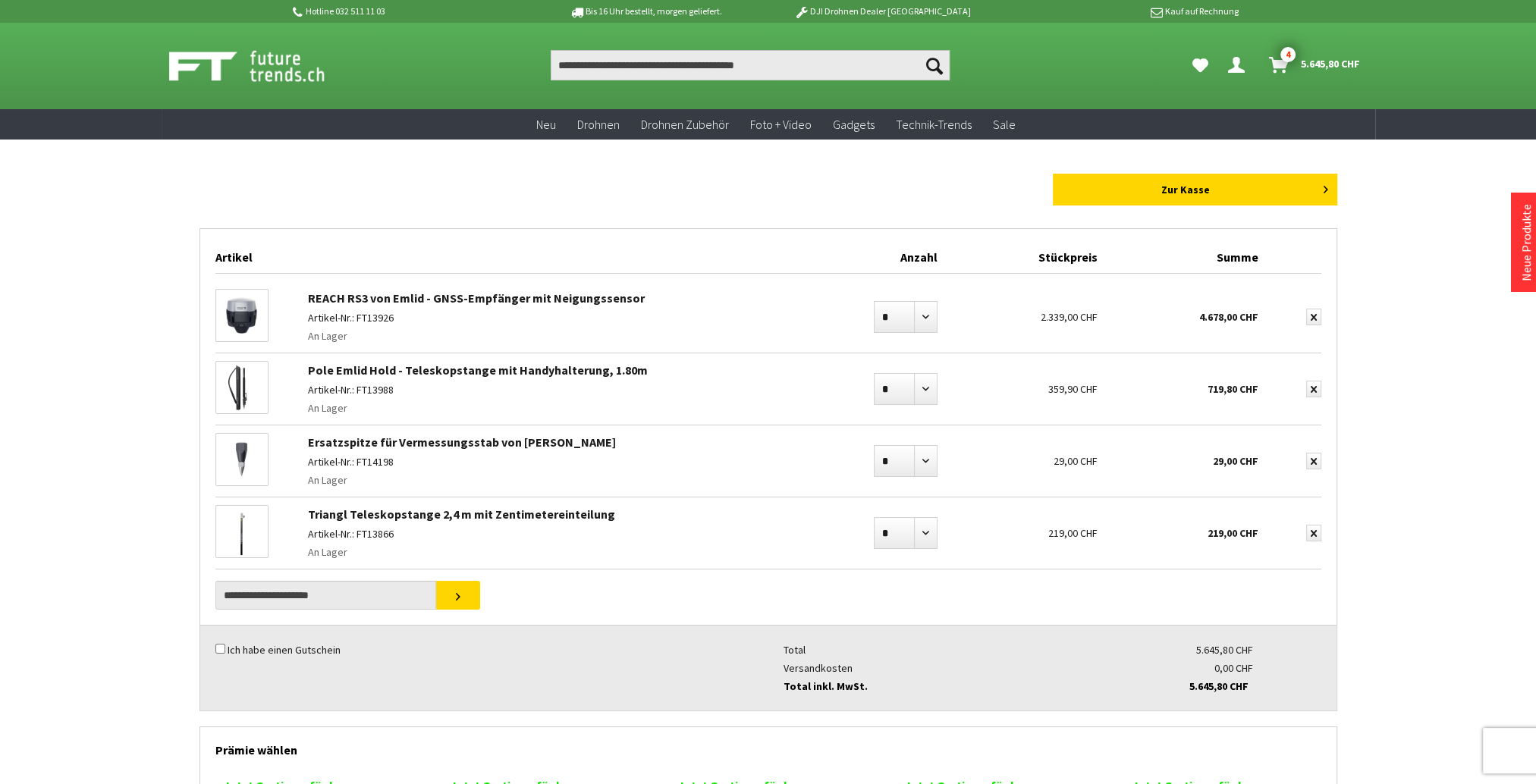
drag, startPoint x: 315, startPoint y: 511, endPoint x: 599, endPoint y: 505, distance: 284.1
click at [599, 505] on div "Triangl Teleskopstange 2,4 m mit Zentimetereinteilung Artikel-Nr.: FT13866 An L…" at bounding box center [562, 533] width 523 height 71
copy div "Triangl Teleskopstange 2,4 m mit Zentimetereinteilung Artikel-Nr.: FT13866"
click at [642, 525] on p "Artikel-Nr.: FT13866" at bounding box center [562, 534] width 508 height 18
drag, startPoint x: 456, startPoint y: 391, endPoint x: 410, endPoint y: 429, distance: 59.7
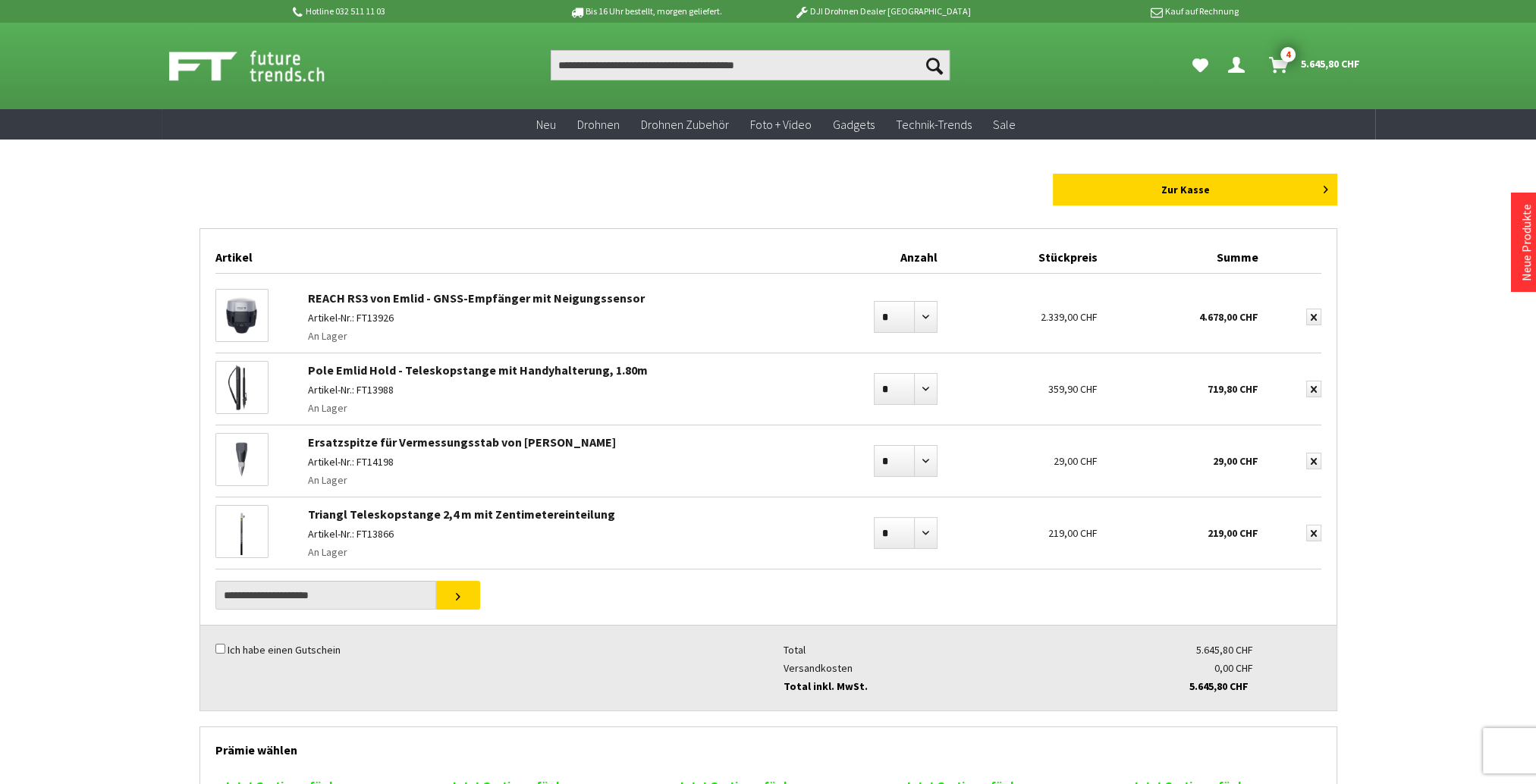
click at [456, 391] on p "Artikel-Nr.: FT13988" at bounding box center [562, 389] width 508 height 18
click at [307, 387] on div "Pole Emlid Hold - Teleskopstange mit Handyhalterung, 1.80m Artikel-Nr.: FT13988…" at bounding box center [562, 389] width 523 height 71
copy div "Artikel-Nr.: FT13988"
drag, startPoint x: 308, startPoint y: 317, endPoint x: 394, endPoint y: 314, distance: 86.1
click at [394, 314] on p "Artikel-Nr.: FT13926" at bounding box center [562, 318] width 508 height 18
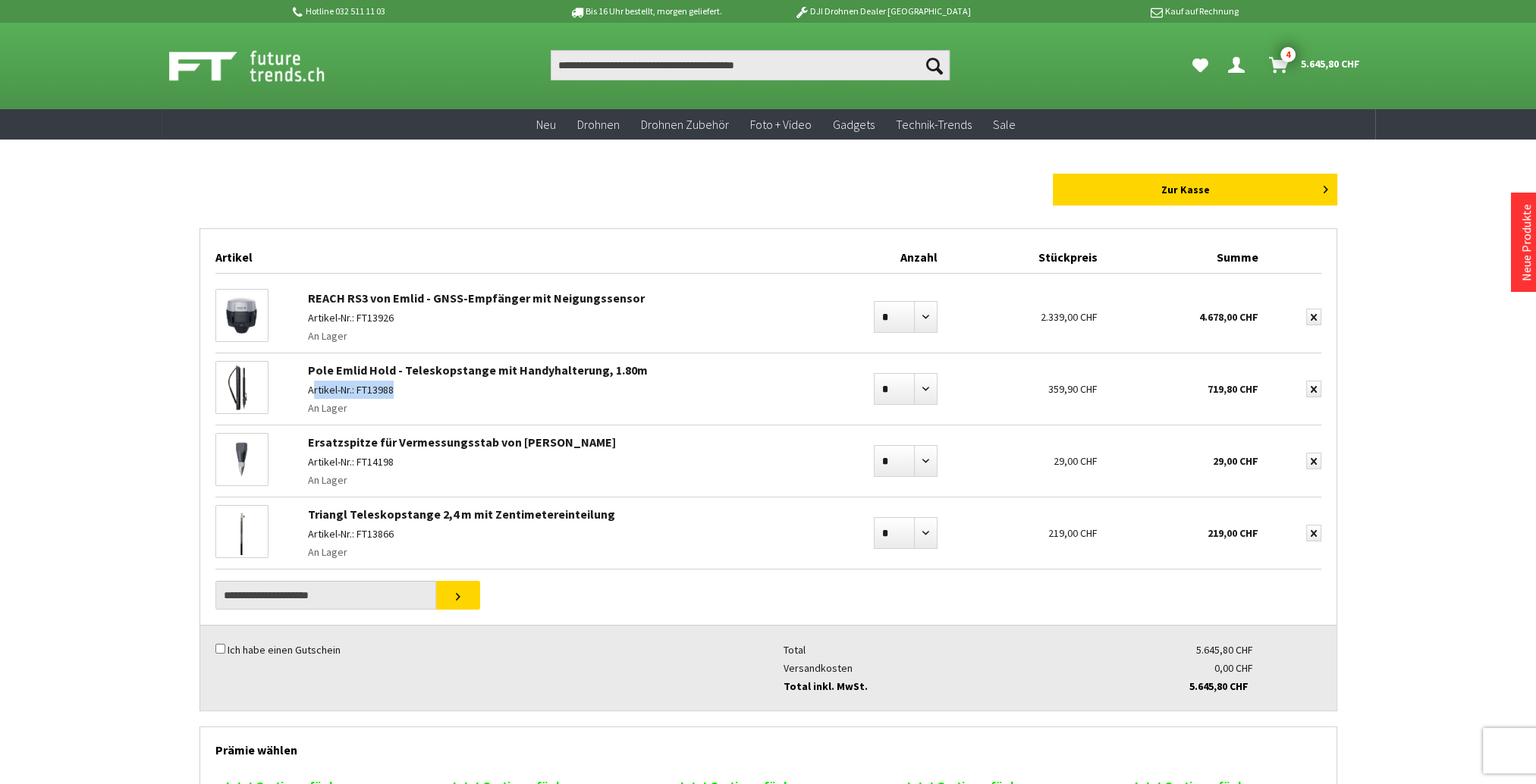
copy p "Artikel-Nr.: FT13926"
click at [688, 312] on p "Artikel-Nr.: FT13926" at bounding box center [562, 318] width 508 height 18
drag, startPoint x: 597, startPoint y: 314, endPoint x: 521, endPoint y: 314, distance: 76.0
click at [596, 314] on p "Artikel-Nr.: FT13926" at bounding box center [562, 318] width 508 height 18
click at [399, 318] on p "Artikel-Nr.: FT13926" at bounding box center [562, 318] width 508 height 18
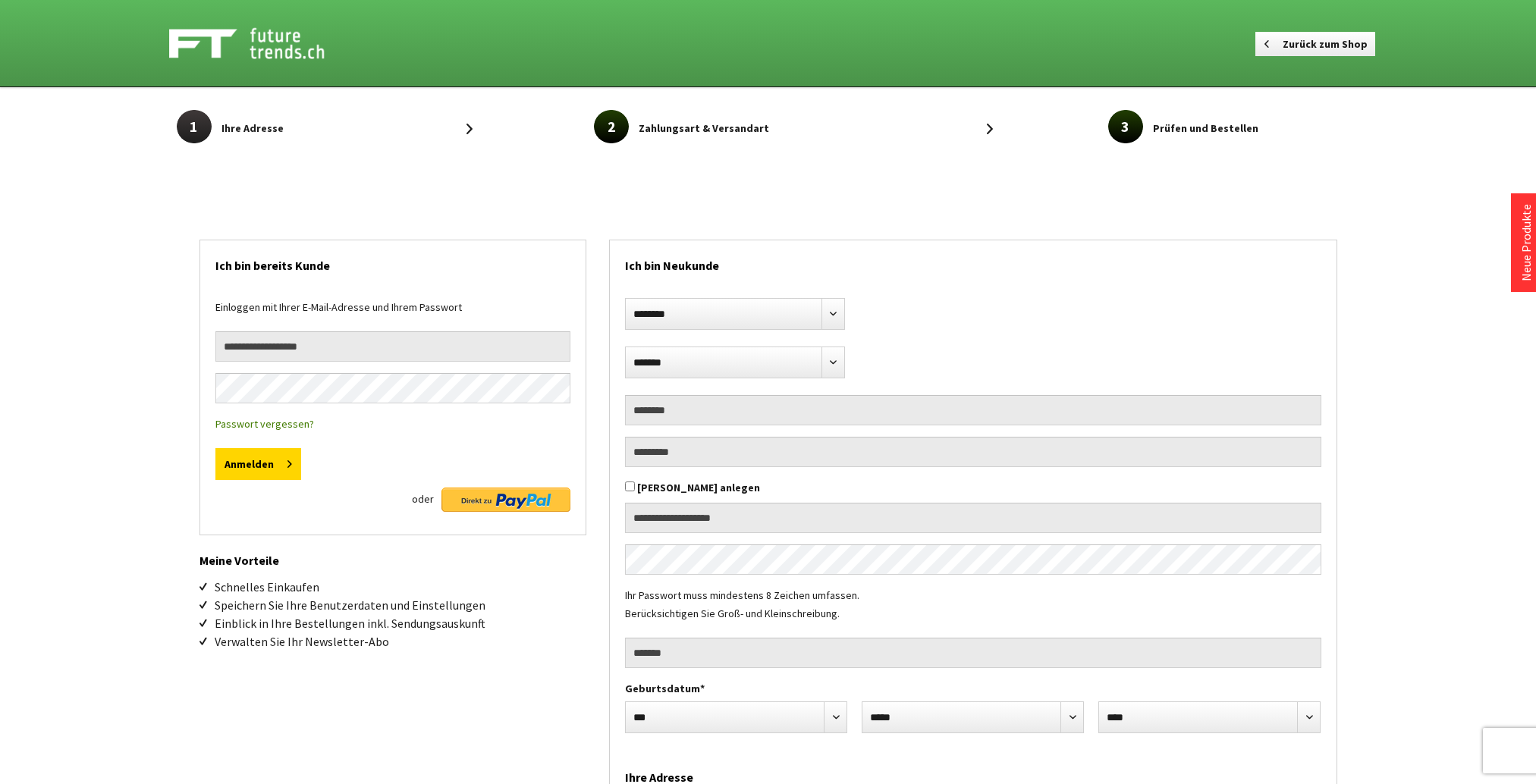
select select "**"
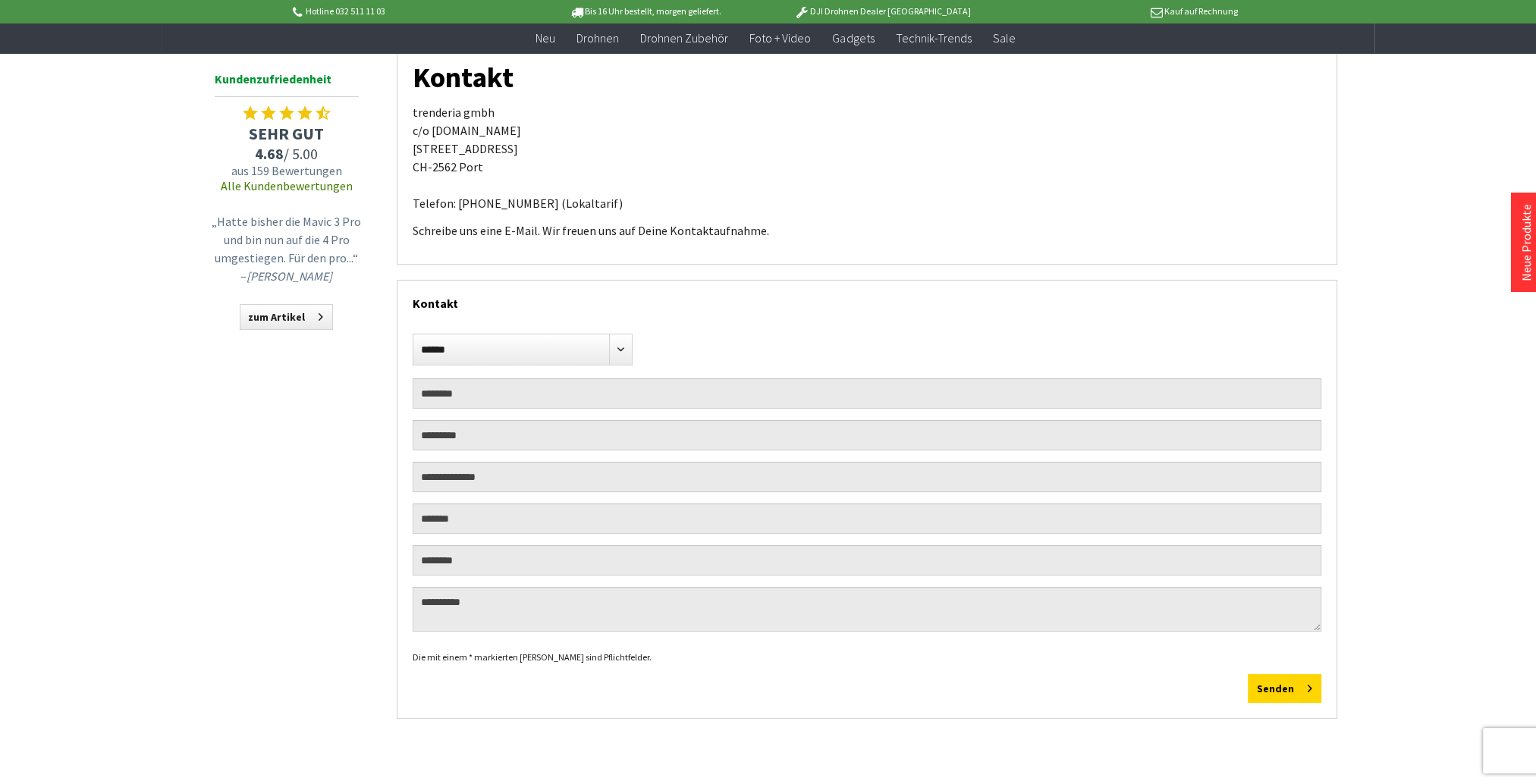
scroll to position [152, 0]
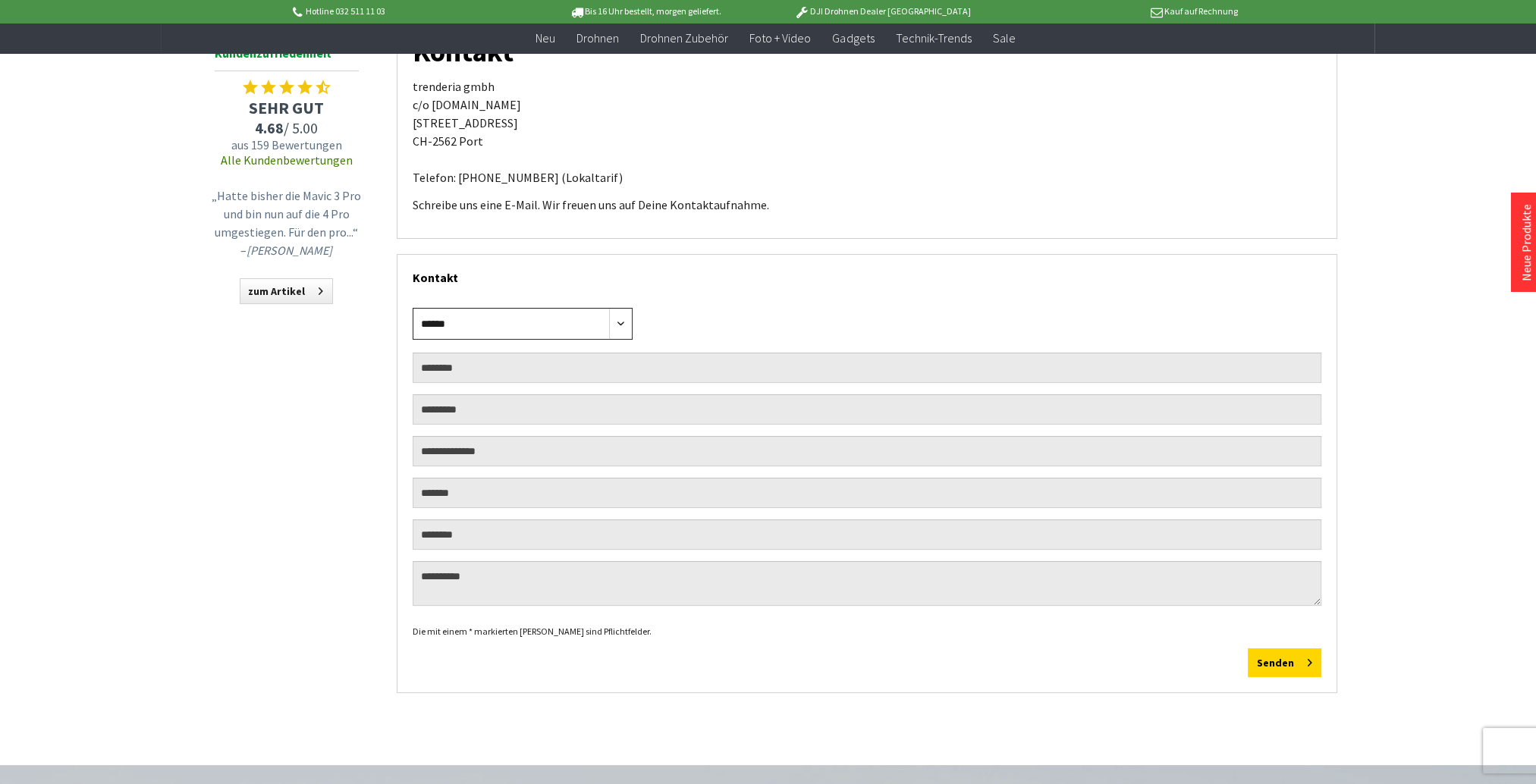
click at [540, 327] on select "****** **** ****" at bounding box center [523, 323] width 220 height 32
select select "****"
click at [413, 308] on select "****** **** ****" at bounding box center [523, 323] width 220 height 32
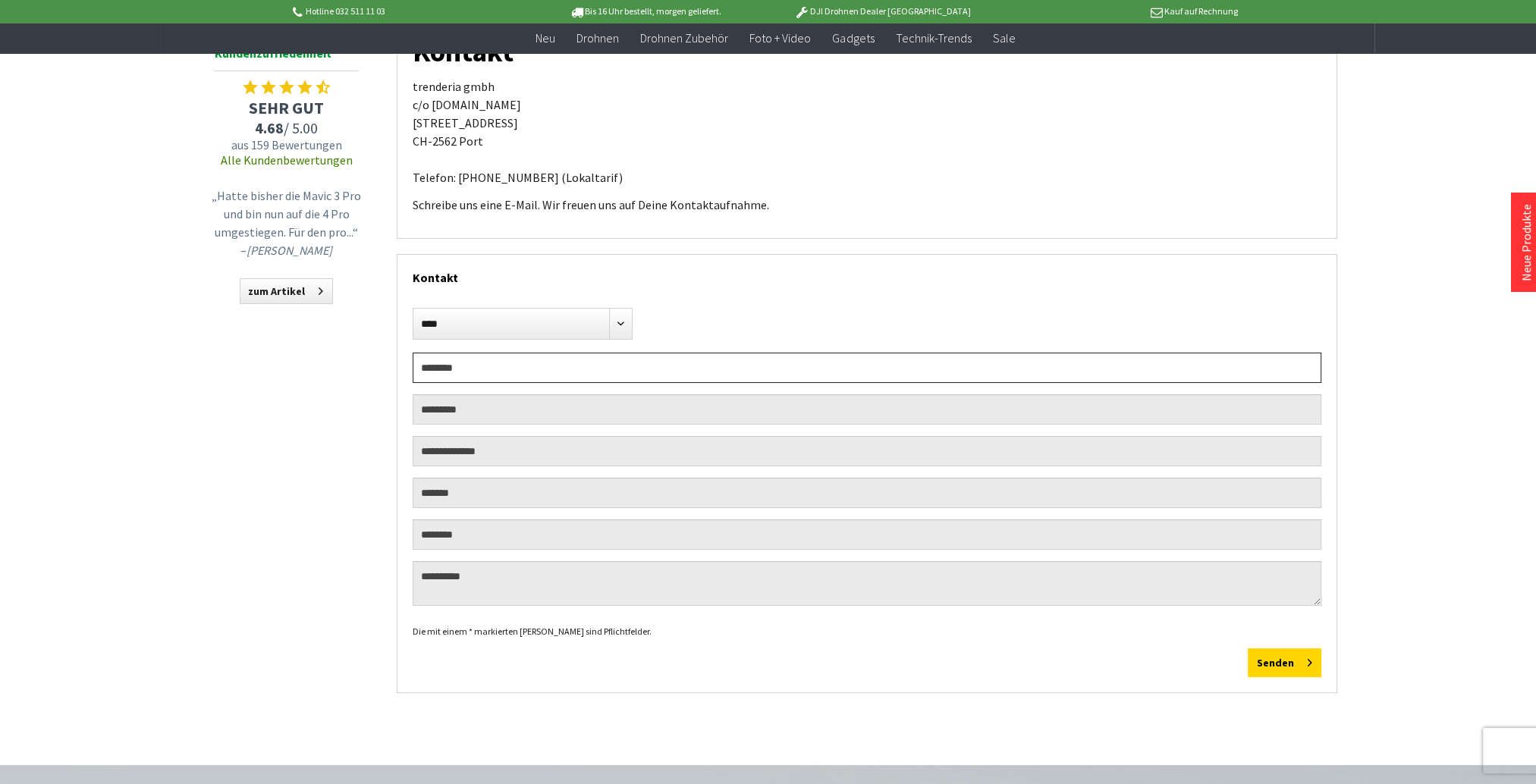
click at [455, 362] on input "text" at bounding box center [867, 367] width 909 height 30
type input "*********"
type input "**********"
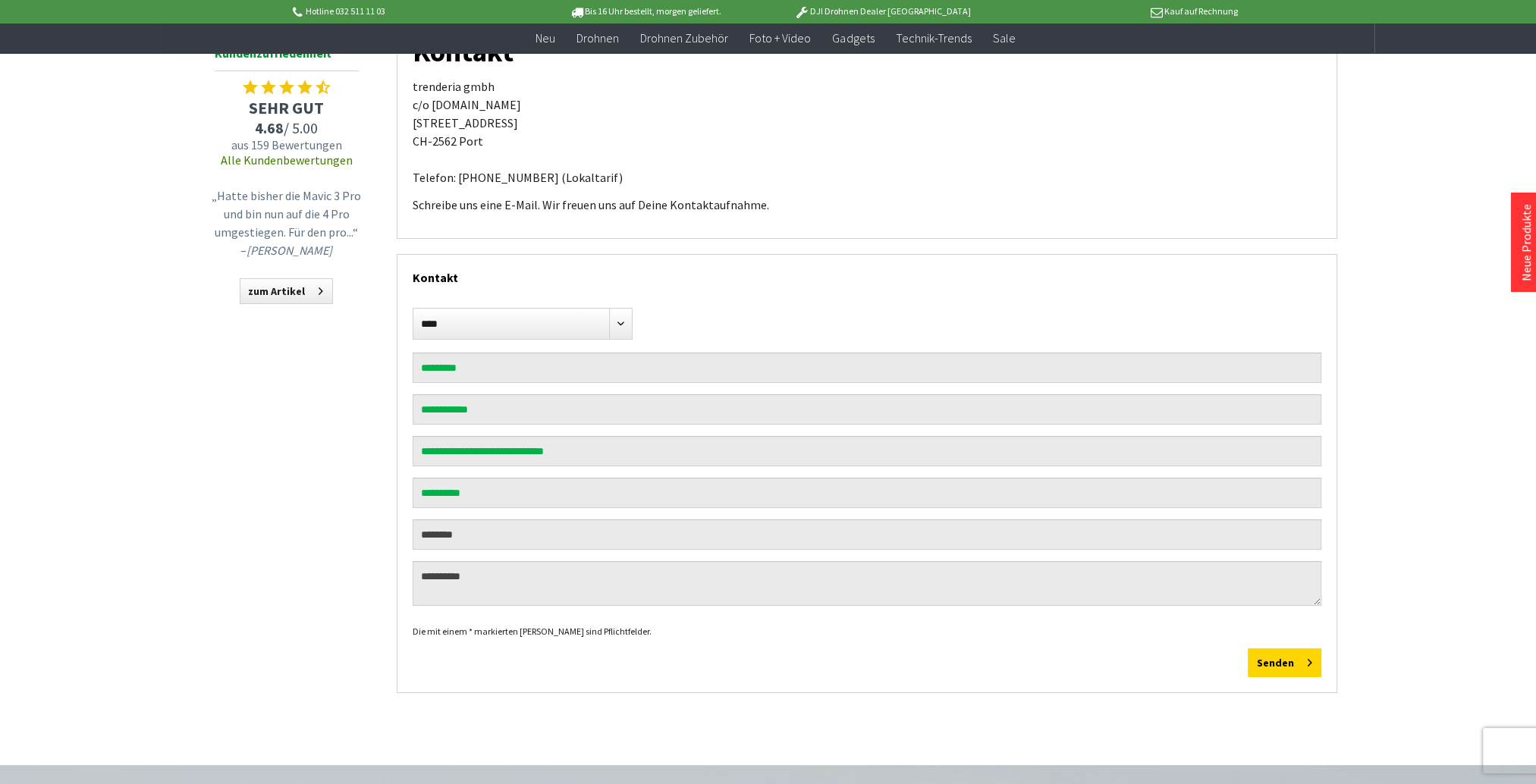
click at [388, 548] on div "**********" at bounding box center [768, 361] width 1213 height 740
click at [464, 529] on input "text" at bounding box center [867, 534] width 909 height 30
click at [419, 532] on input "**********" at bounding box center [867, 534] width 909 height 30
type input "**********"
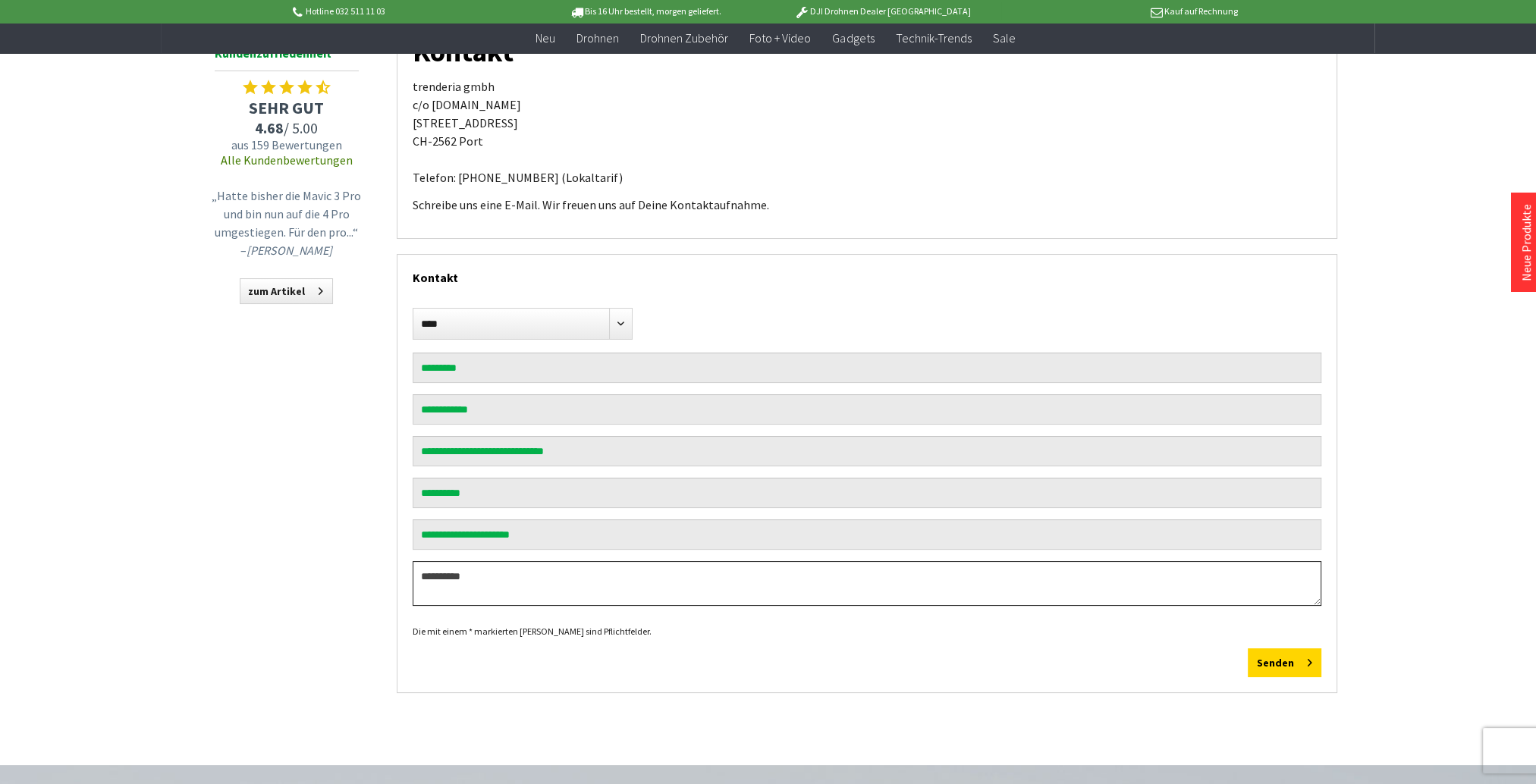
click at [472, 574] on textarea at bounding box center [867, 583] width 909 height 45
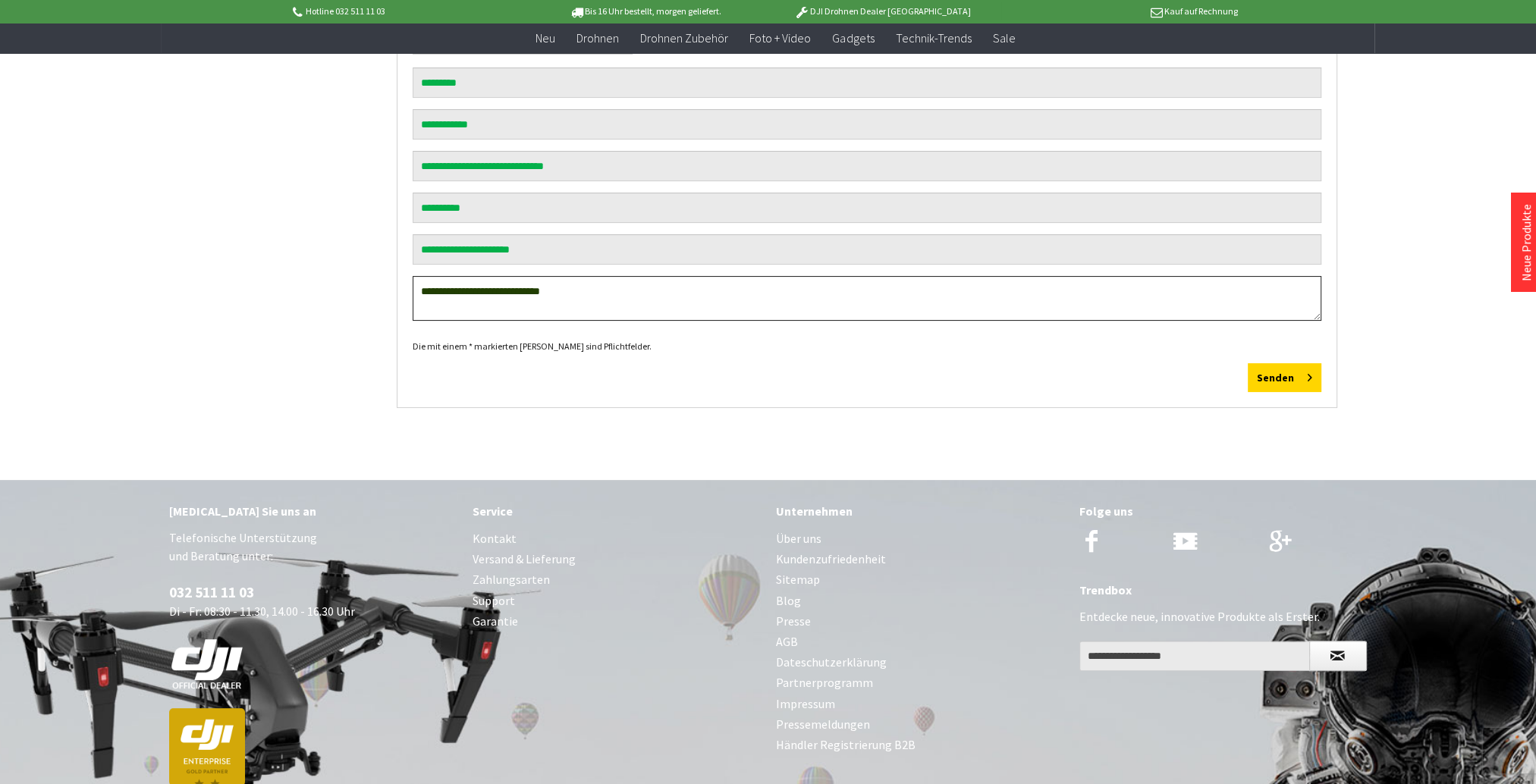
scroll to position [581, 0]
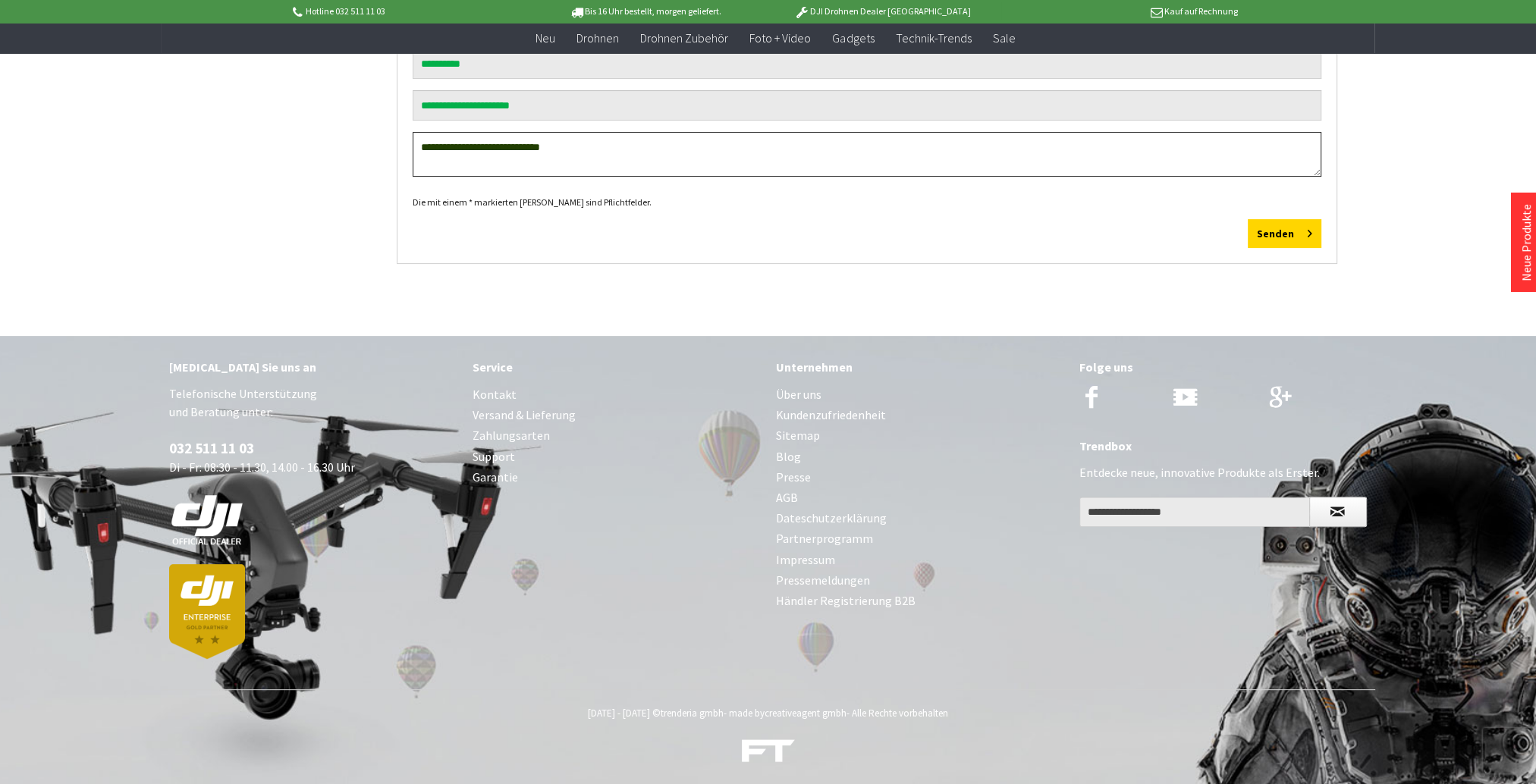
type textarea "**********"
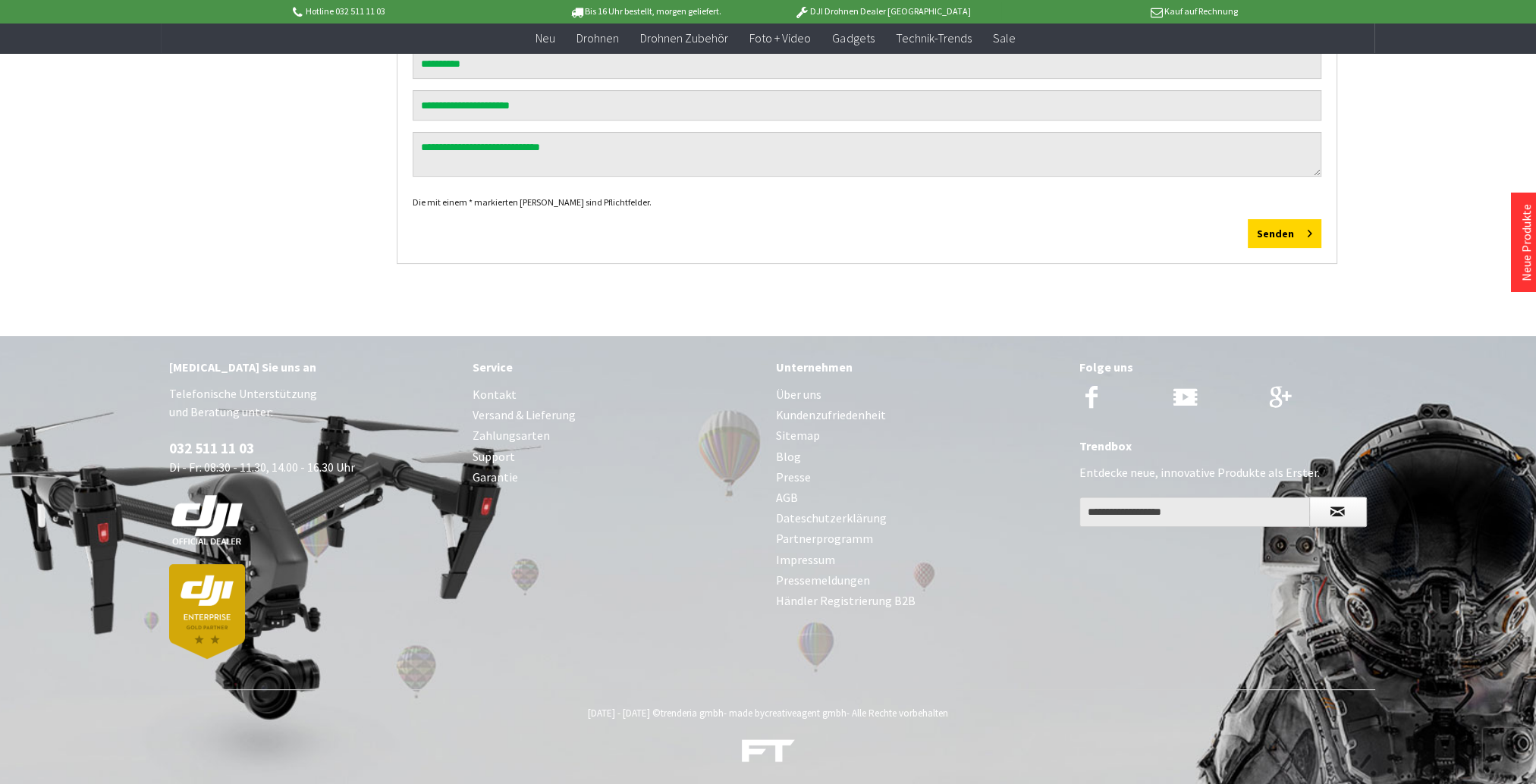
click at [493, 392] on link "Kontakt" at bounding box center [616, 394] width 289 height 20
